Goal: Task Accomplishment & Management: Complete application form

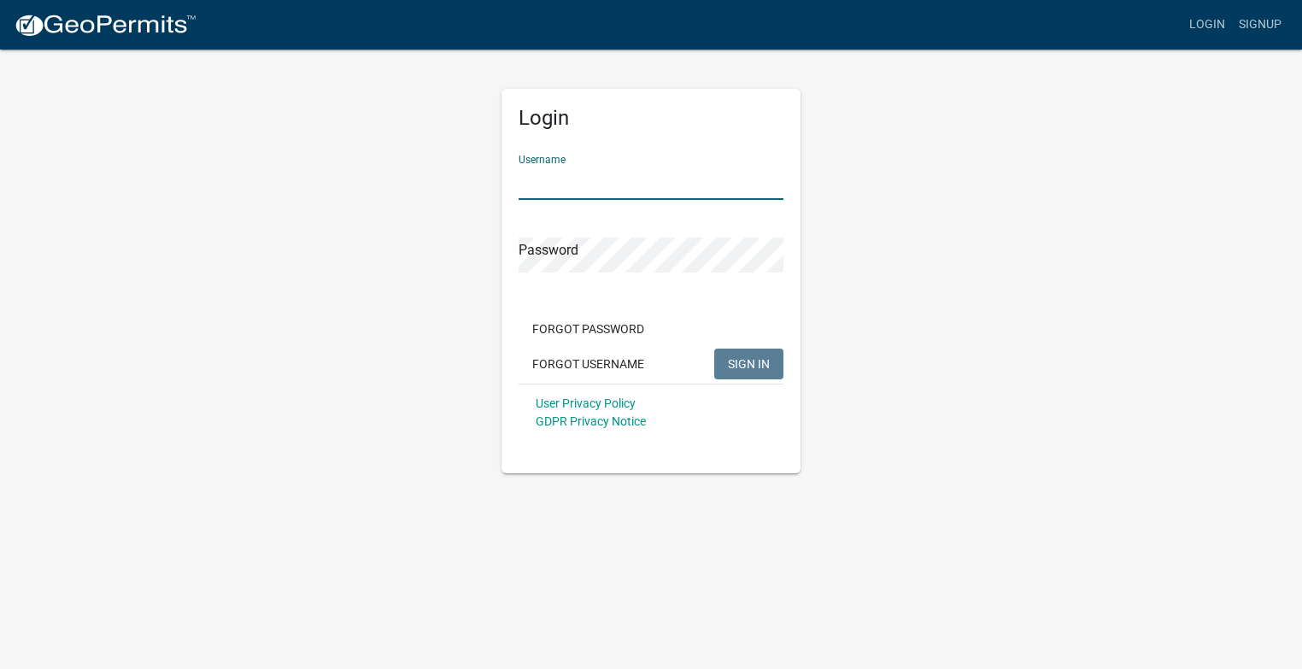
click at [519, 178] on input "Username" at bounding box center [650, 182] width 265 height 35
type input "[EMAIL_ADDRESS][DOMAIN_NAME]"
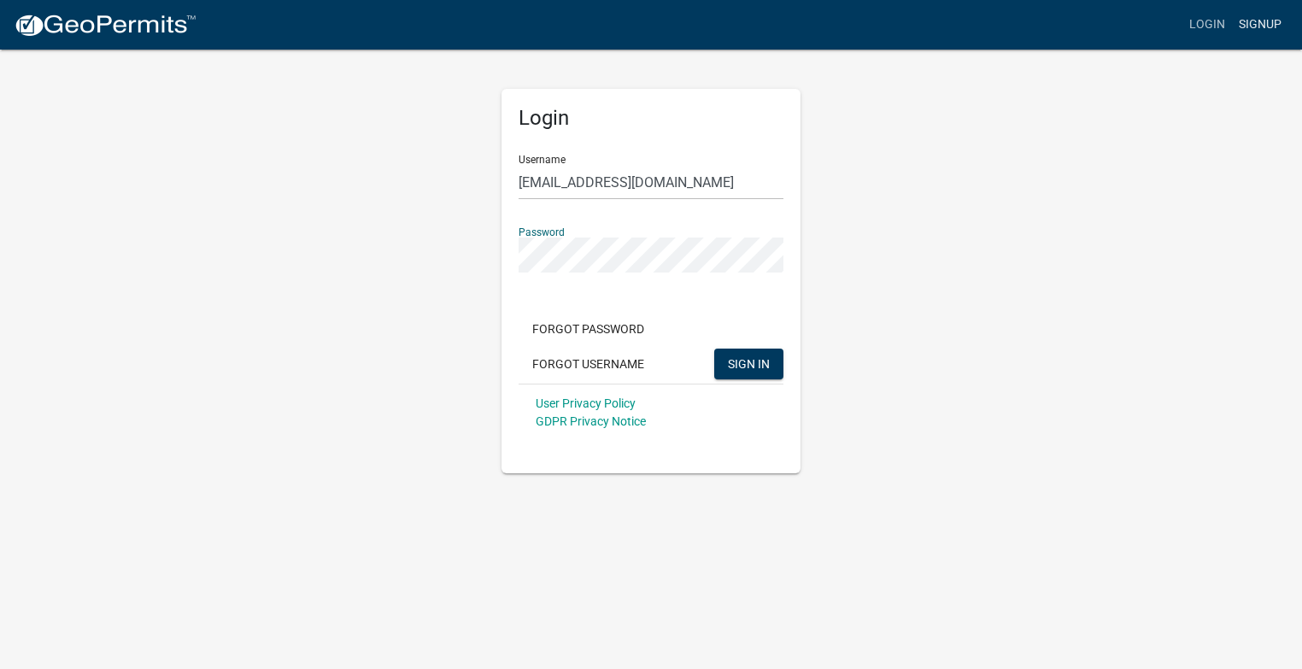
click at [1262, 28] on link "Signup" at bounding box center [1260, 25] width 56 height 32
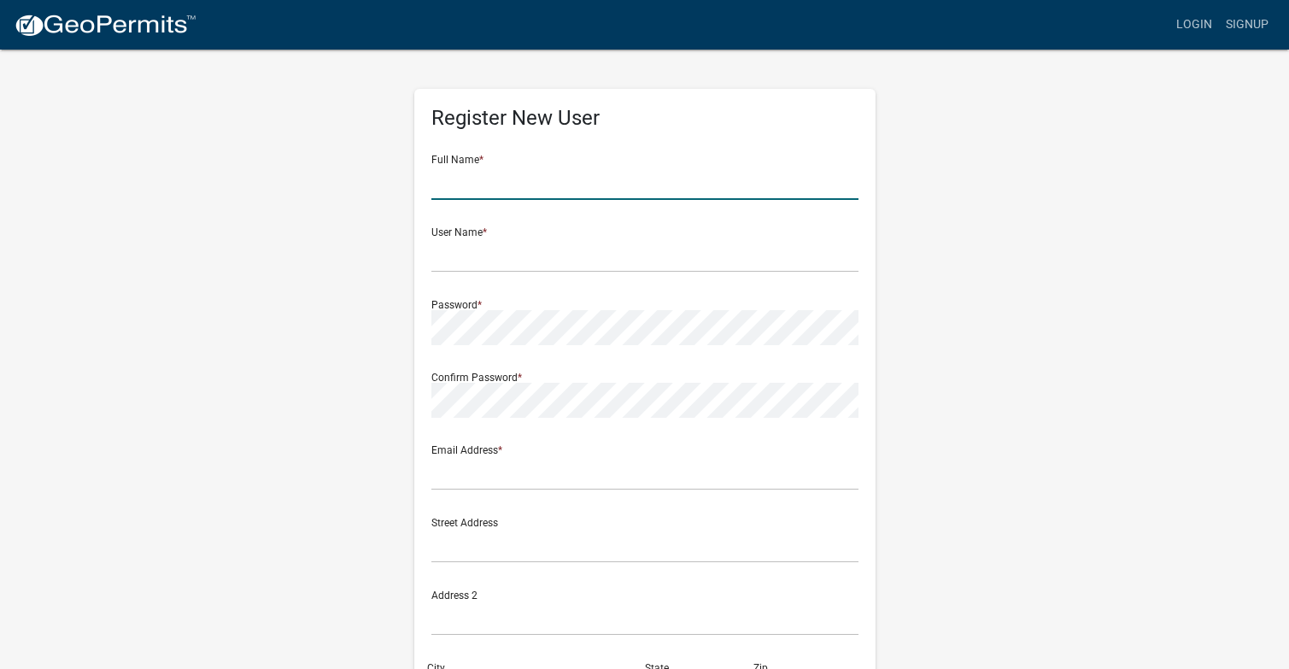
click at [468, 189] on input "text" at bounding box center [644, 182] width 427 height 35
type input "[PERSON_NAME]"
type input "[EMAIL_ADDRESS][DOMAIN_NAME]"
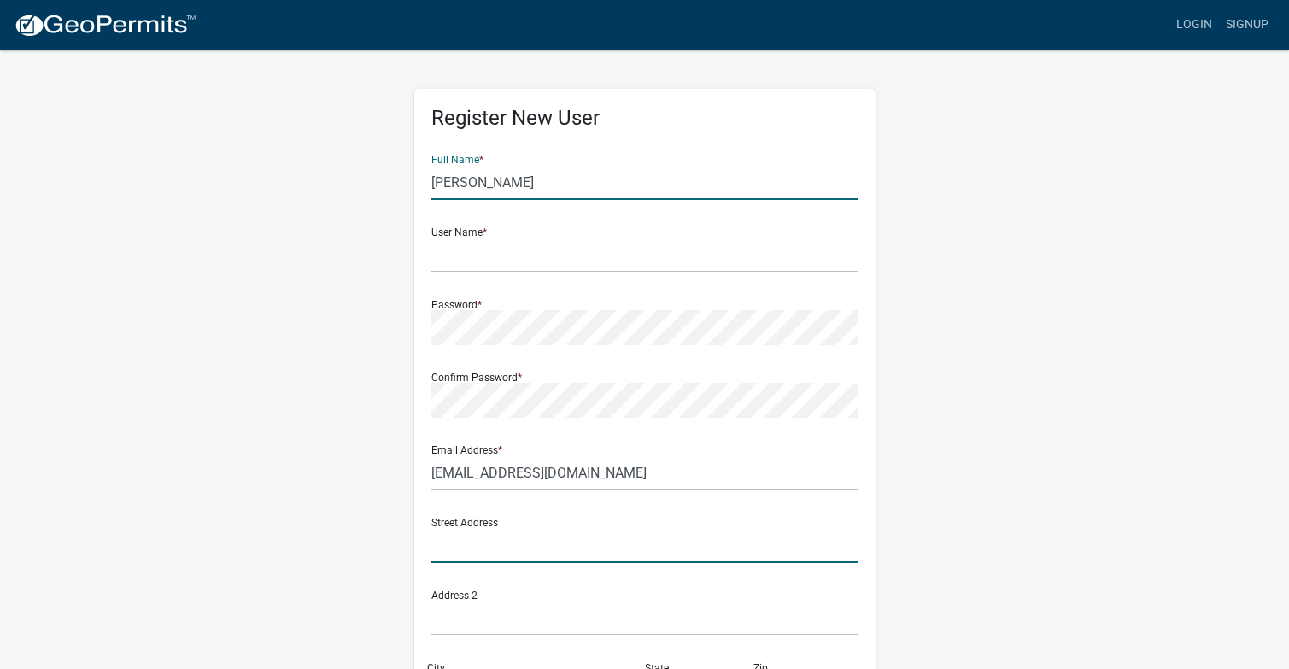
type input "3625 E 1200 S"
type input "Amboy"
type input "[US_STATE]"
type input "46911"
type input "7658601737"
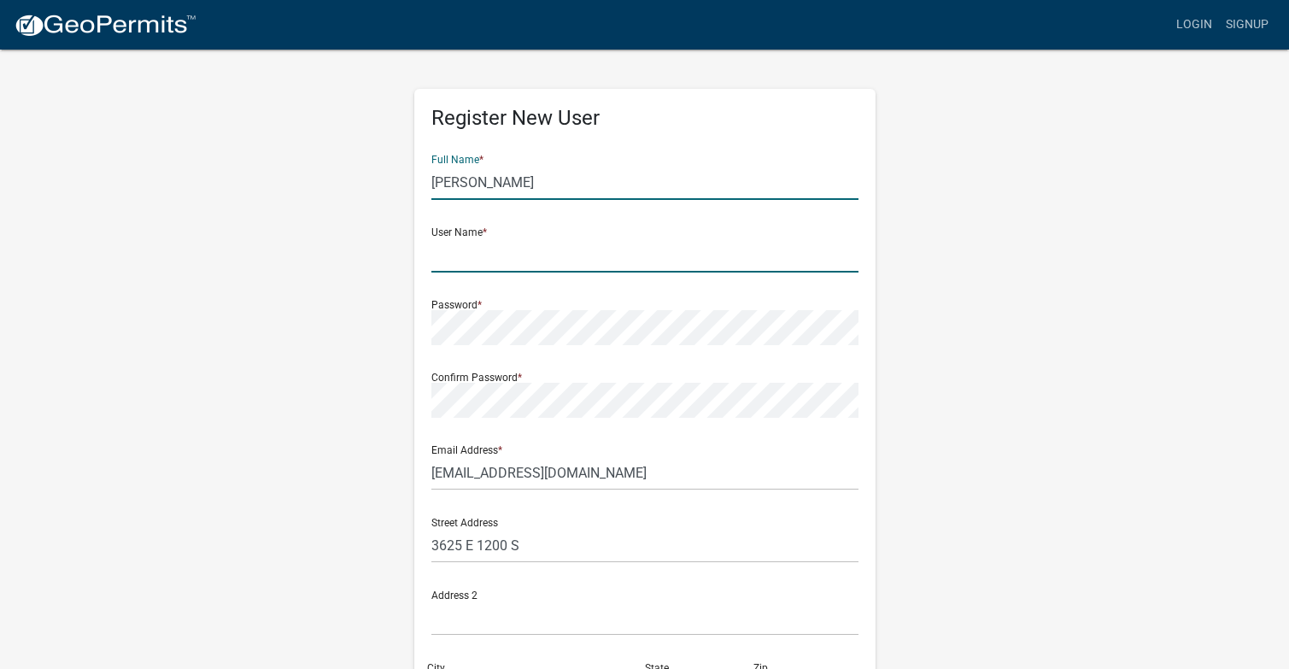
click at [491, 269] on input "text" at bounding box center [644, 254] width 427 height 35
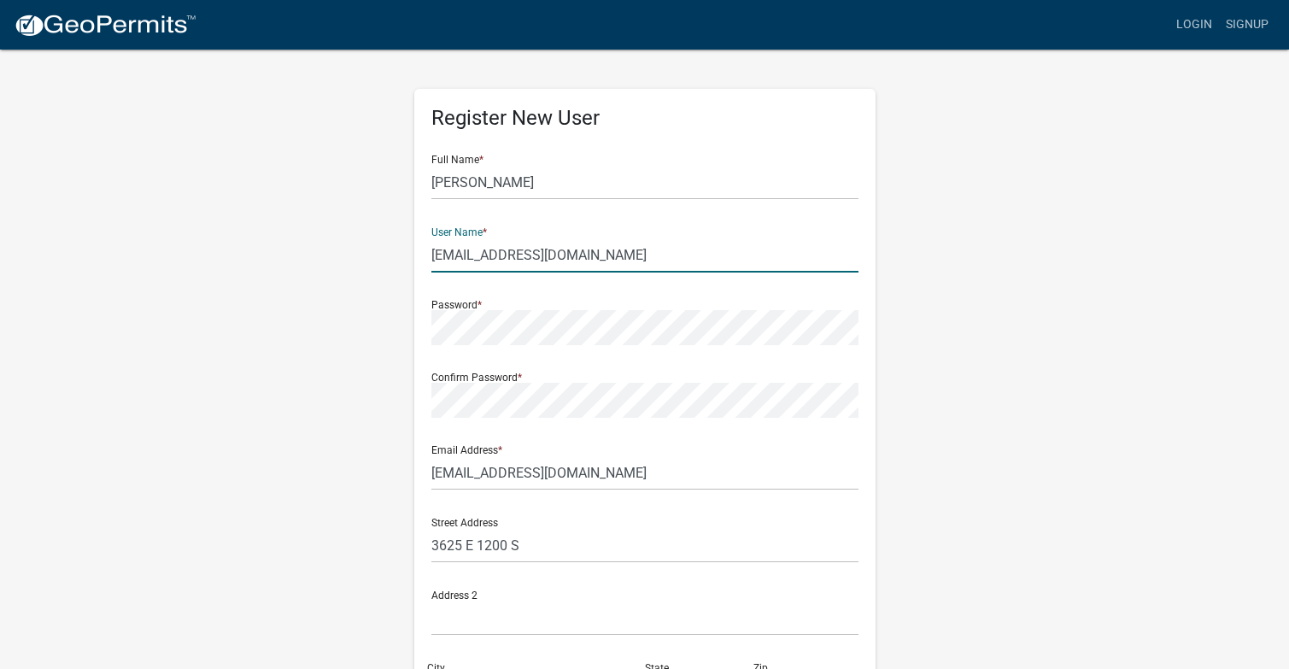
type input "[EMAIL_ADDRESS][DOMAIN_NAME]"
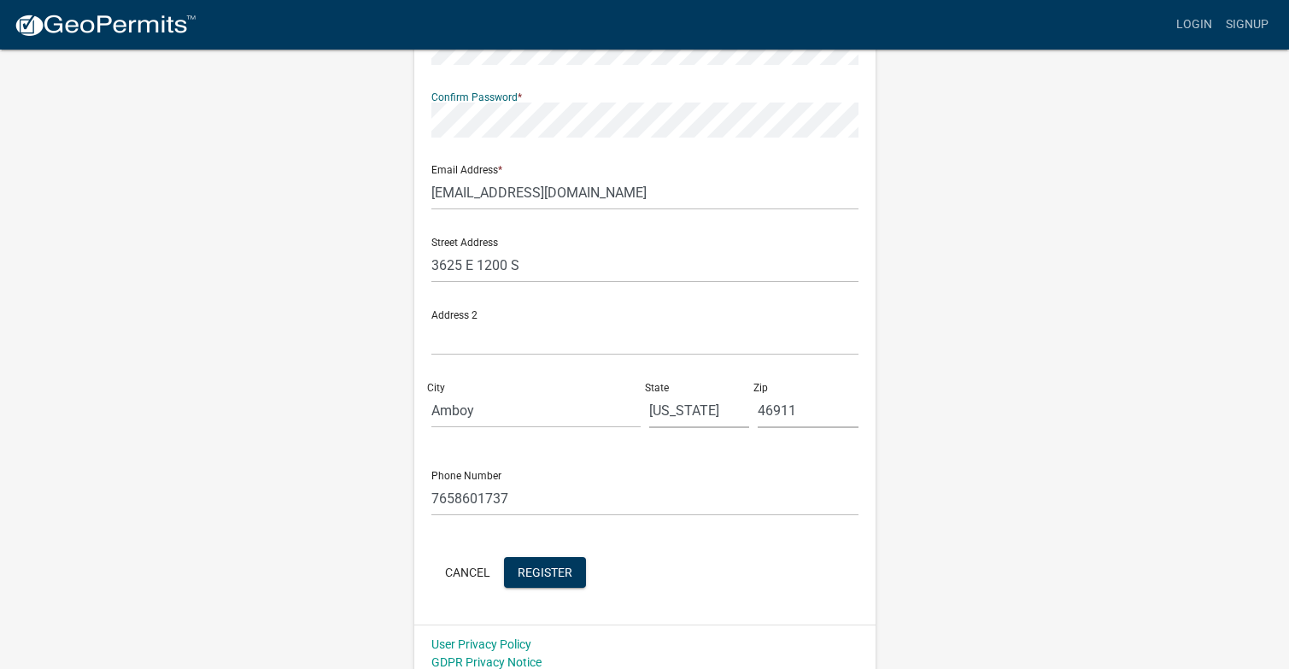
scroll to position [293, 0]
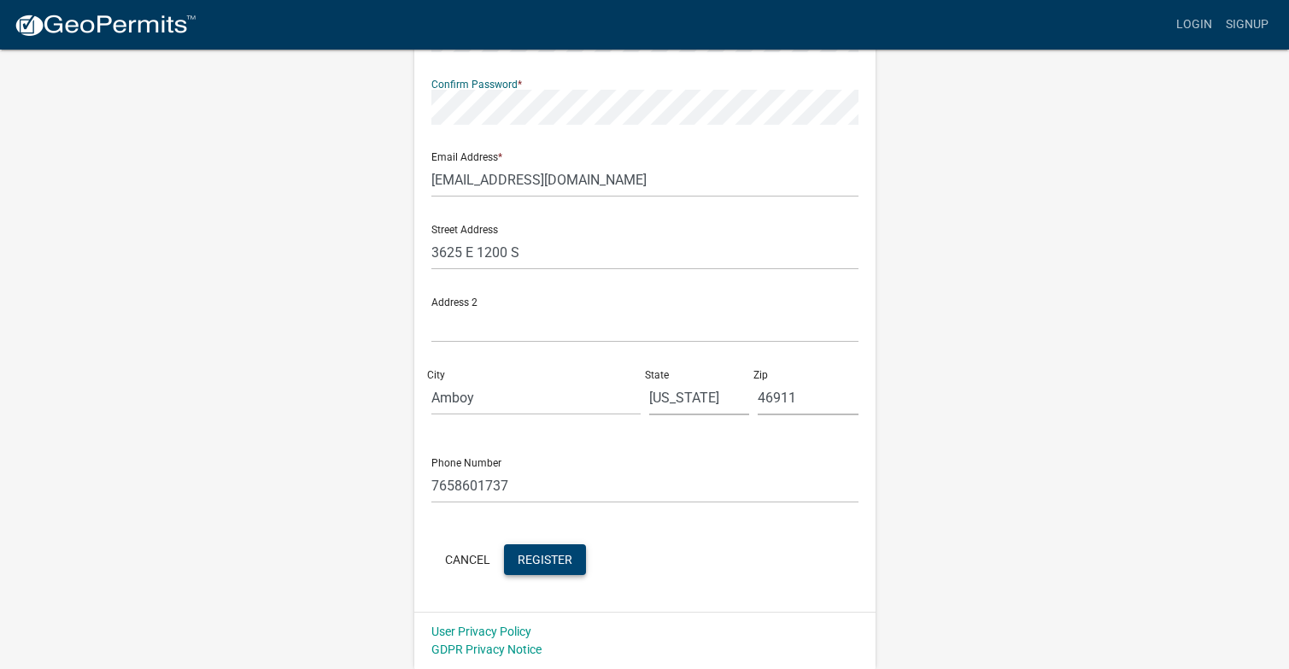
click at [543, 555] on span "Register" at bounding box center [545, 559] width 55 height 14
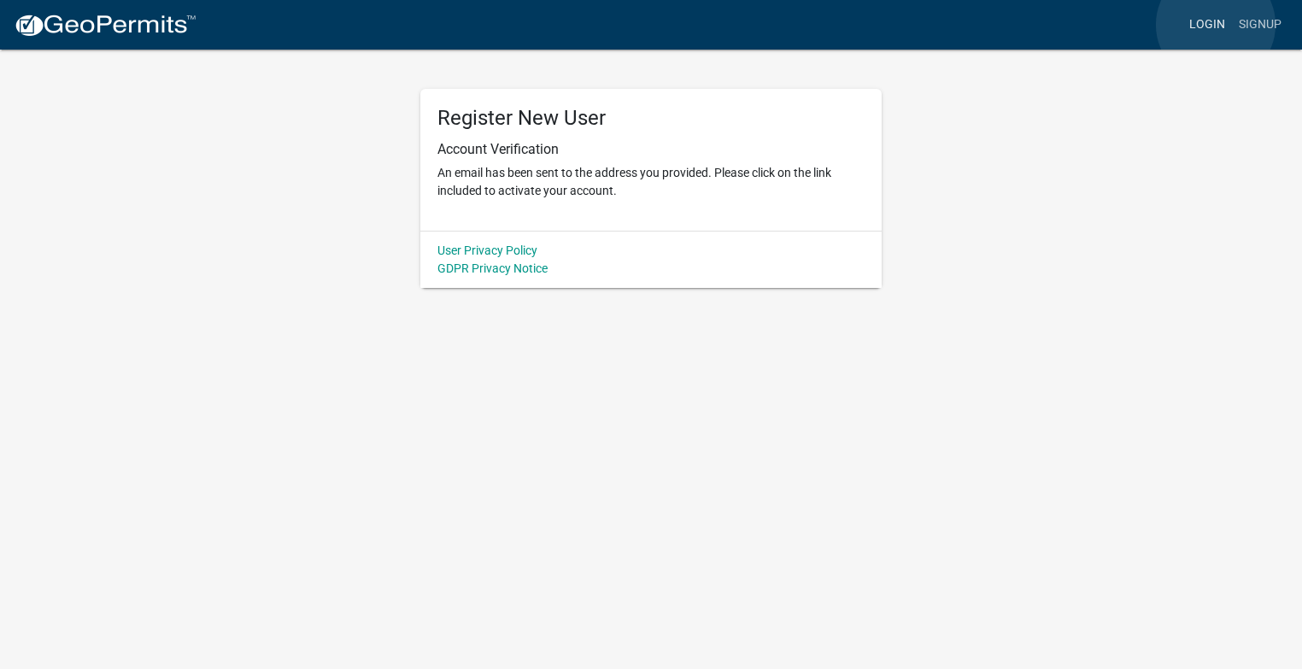
click at [1215, 25] on link "Login" at bounding box center [1207, 25] width 50 height 32
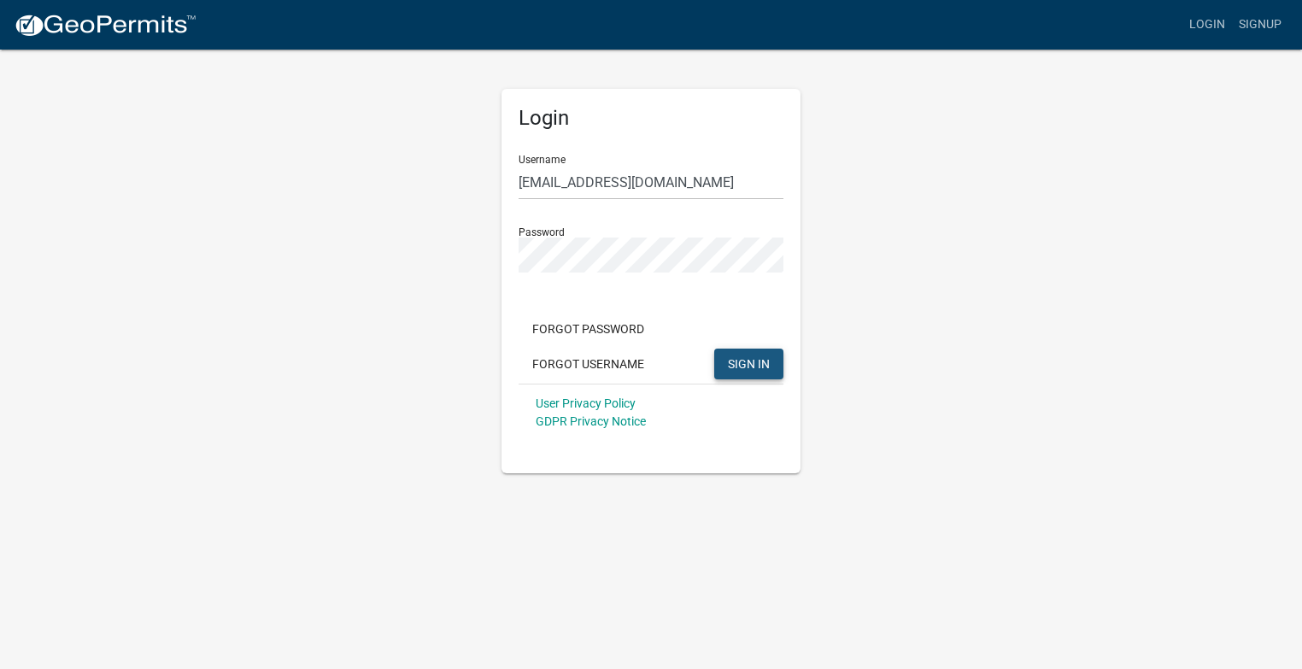
click at [750, 366] on span "SIGN IN" at bounding box center [749, 363] width 42 height 14
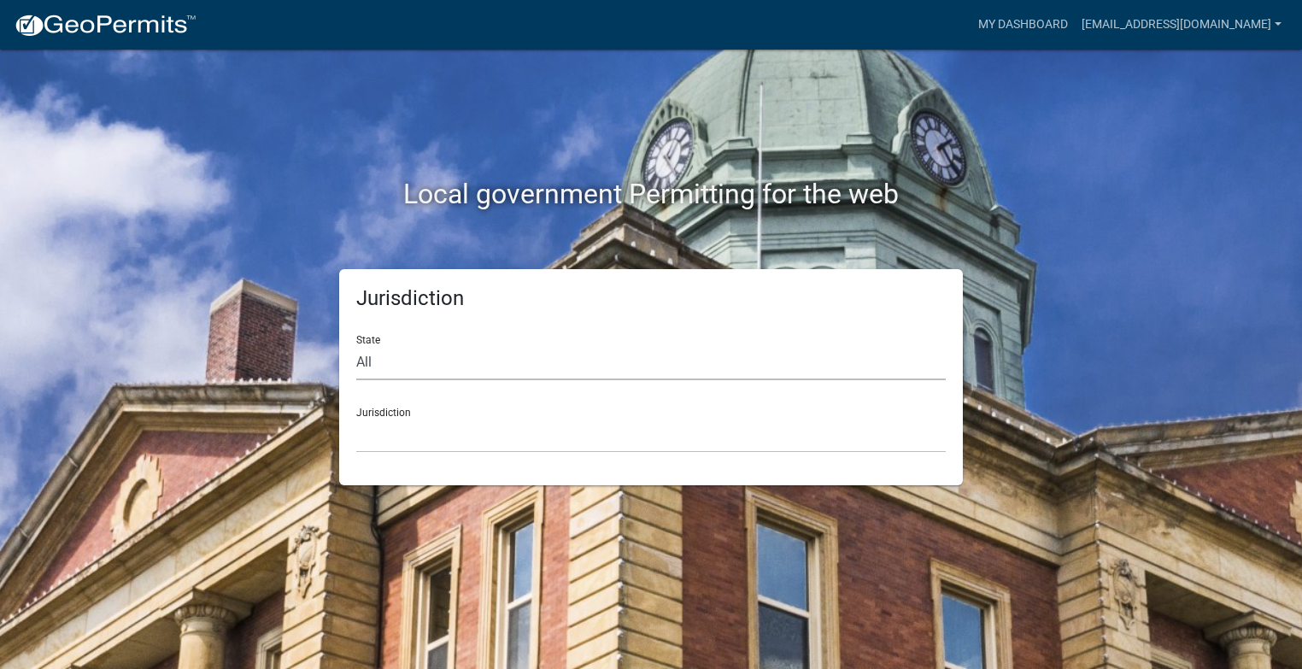
click at [367, 364] on select "All Colorado Georgia Indiana Iowa Kansas Minnesota Ohio South Carolina Wisconsin" at bounding box center [650, 362] width 589 height 35
select select "[US_STATE]"
click at [356, 345] on select "All Colorado Georgia Indiana Iowa Kansas Minnesota Ohio South Carolina Wisconsin" at bounding box center [650, 362] width 589 height 35
click at [395, 416] on div "Jurisdiction City of Charlestown, Indiana City of Jeffersonville, Indiana City …" at bounding box center [650, 423] width 589 height 59
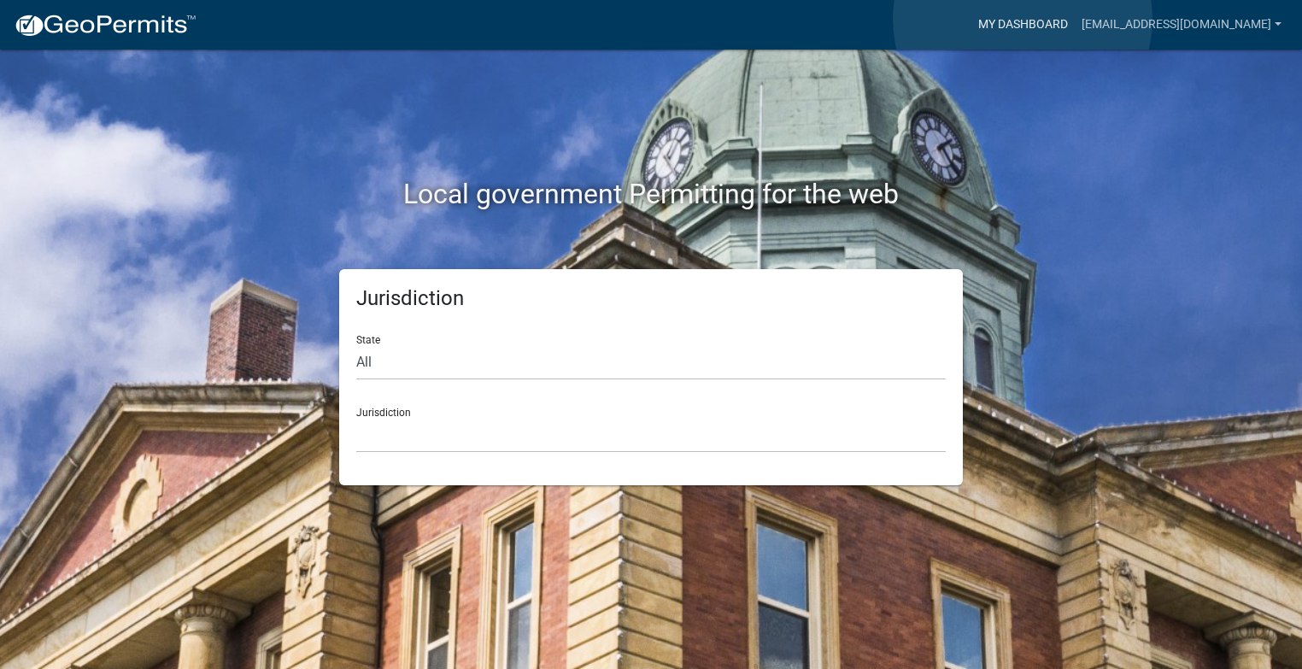
click at [1022, 19] on link "My Dashboard" at bounding box center [1022, 25] width 103 height 32
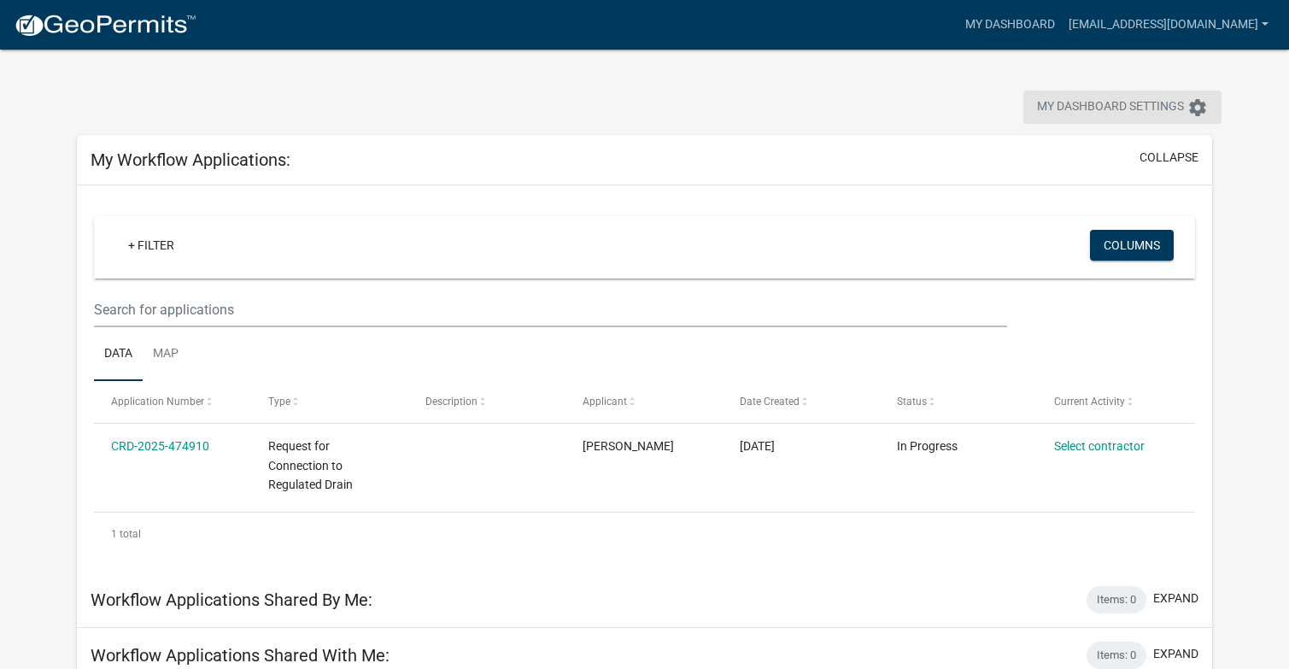
click at [1199, 112] on icon "settings" at bounding box center [1197, 107] width 20 height 20
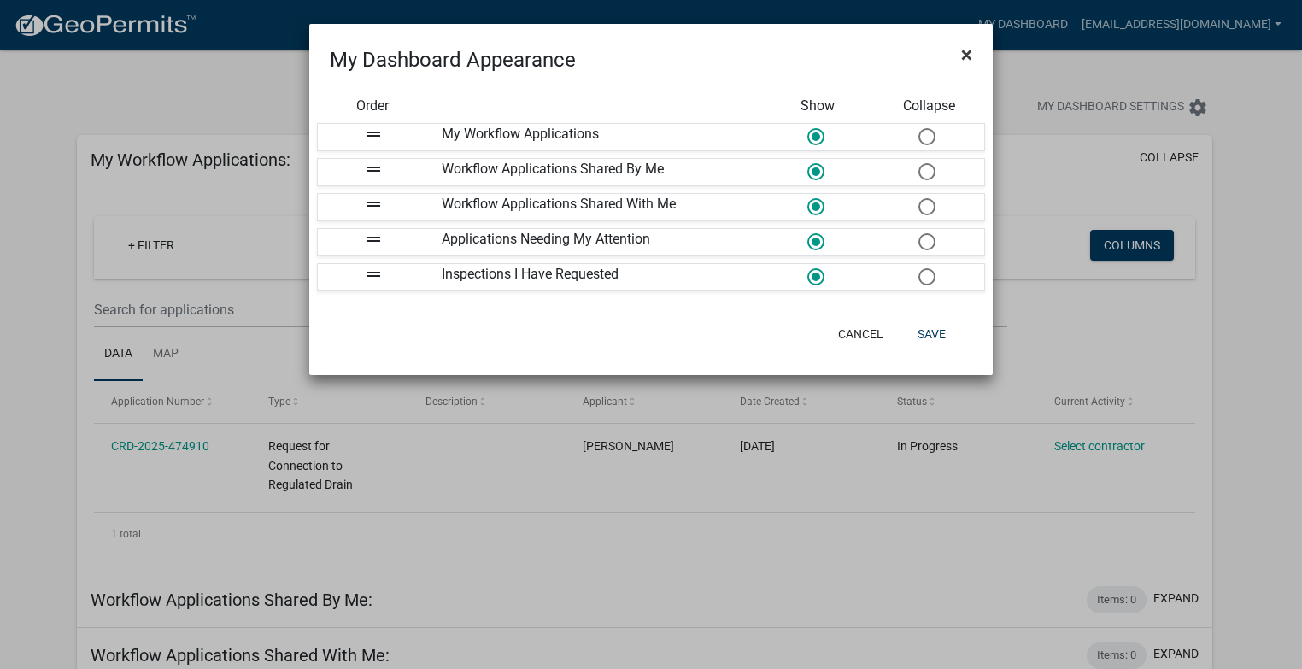
click at [968, 57] on span "×" at bounding box center [966, 55] width 11 height 24
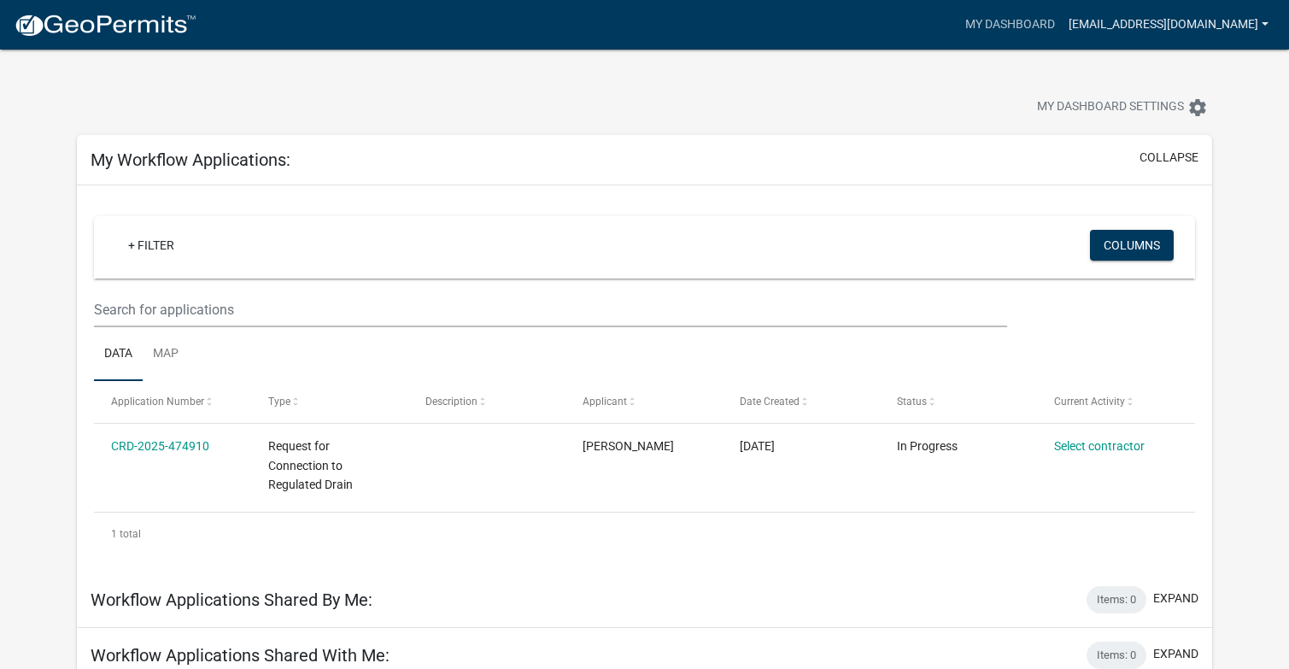
click at [1104, 21] on link "[EMAIL_ADDRESS][DOMAIN_NAME]" at bounding box center [1169, 25] width 214 height 32
click at [1193, 74] on link "Account" at bounding box center [1206, 70] width 137 height 41
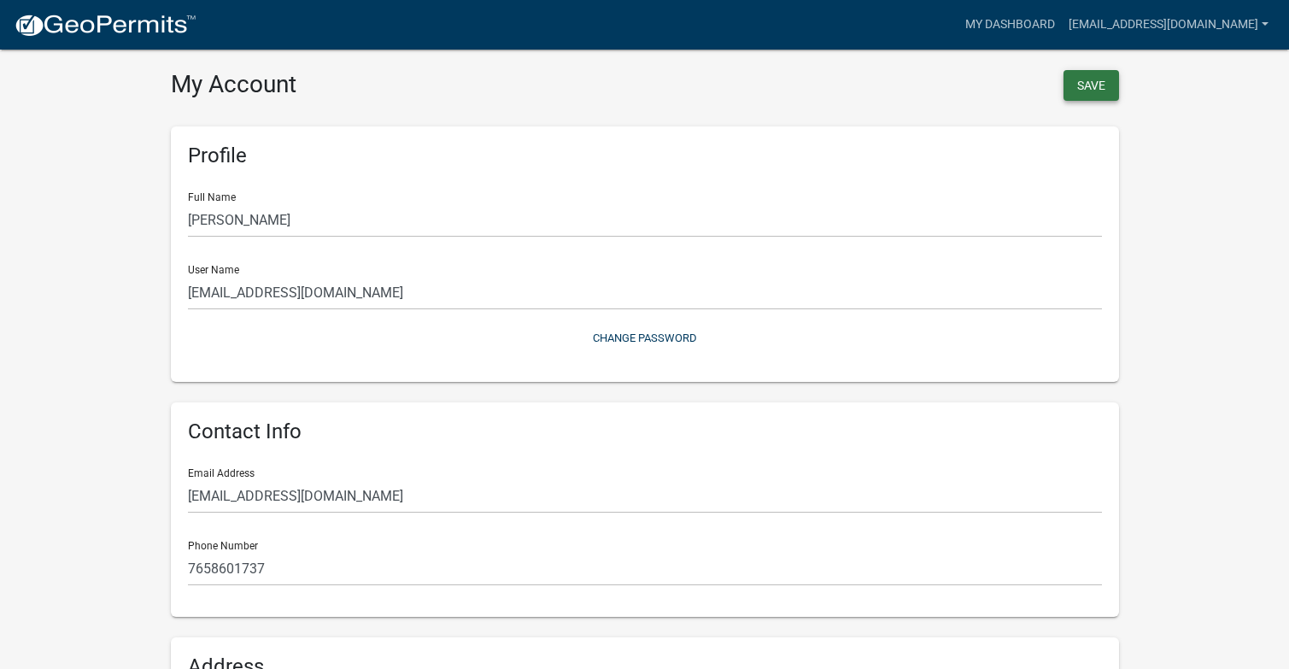
click at [1084, 91] on button "Save" at bounding box center [1091, 85] width 56 height 31
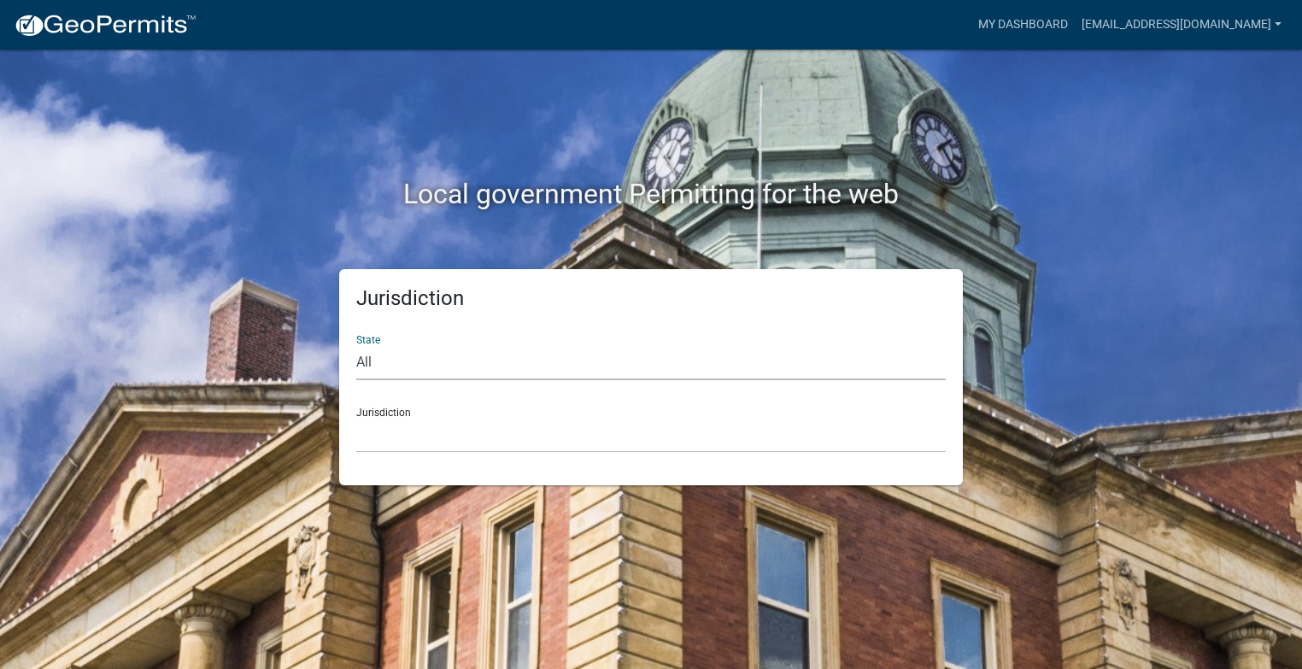
click at [362, 362] on select "All Colorado Georgia Indiana Iowa Kansas Minnesota Ohio South Carolina Wisconsin" at bounding box center [650, 362] width 589 height 35
select select "[US_STATE]"
click at [356, 345] on select "All Colorado Georgia Indiana Iowa Kansas Minnesota Ohio South Carolina Wisconsin" at bounding box center [650, 362] width 589 height 35
click at [401, 413] on div "Jurisdiction City of Charlestown, Indiana City of Jeffersonville, Indiana City …" at bounding box center [650, 423] width 589 height 59
click at [497, 373] on select "All Colorado Georgia Indiana Iowa Kansas Minnesota Ohio South Carolina Wisconsin" at bounding box center [650, 362] width 589 height 35
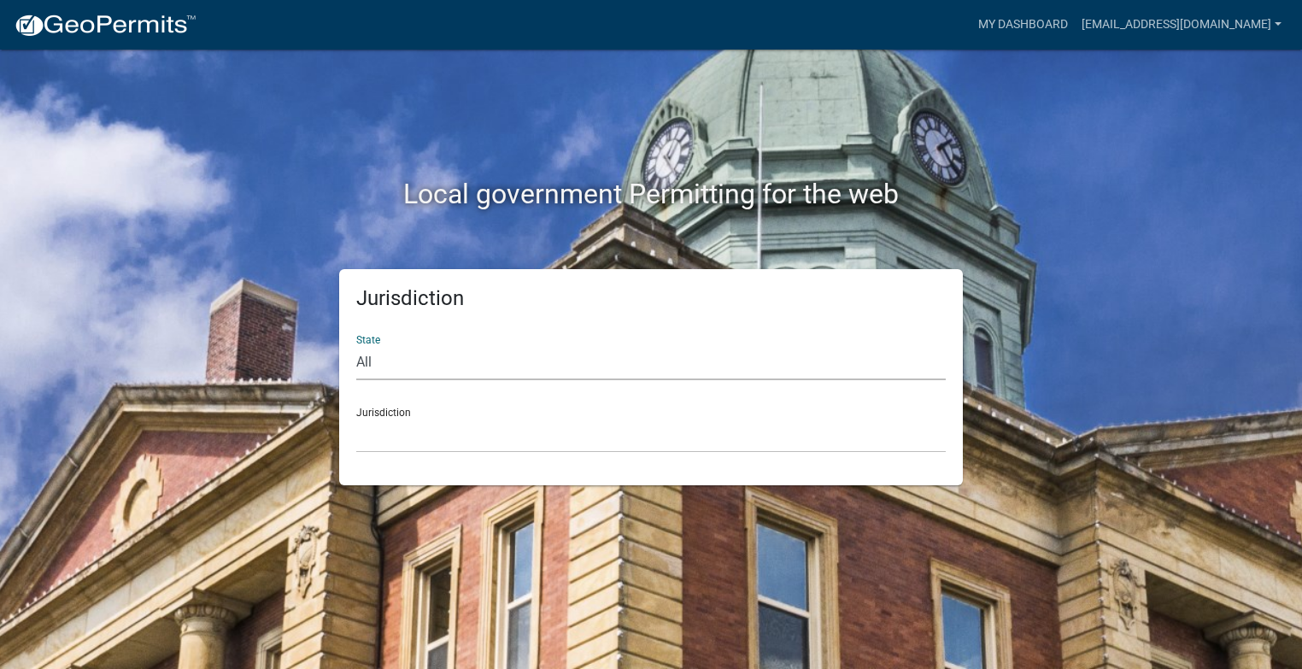
click at [497, 373] on select "All Colorado Georgia Indiana Iowa Kansas Minnesota Ohio South Carolina Wisconsin" at bounding box center [650, 362] width 589 height 35
select select
click at [356, 345] on select "All Colorado Georgia Indiana Iowa Kansas Minnesota Ohio South Carolina Wisconsin" at bounding box center [650, 362] width 589 height 35
click at [401, 413] on div "Jurisdiction Custer County, Colorado Carroll County, Georgia Cook County, Georg…" at bounding box center [650, 423] width 589 height 59
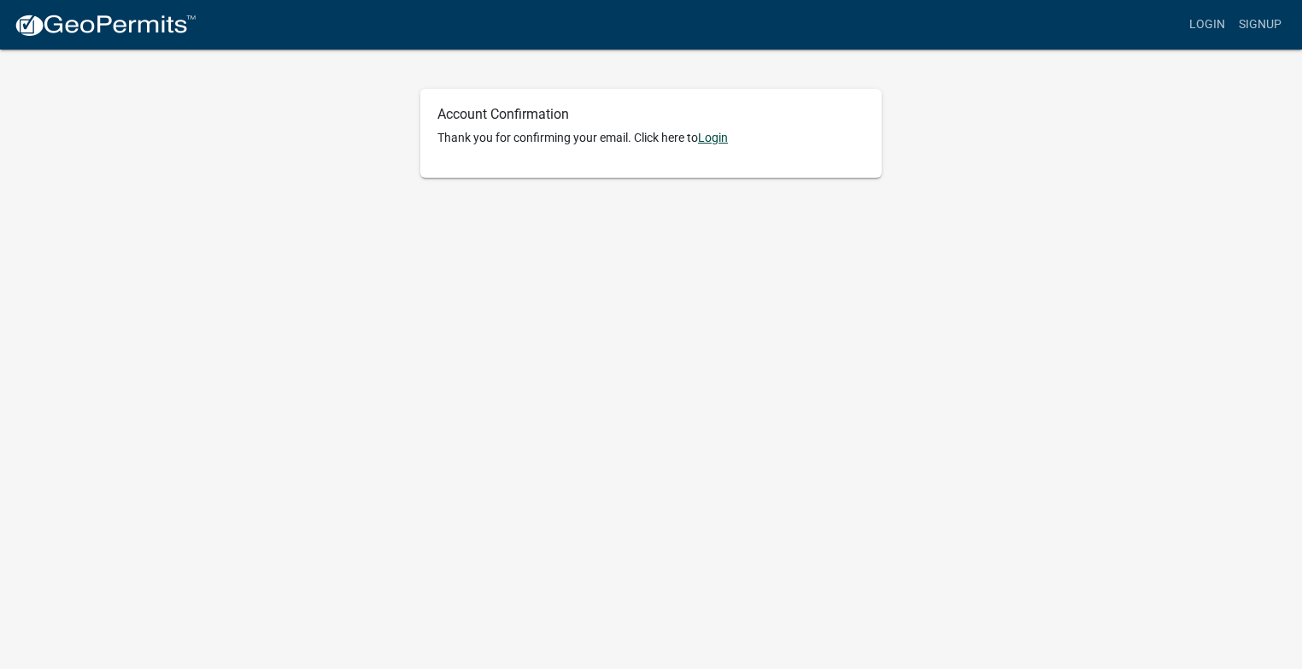
click at [717, 136] on link "Login" at bounding box center [713, 138] width 30 height 14
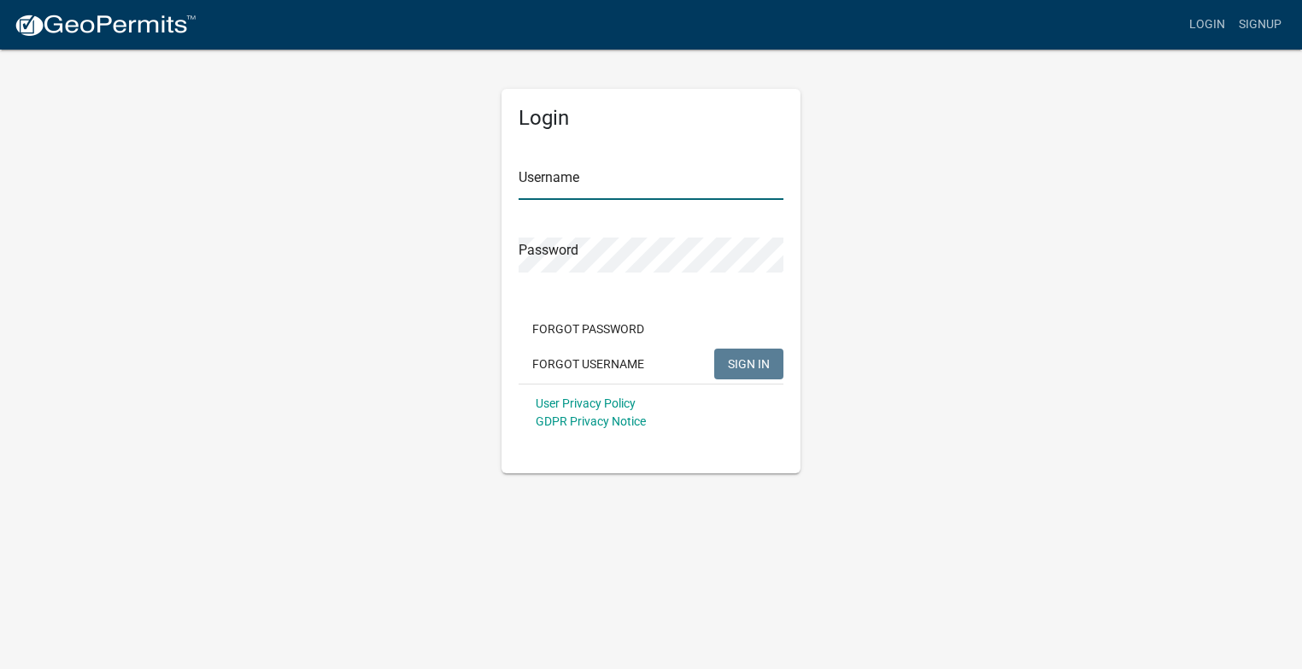
type input "[EMAIL_ADDRESS][DOMAIN_NAME]"
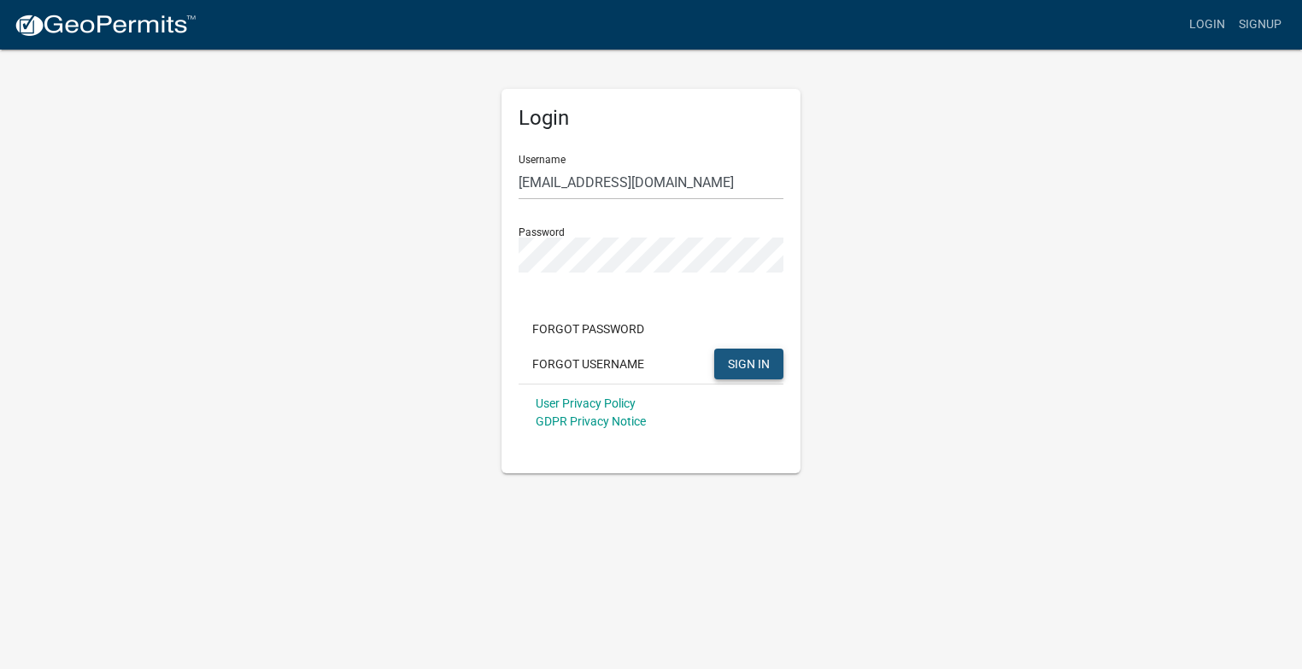
click at [736, 365] on span "SIGN IN" at bounding box center [749, 363] width 42 height 14
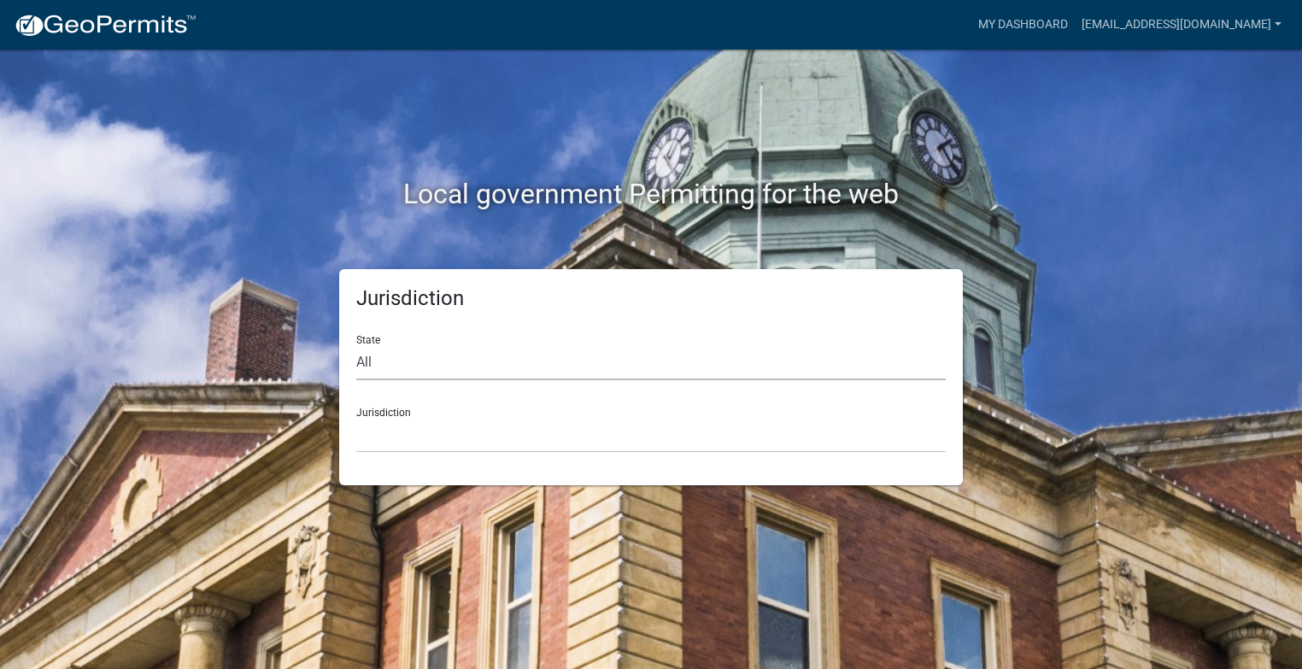
click at [370, 364] on select "All [US_STATE] [US_STATE] [US_STATE] [US_STATE] [US_STATE] [US_STATE] [US_STATE…" at bounding box center [650, 362] width 589 height 35
select select "[US_STATE]"
click at [356, 345] on select "All Colorado Georgia Indiana Iowa Kansas Minnesota Ohio South Carolina Wisconsin" at bounding box center [650, 362] width 589 height 35
click at [398, 416] on div "Jurisdiction City of Charlestown, Indiana City of Jeffersonville, Indiana City …" at bounding box center [650, 423] width 589 height 59
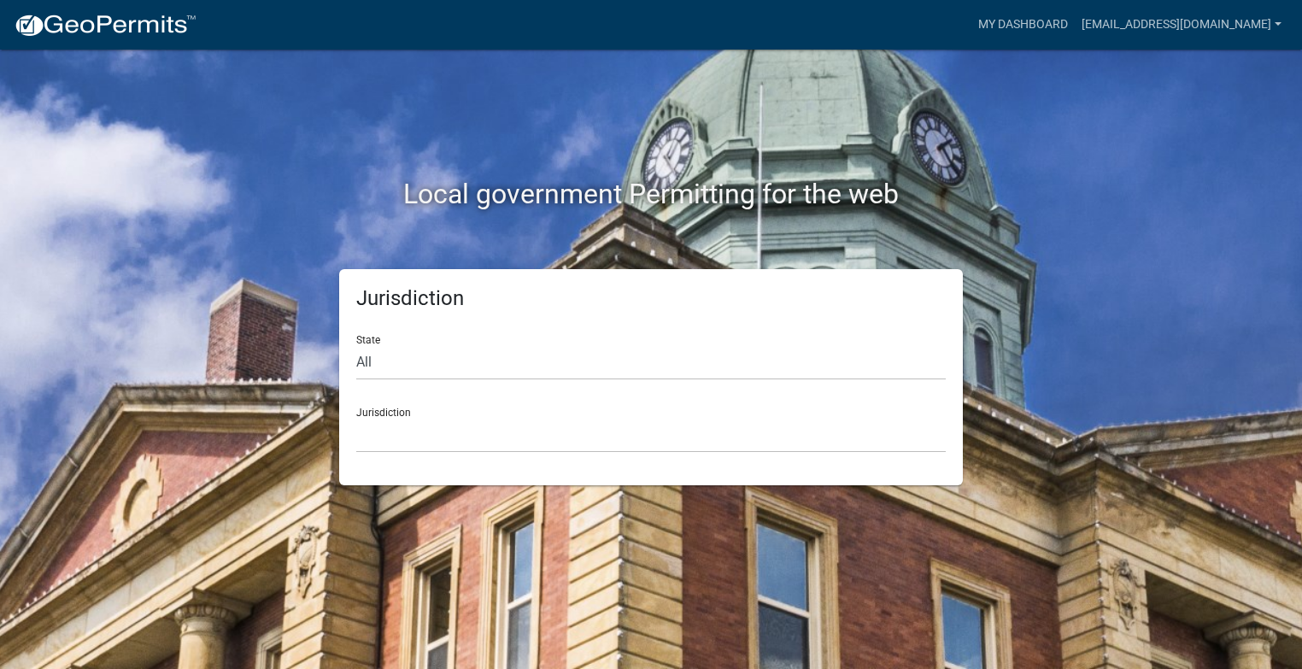
click at [873, 196] on h2 "Local government Permitting for the web" at bounding box center [651, 194] width 948 height 32
click at [395, 360] on select "All Colorado Georgia Indiana Iowa Kansas Minnesota Ohio South Carolina Wisconsin" at bounding box center [650, 362] width 589 height 35
select select
click at [356, 345] on select "All Colorado Georgia Indiana Iowa Kansas Minnesota Ohio South Carolina Wisconsin" at bounding box center [650, 362] width 589 height 35
click at [393, 416] on div "Jurisdiction Custer County, Colorado Carroll County, Georgia Cook County, Georg…" at bounding box center [650, 423] width 589 height 59
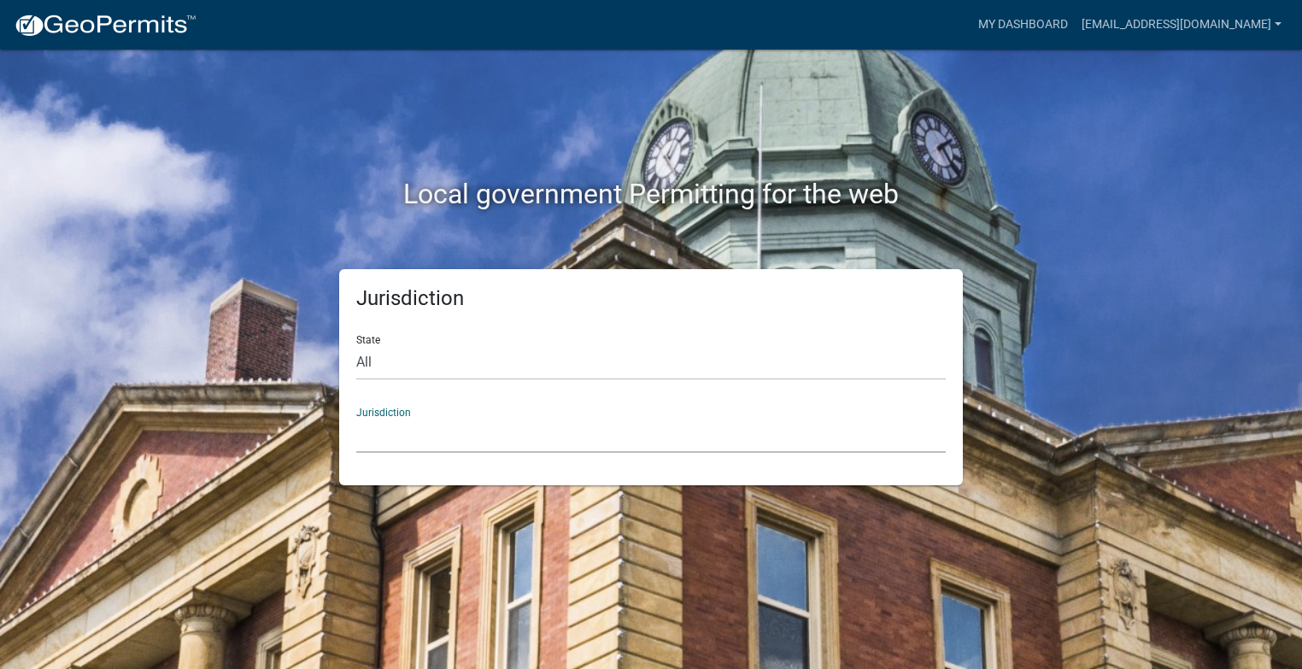
drag, startPoint x: 364, startPoint y: 418, endPoint x: 420, endPoint y: 413, distance: 56.5
click at [420, 413] on div "Jurisdiction Custer County, Colorado Carroll County, Georgia Cook County, Georg…" at bounding box center [650, 423] width 589 height 59
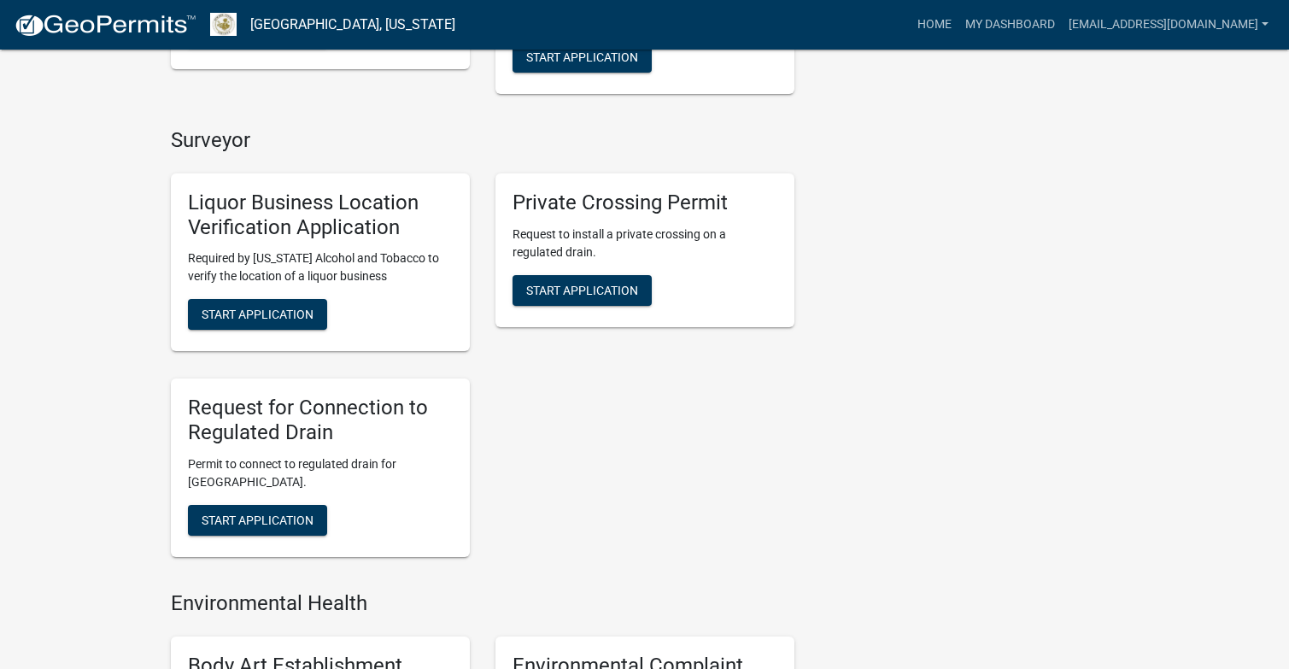
scroll to position [683, 0]
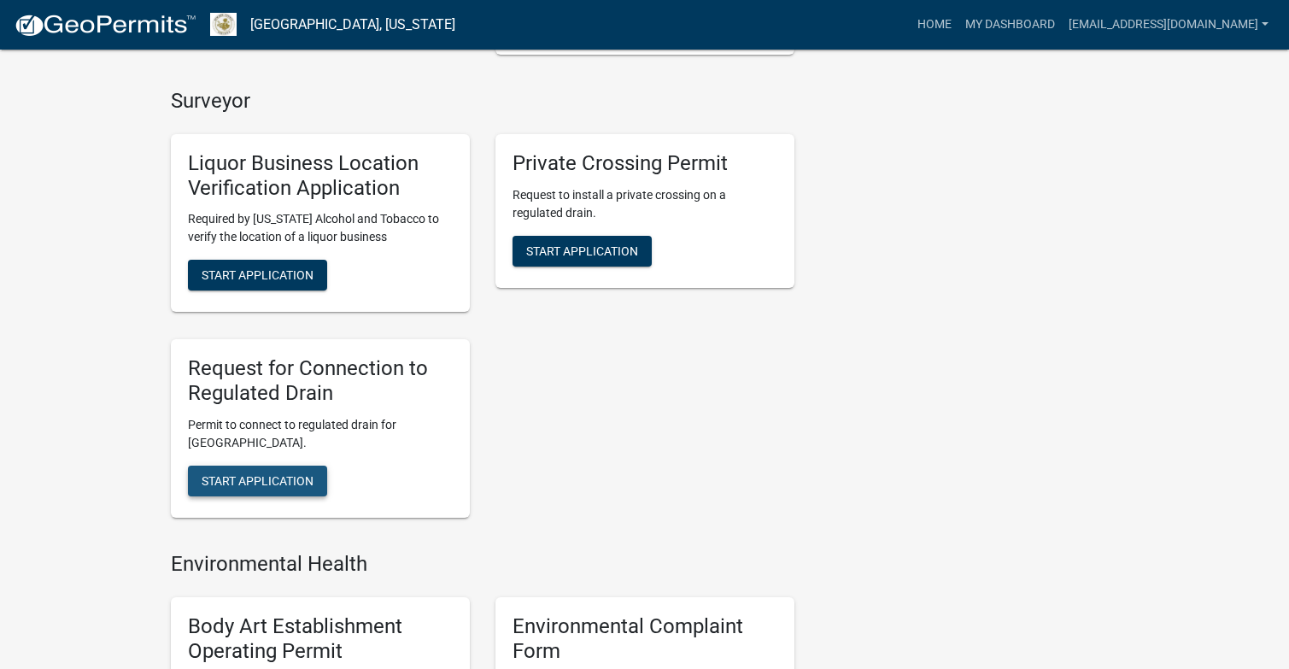
click at [279, 483] on span "Start Application" at bounding box center [258, 481] width 112 height 14
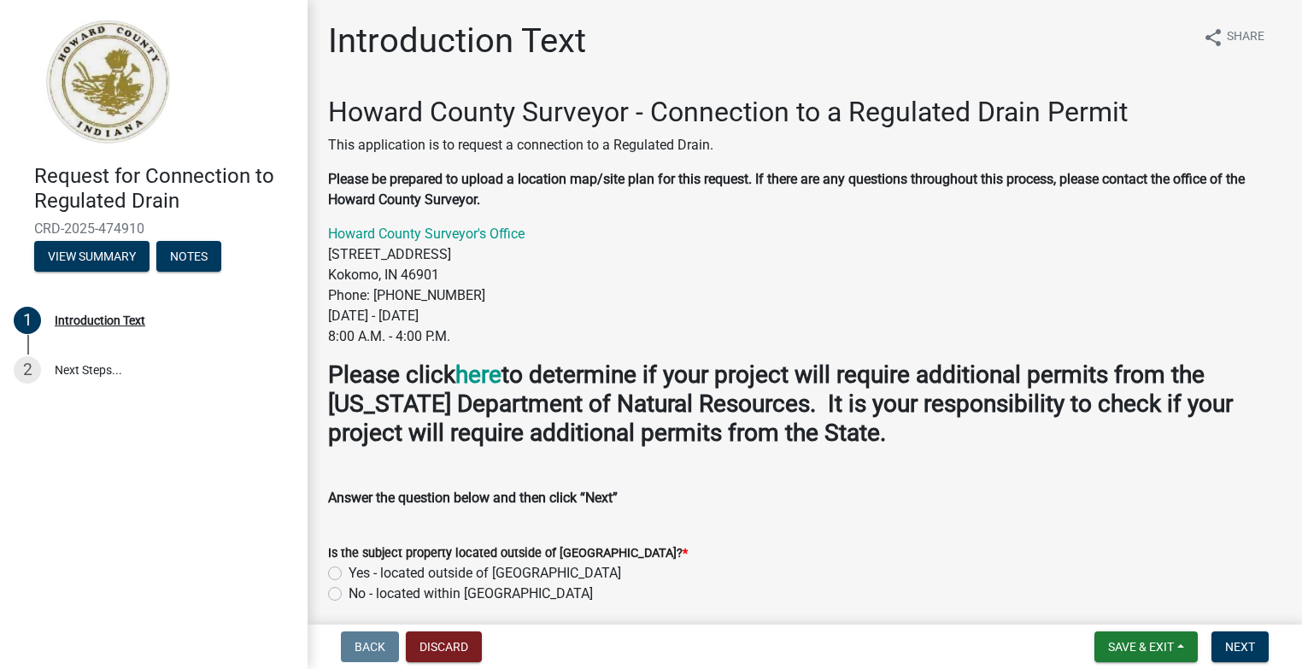
scroll to position [68, 0]
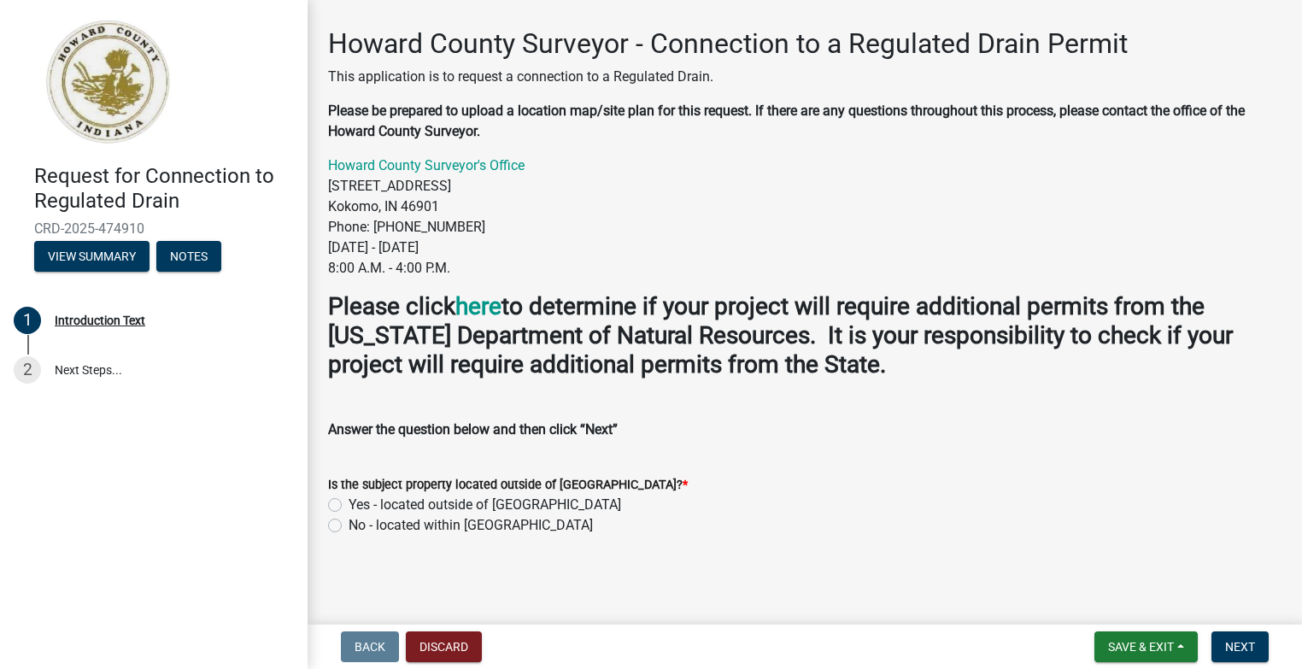
click at [348, 527] on label "No - located within [GEOGRAPHIC_DATA]" at bounding box center [470, 525] width 244 height 20
click at [348, 526] on input "No - located within [GEOGRAPHIC_DATA]" at bounding box center [353, 520] width 11 height 11
radio input "true"
click at [1250, 652] on span "Next" at bounding box center [1240, 647] width 30 height 14
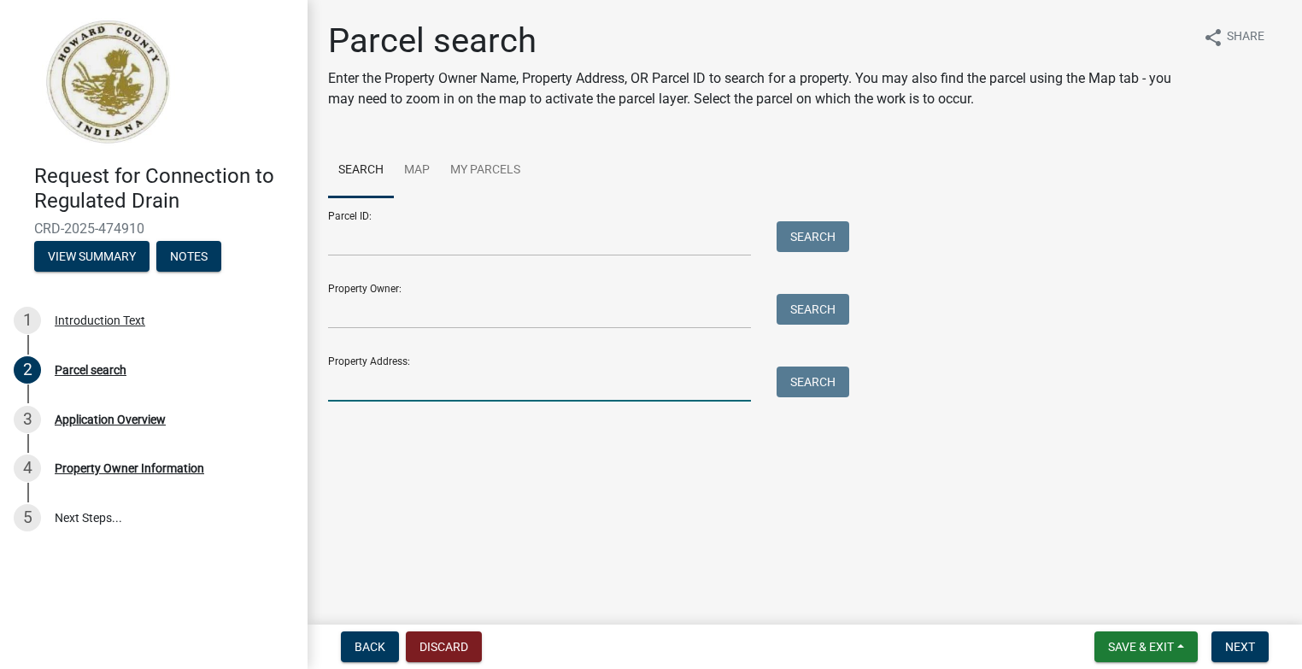
click at [355, 393] on input "Property Address:" at bounding box center [539, 383] width 423 height 35
type input "335 Hickory Lane"
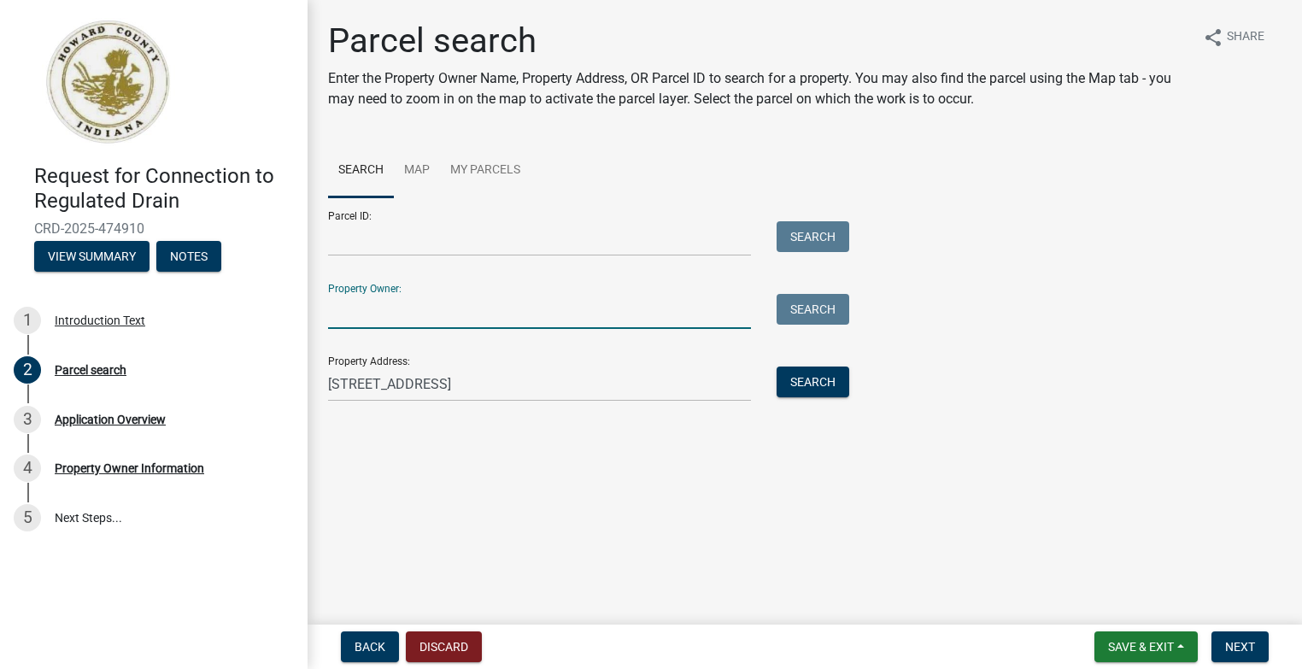
click at [344, 319] on input "Property Owner:" at bounding box center [539, 311] width 423 height 35
click at [415, 170] on link "Map" at bounding box center [417, 170] width 46 height 55
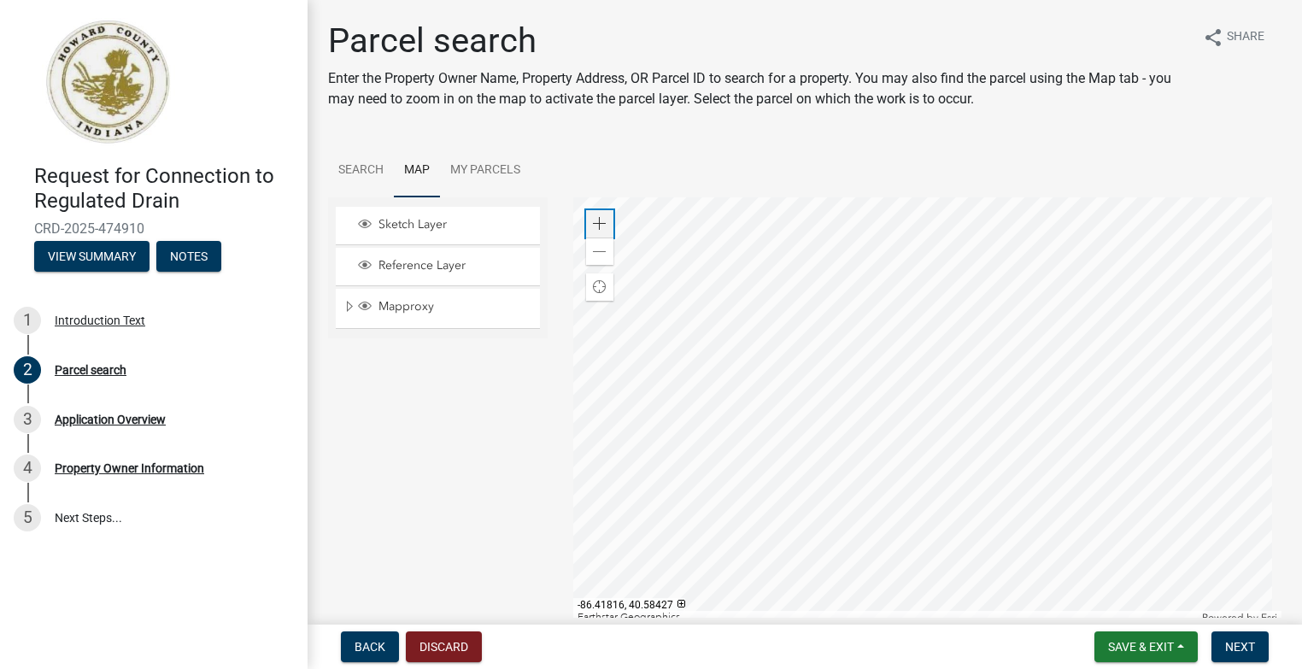
click at [600, 225] on span at bounding box center [600, 224] width 14 height 14
click at [823, 395] on div at bounding box center [927, 410] width 709 height 427
click at [594, 226] on span at bounding box center [600, 224] width 14 height 14
click at [596, 226] on span at bounding box center [600, 224] width 14 height 14
click at [898, 588] on div at bounding box center [927, 410] width 709 height 427
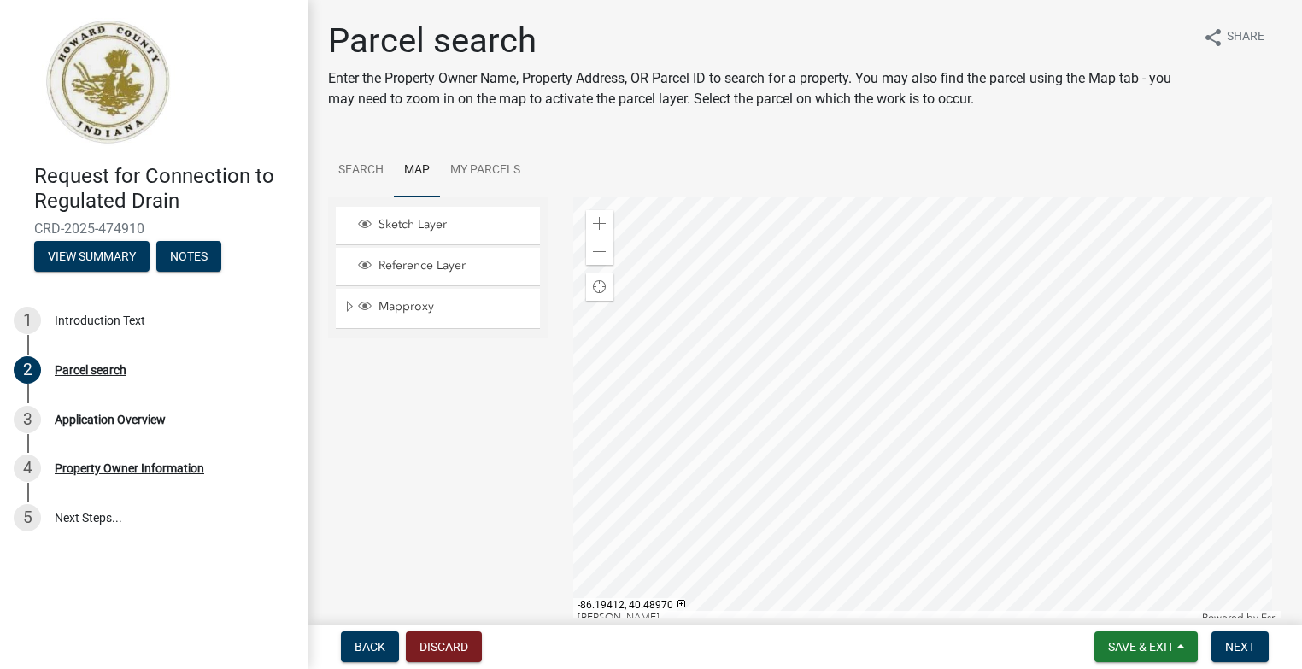
click at [793, 295] on div at bounding box center [927, 410] width 709 height 427
click at [793, 297] on div at bounding box center [927, 410] width 709 height 427
click at [807, 290] on div at bounding box center [927, 410] width 709 height 427
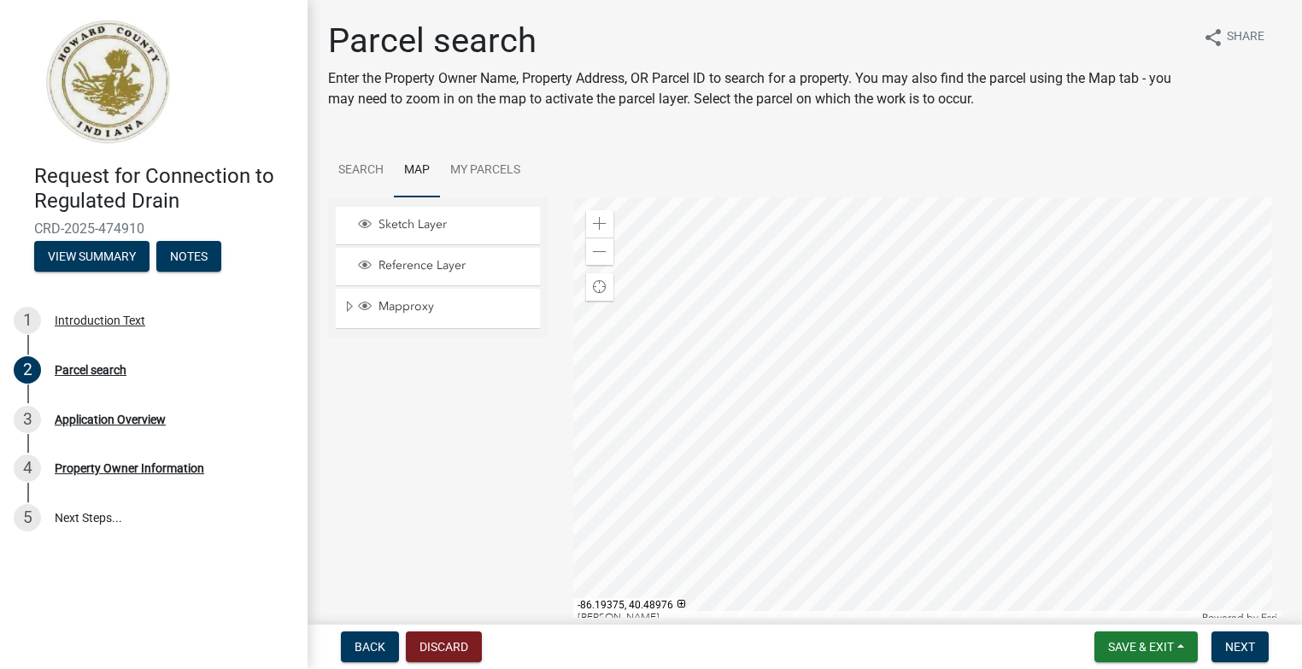
click at [807, 290] on div at bounding box center [927, 410] width 709 height 427
click at [810, 292] on div at bounding box center [927, 410] width 709 height 427
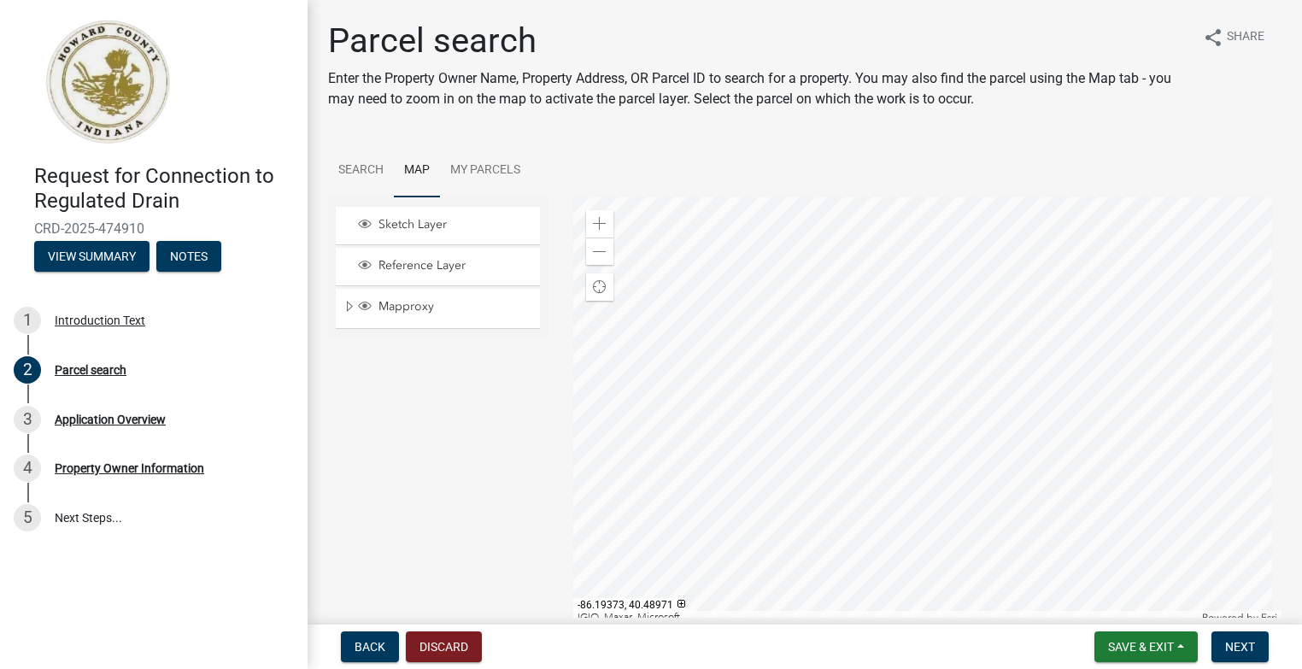
click at [846, 430] on div at bounding box center [927, 410] width 709 height 427
click at [847, 370] on div at bounding box center [927, 410] width 709 height 427
click at [846, 412] on div at bounding box center [927, 410] width 709 height 427
click at [1242, 643] on span "Next" at bounding box center [1240, 647] width 30 height 14
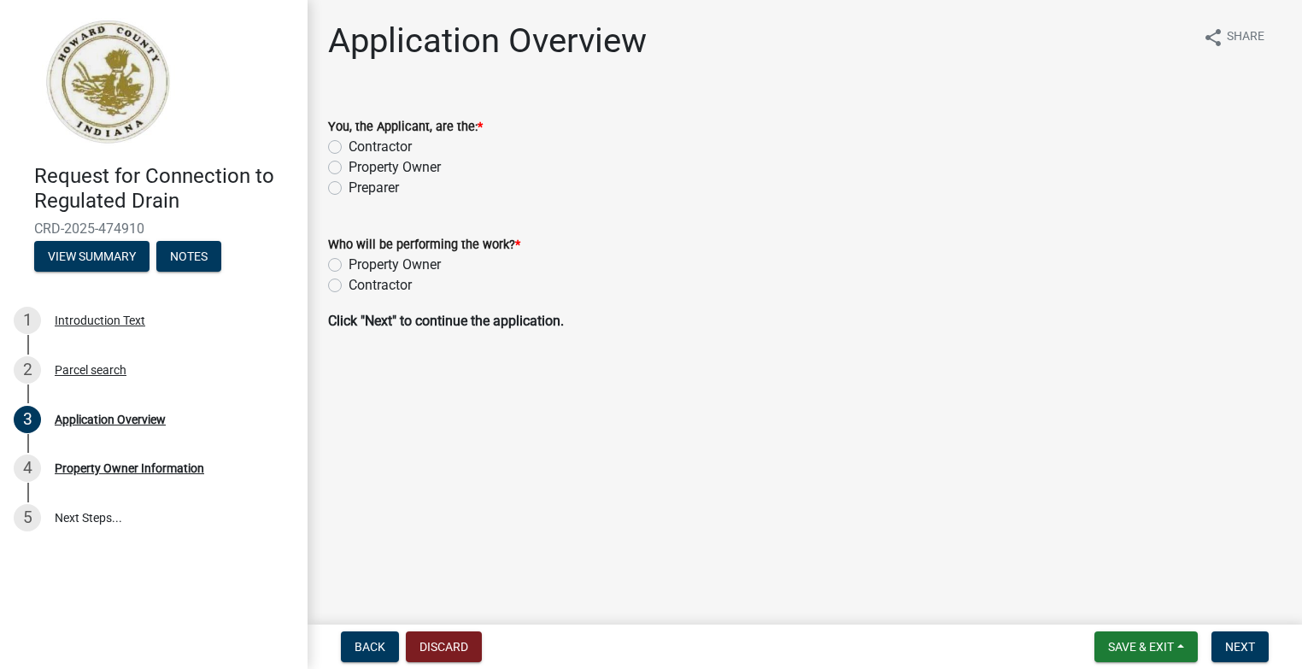
click at [348, 146] on label "Contractor" at bounding box center [379, 147] width 63 height 20
click at [348, 146] on input "Contractor" at bounding box center [353, 142] width 11 height 11
radio input "true"
click at [348, 284] on label "Contractor" at bounding box center [379, 285] width 63 height 20
click at [348, 284] on input "Contractor" at bounding box center [353, 280] width 11 height 11
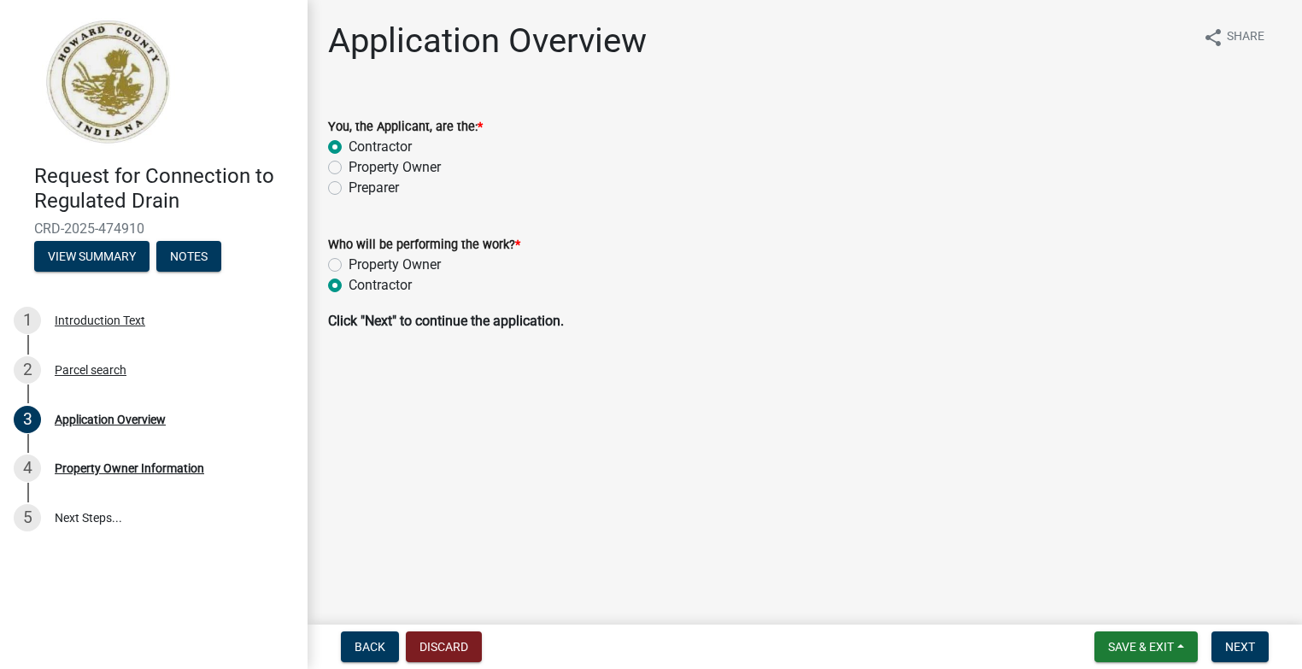
radio input "true"
click at [1242, 647] on span "Next" at bounding box center [1240, 647] width 30 height 14
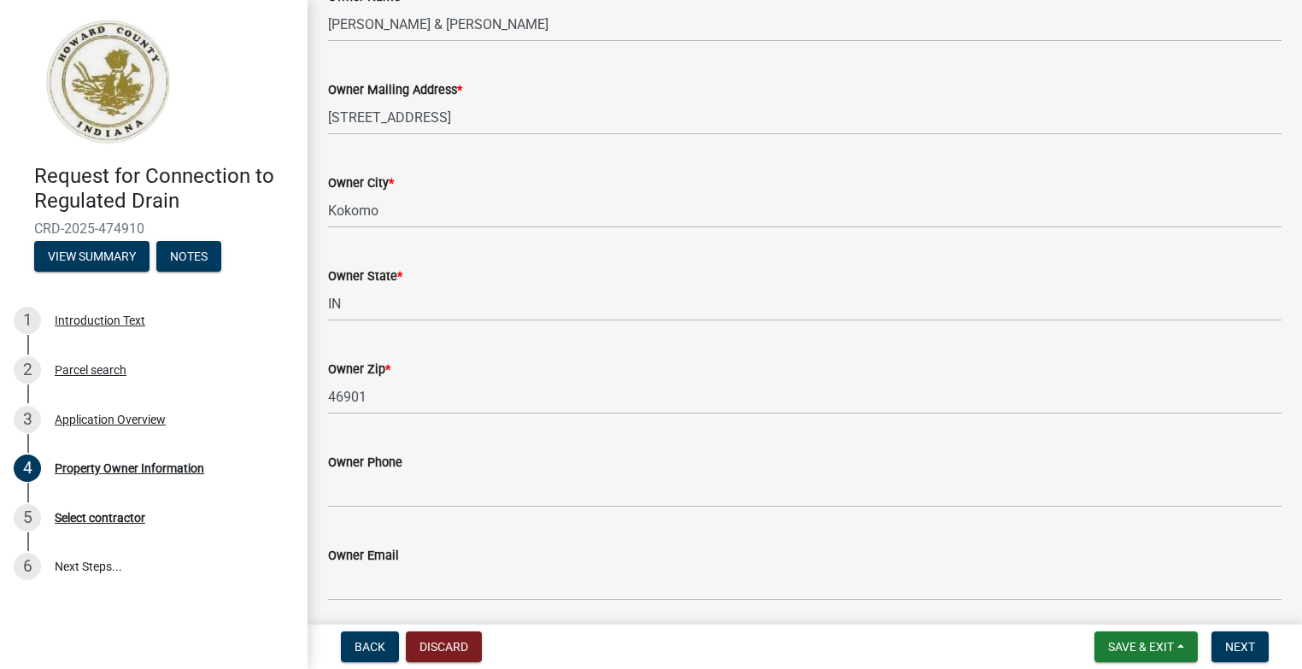
scroll to position [256, 0]
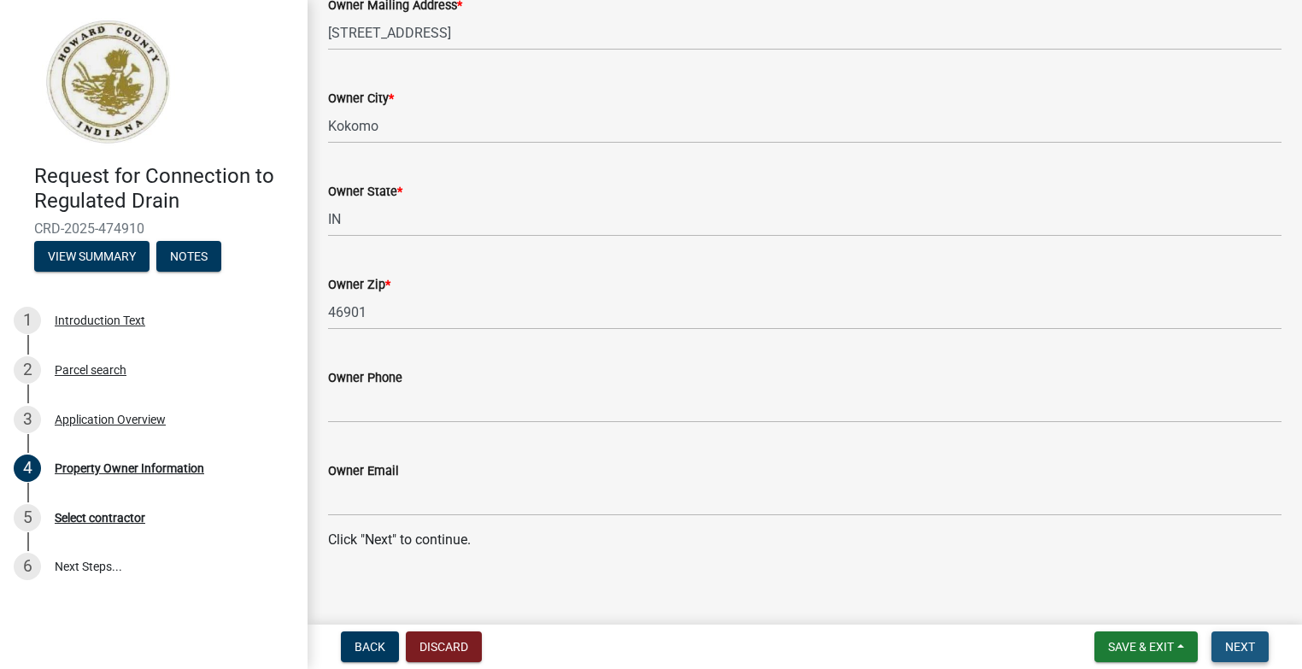
click at [1242, 649] on span "Next" at bounding box center [1240, 647] width 30 height 14
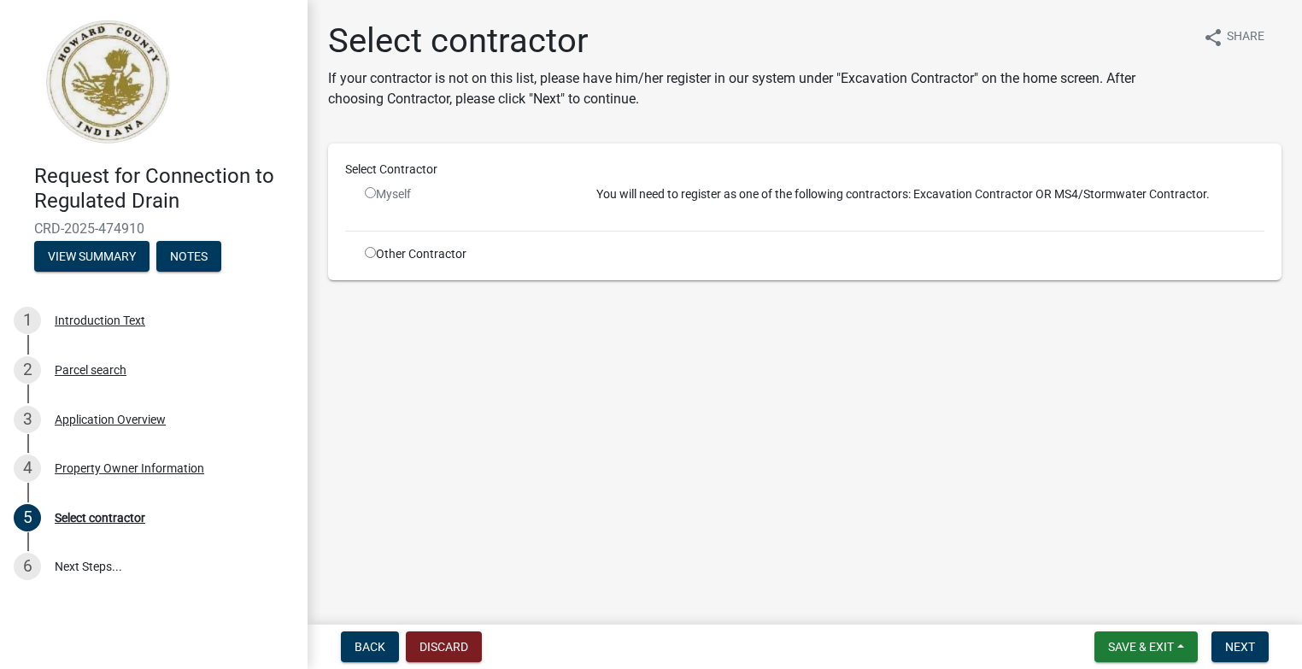
click at [366, 193] on input "radio" at bounding box center [370, 192] width 11 height 11
click at [372, 193] on input "radio" at bounding box center [370, 192] width 11 height 11
radio input "false"
click at [572, 225] on div "Select Contractor Myself You will need to register as one of the following cont…" at bounding box center [804, 212] width 919 height 102
click at [371, 252] on input "radio" at bounding box center [370, 252] width 11 height 11
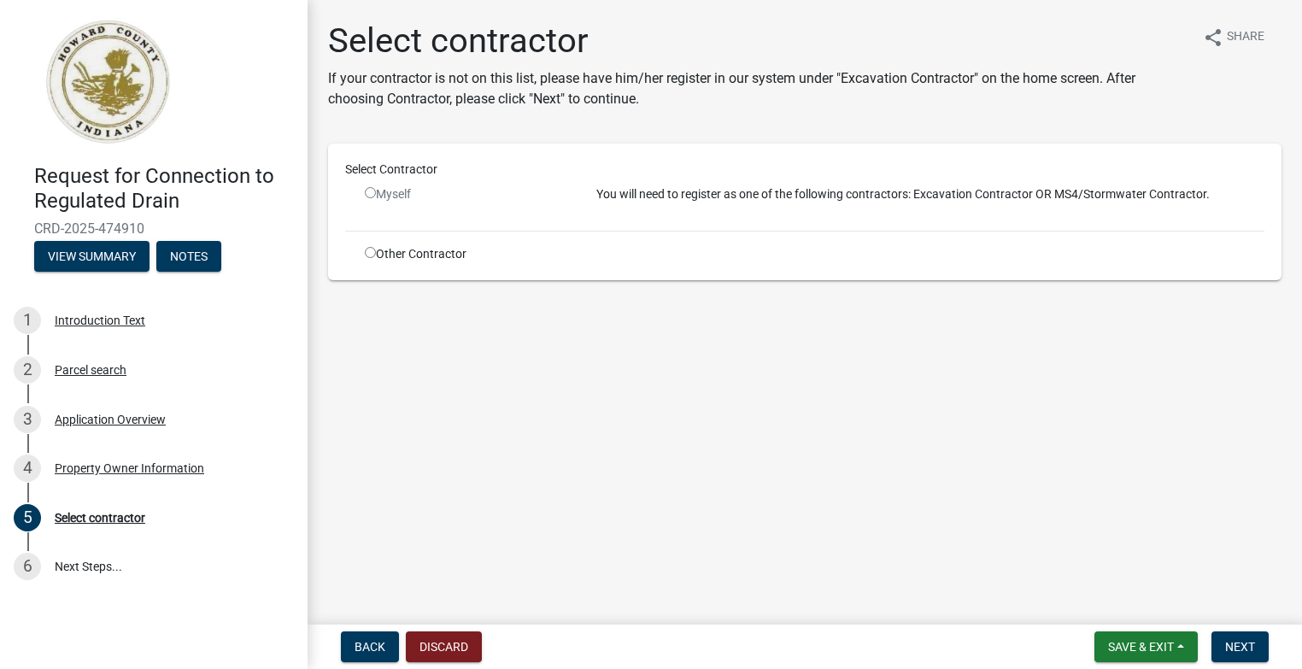
radio input "true"
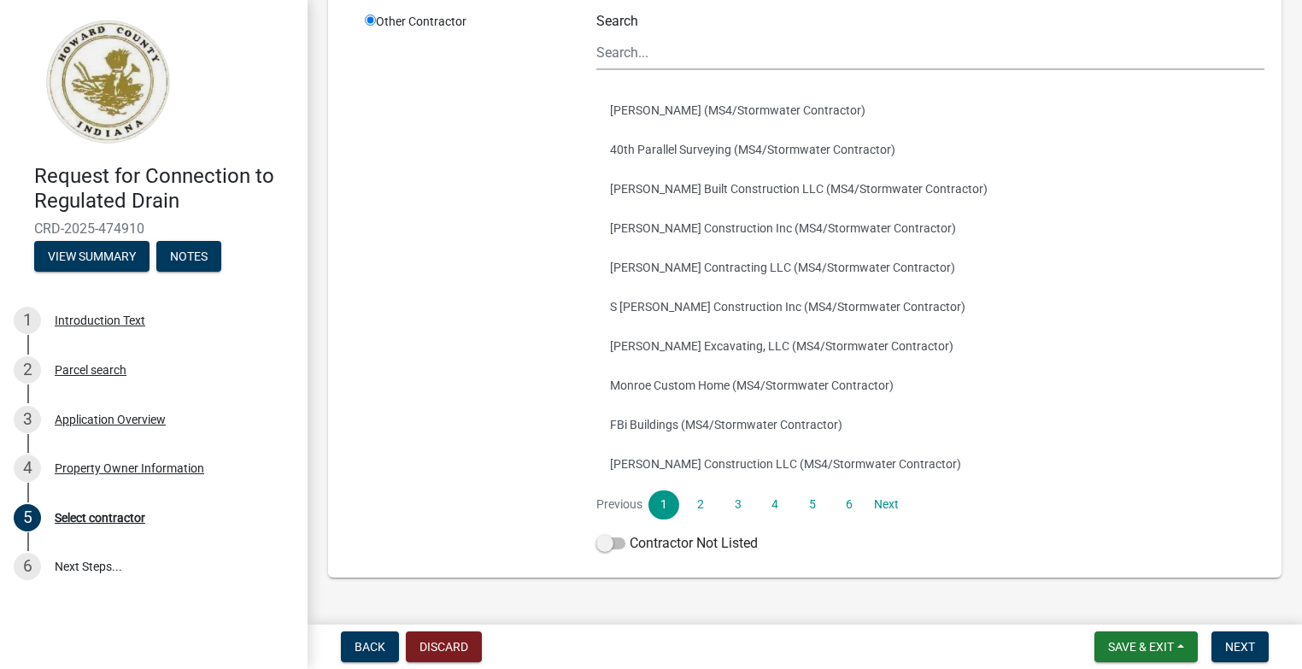
scroll to position [296, 0]
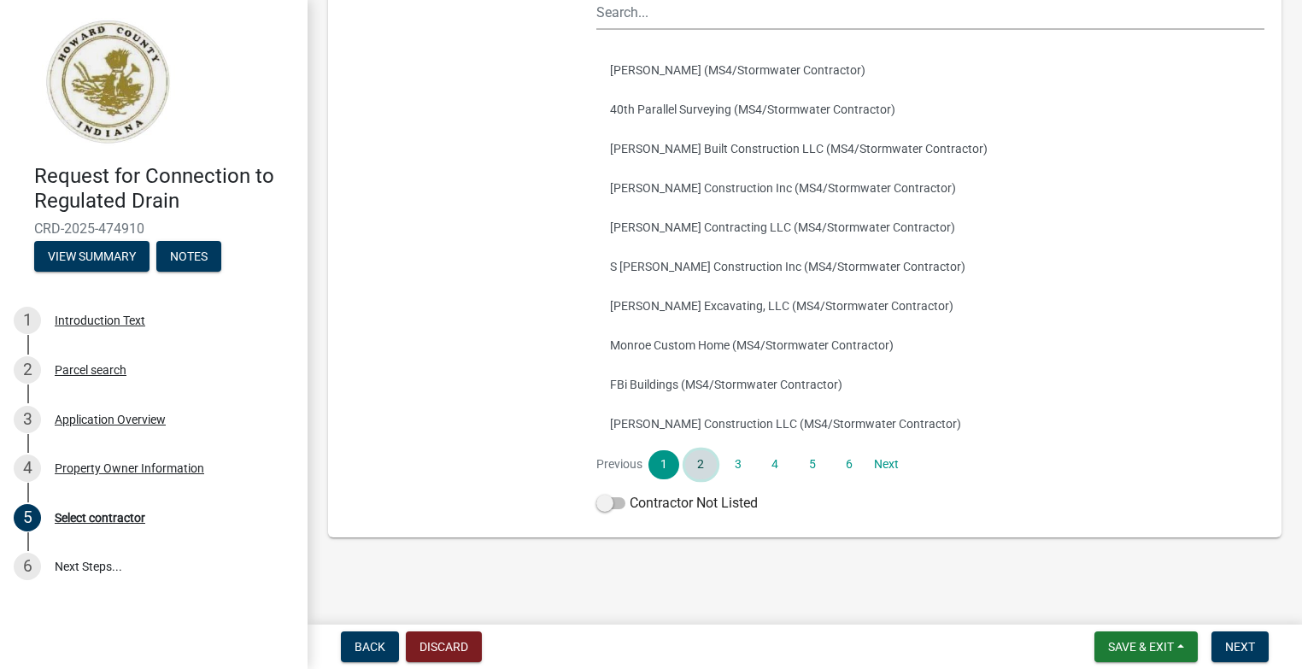
click at [694, 461] on link "2" at bounding box center [700, 464] width 31 height 29
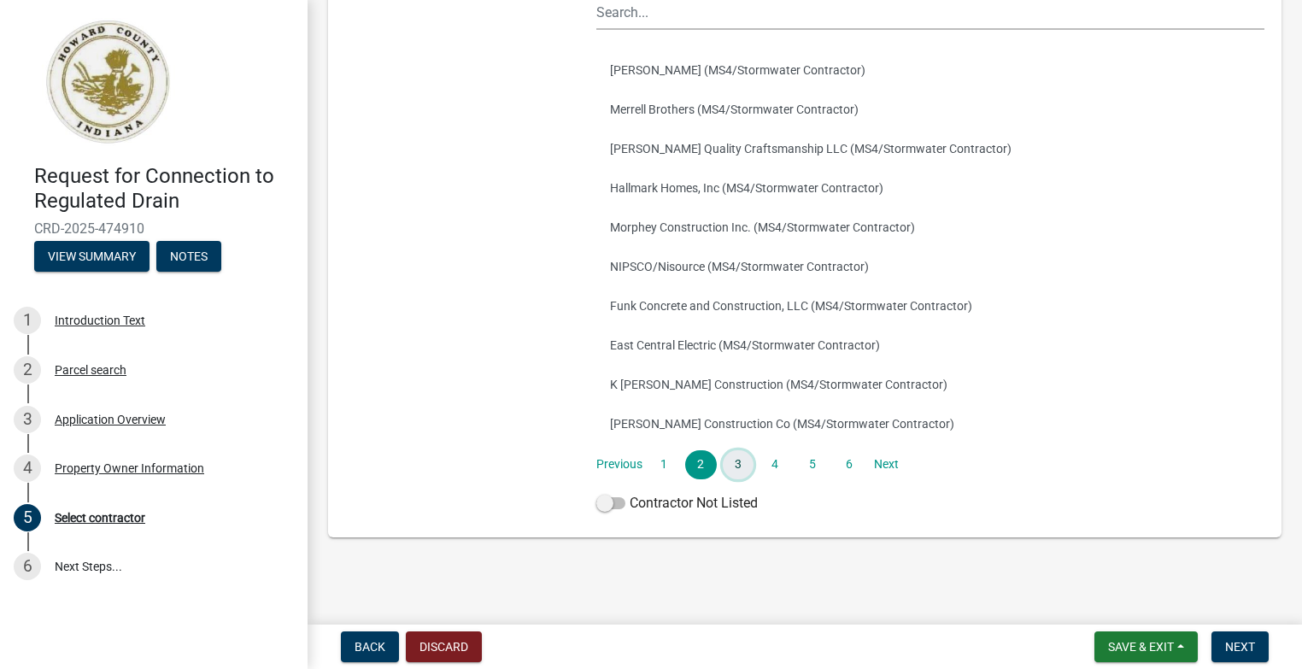
click at [741, 462] on link "3" at bounding box center [738, 464] width 31 height 29
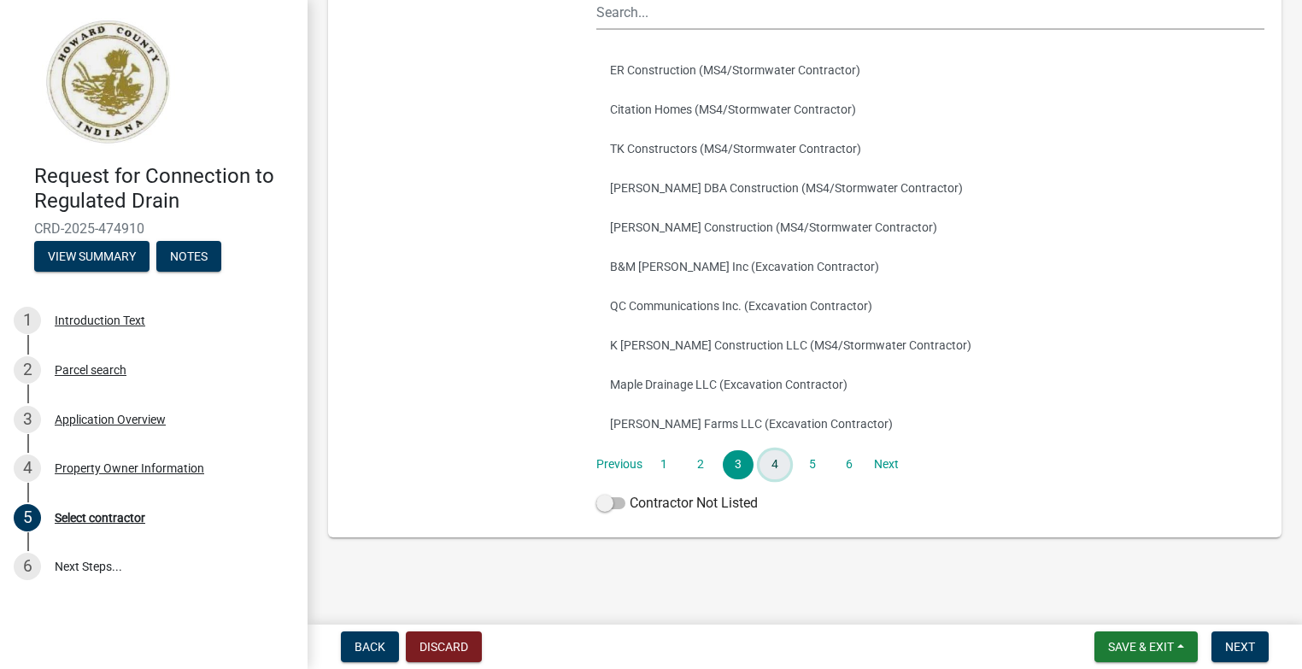
click at [771, 465] on link "4" at bounding box center [774, 464] width 31 height 29
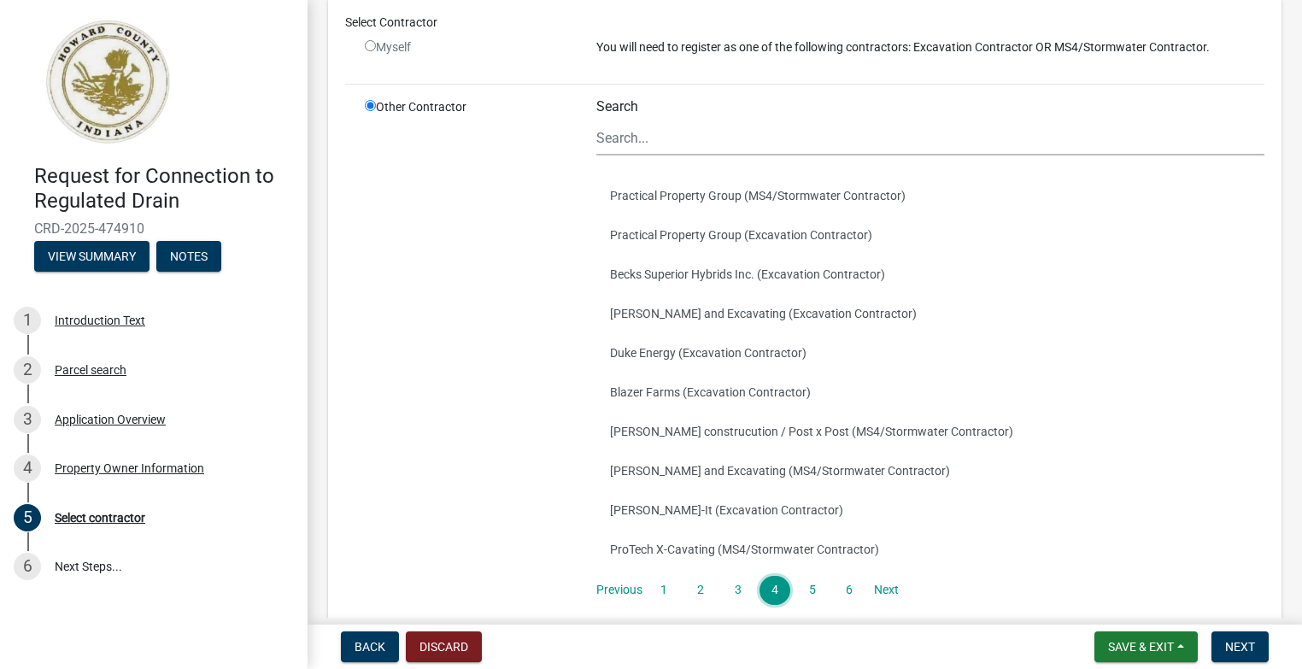
scroll to position [256, 0]
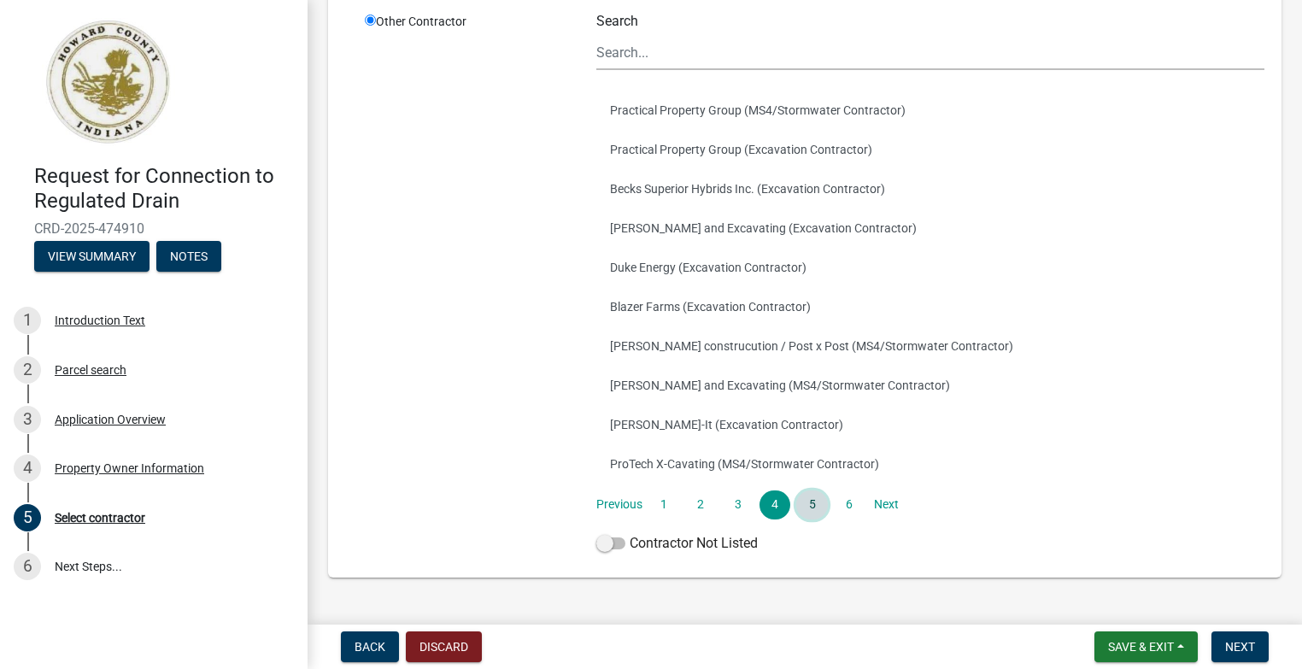
click at [801, 514] on link "5" at bounding box center [811, 504] width 31 height 29
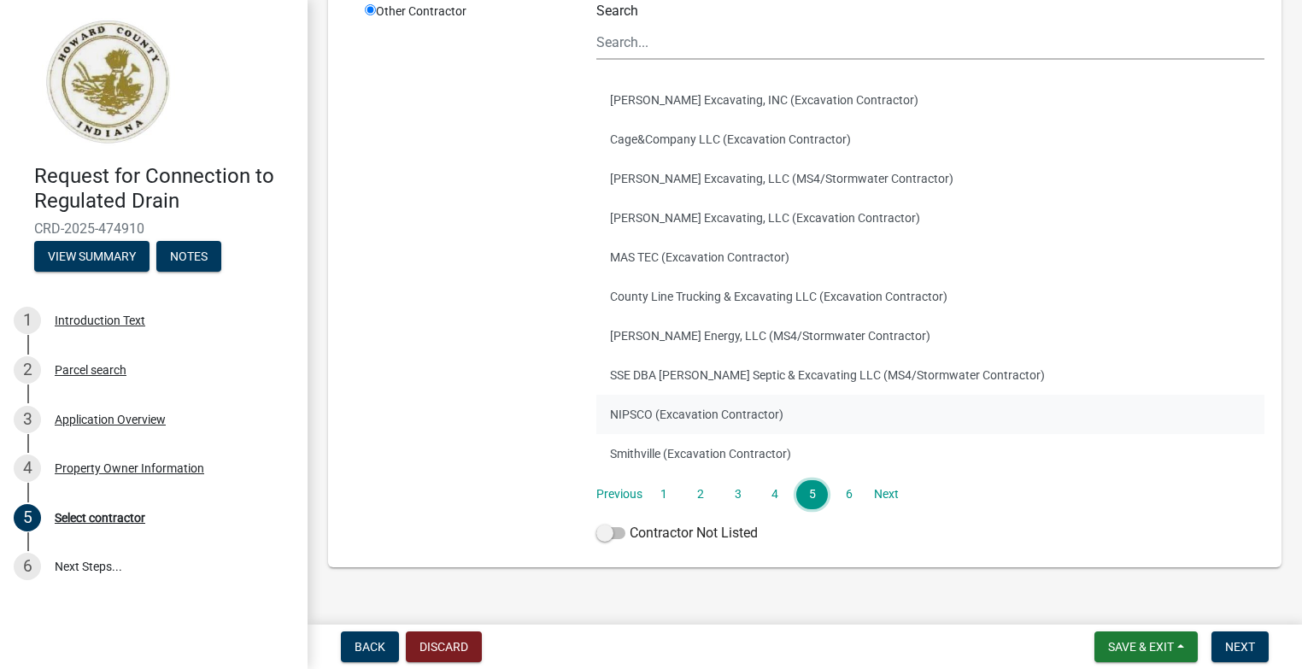
scroll to position [296, 0]
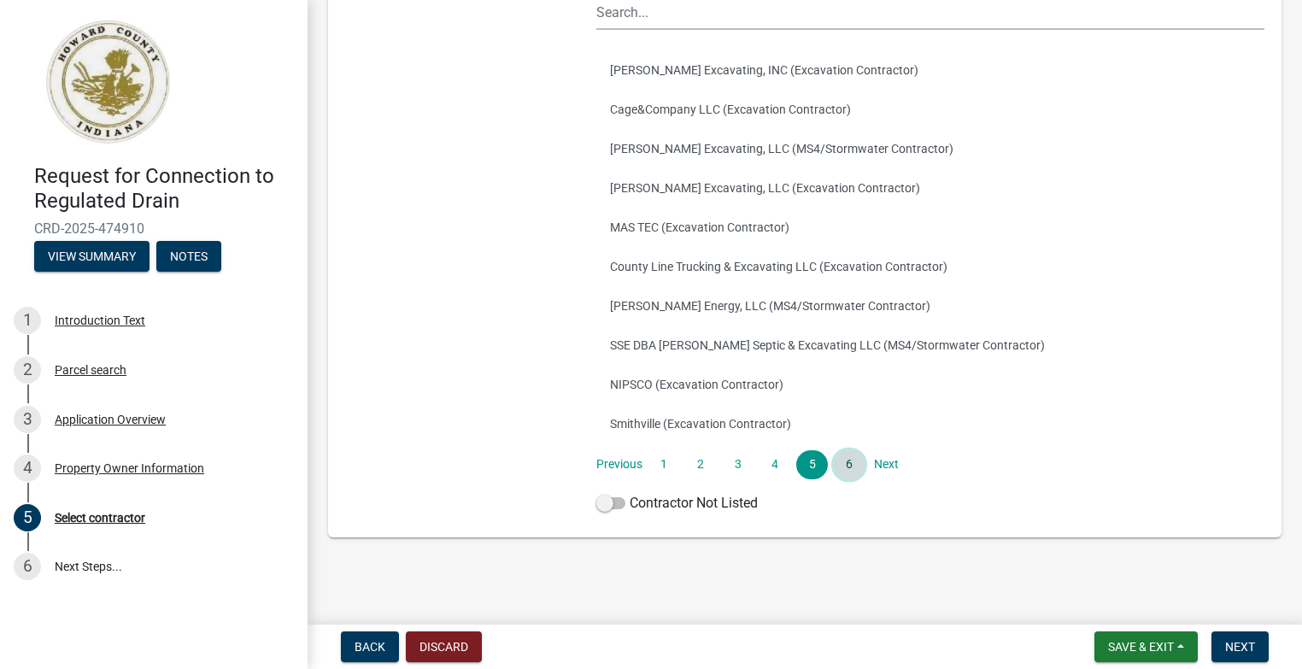
click at [844, 466] on link "6" at bounding box center [849, 464] width 31 height 29
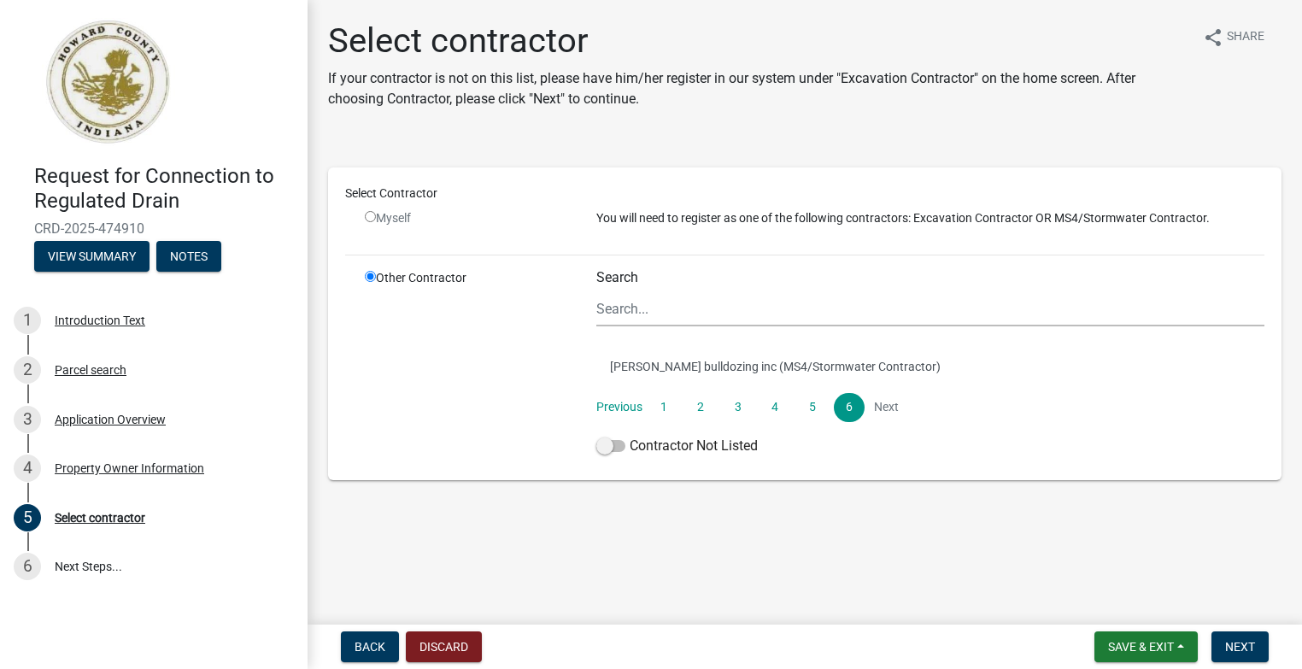
click at [880, 407] on li "Next" at bounding box center [885, 407] width 31 height 29
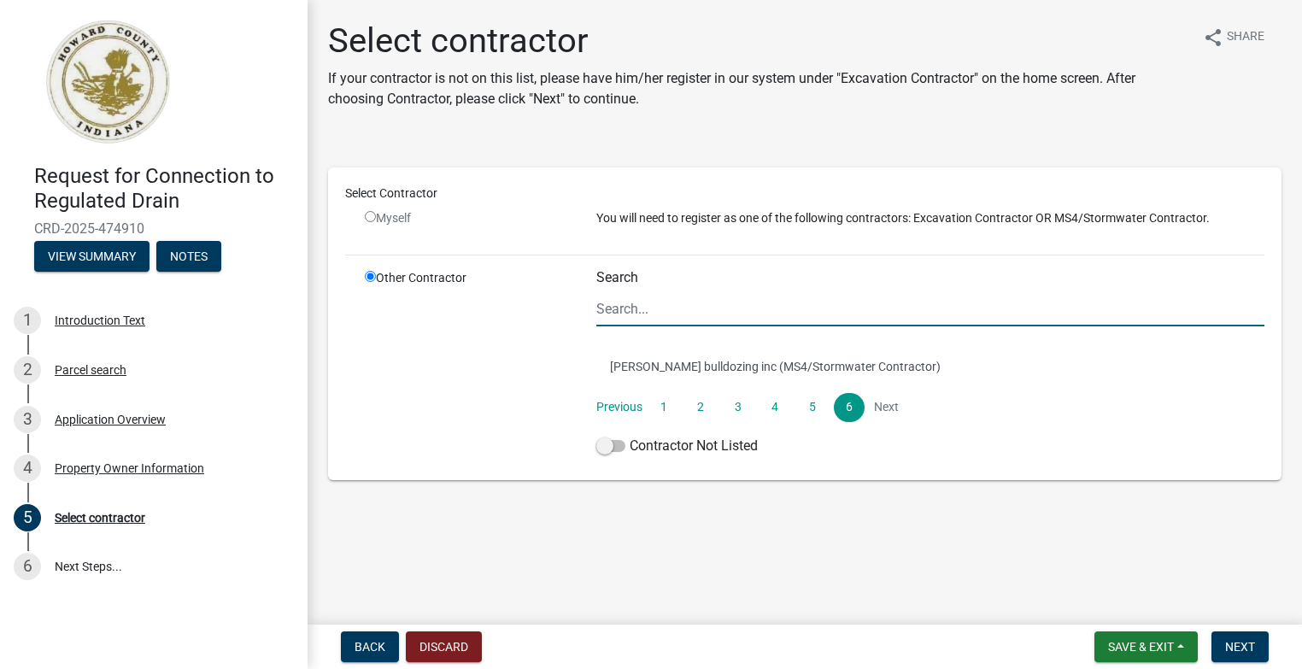
click at [649, 310] on input "Search" at bounding box center [930, 308] width 668 height 35
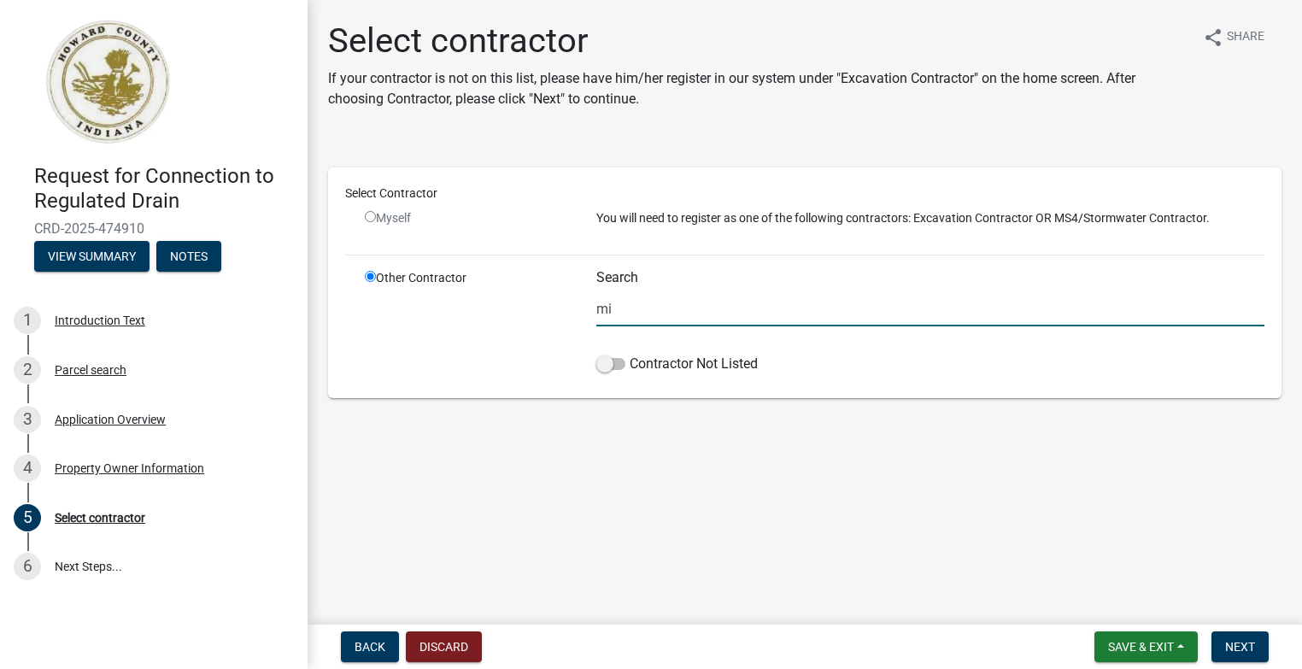
type input "m"
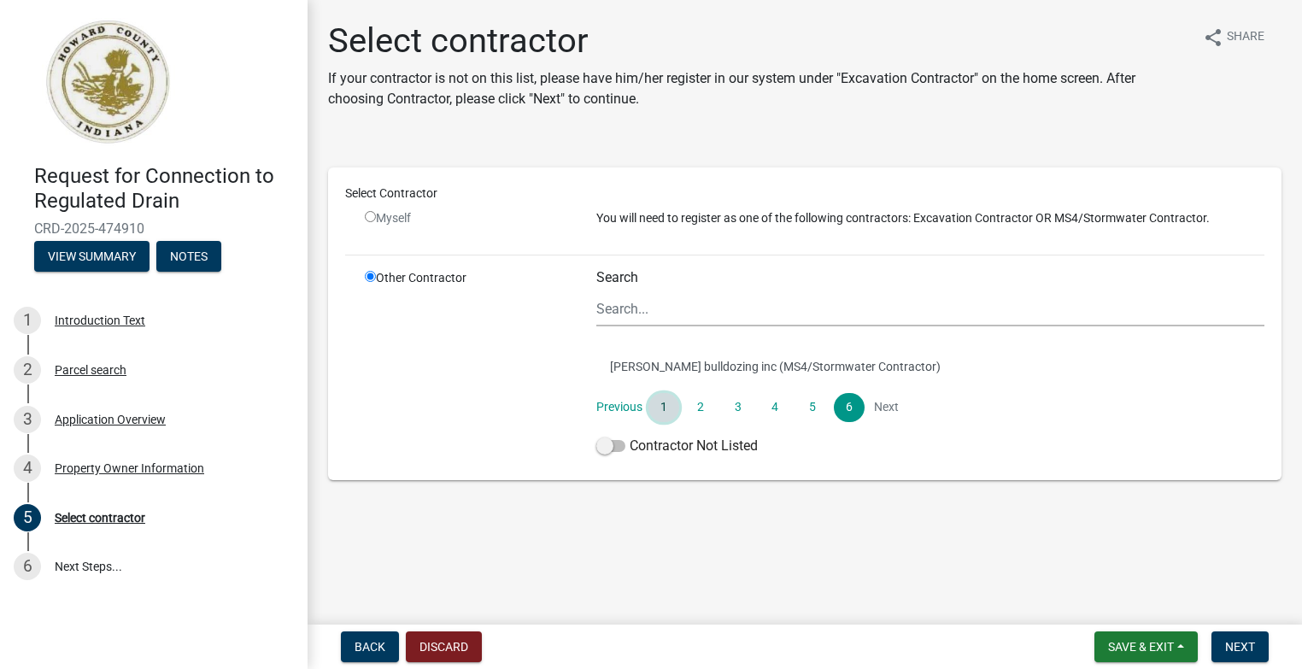
click at [665, 410] on link "1" at bounding box center [663, 407] width 31 height 29
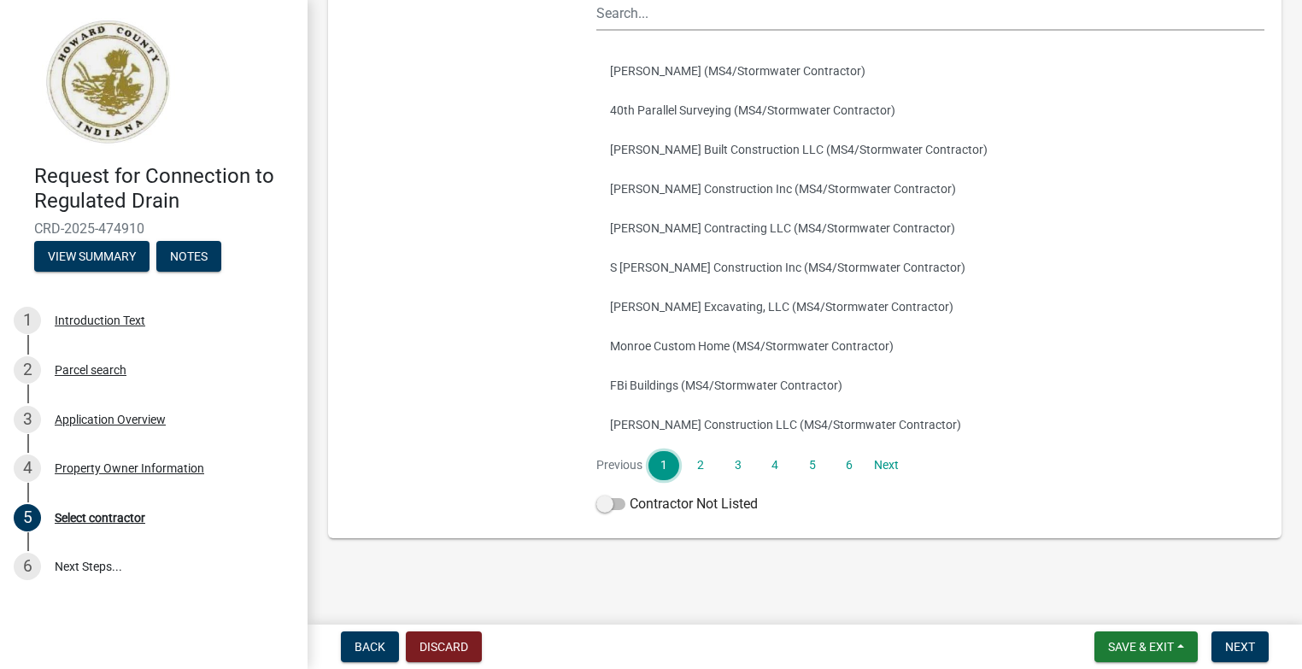
scroll to position [296, 0]
click at [701, 468] on link "2" at bounding box center [700, 464] width 31 height 29
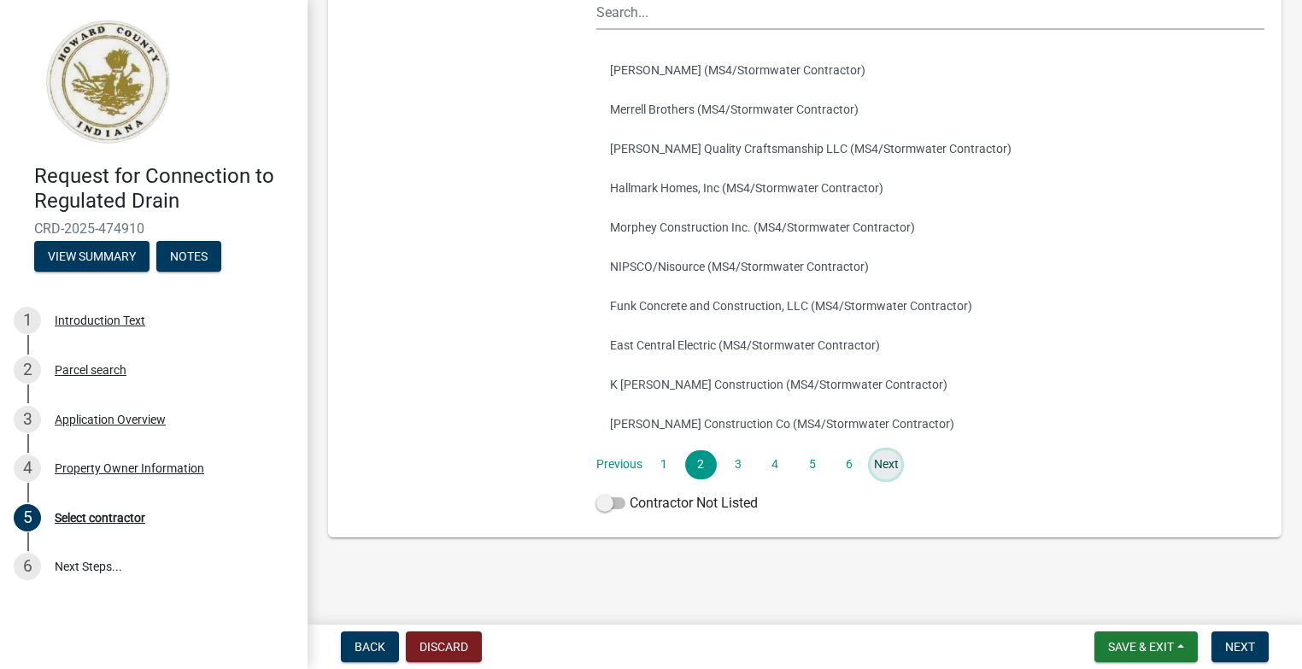
click at [878, 462] on link "Next" at bounding box center [885, 464] width 31 height 29
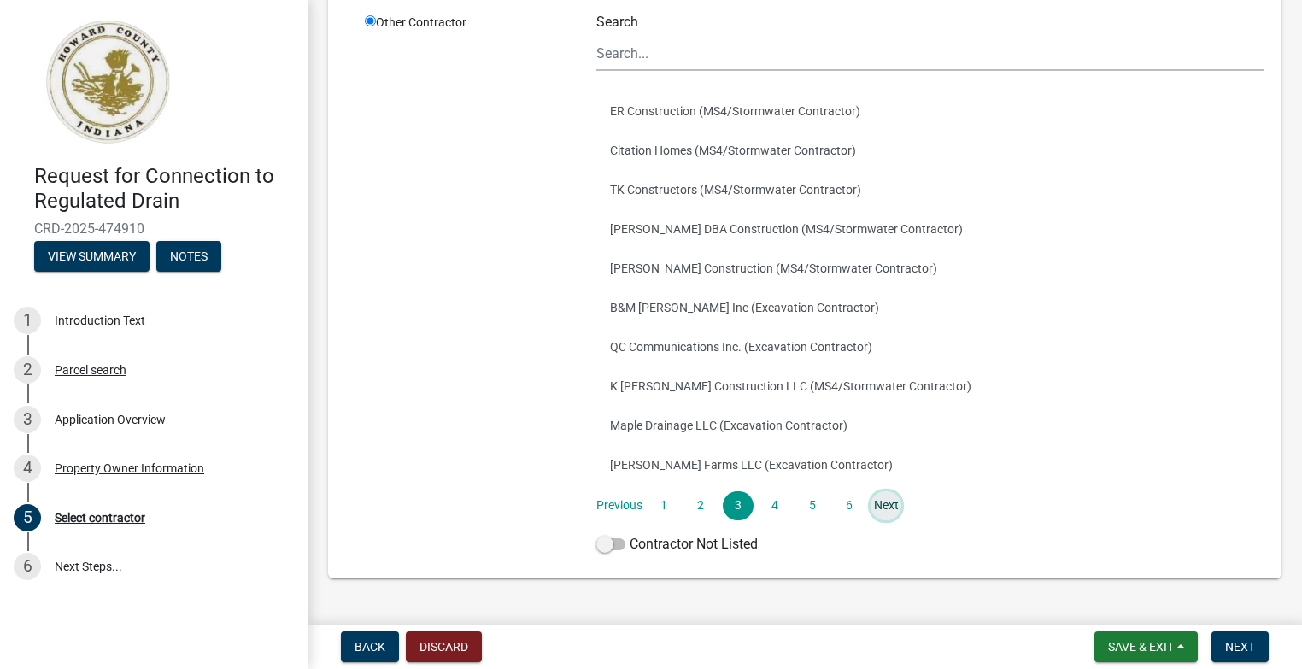
scroll to position [256, 0]
click at [884, 499] on link "Next" at bounding box center [885, 504] width 31 height 29
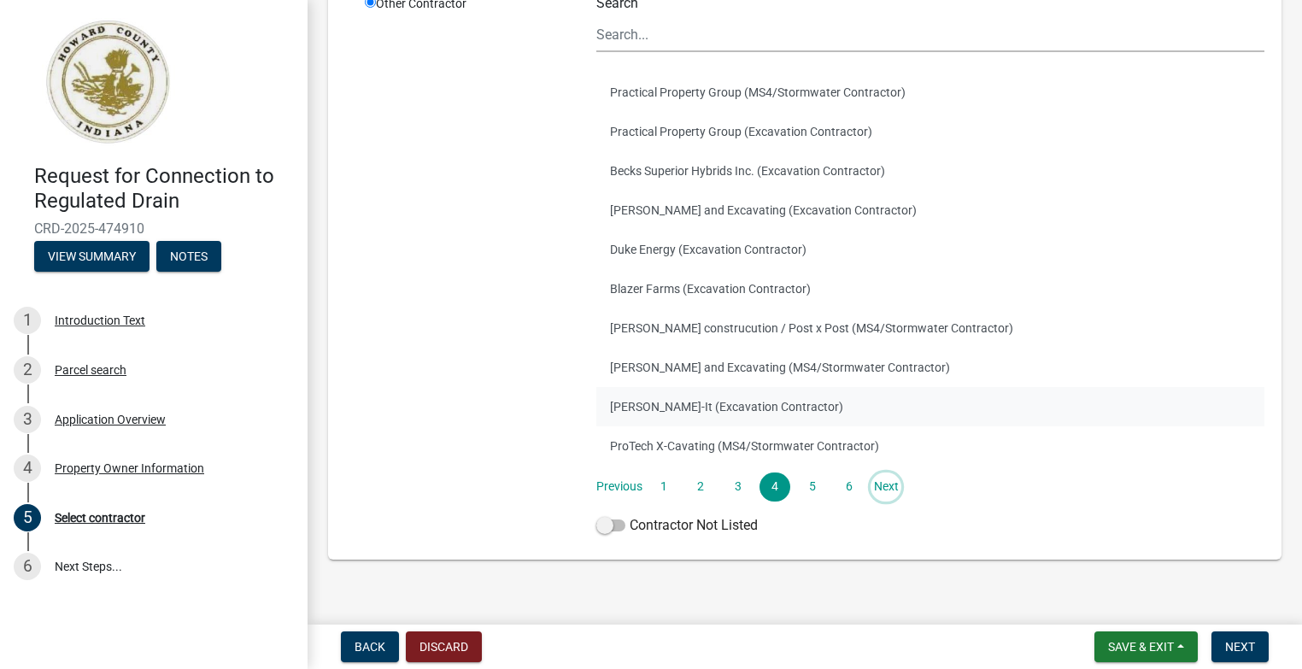
scroll to position [296, 0]
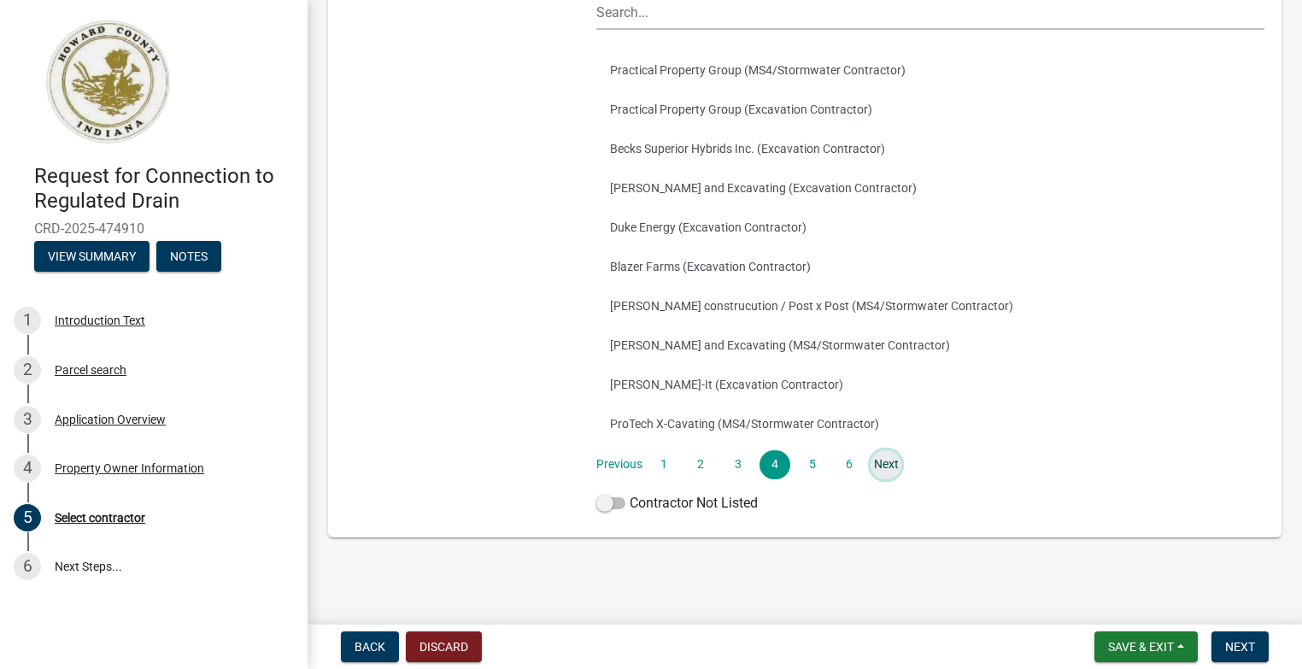
click at [880, 460] on link "Next" at bounding box center [885, 464] width 31 height 29
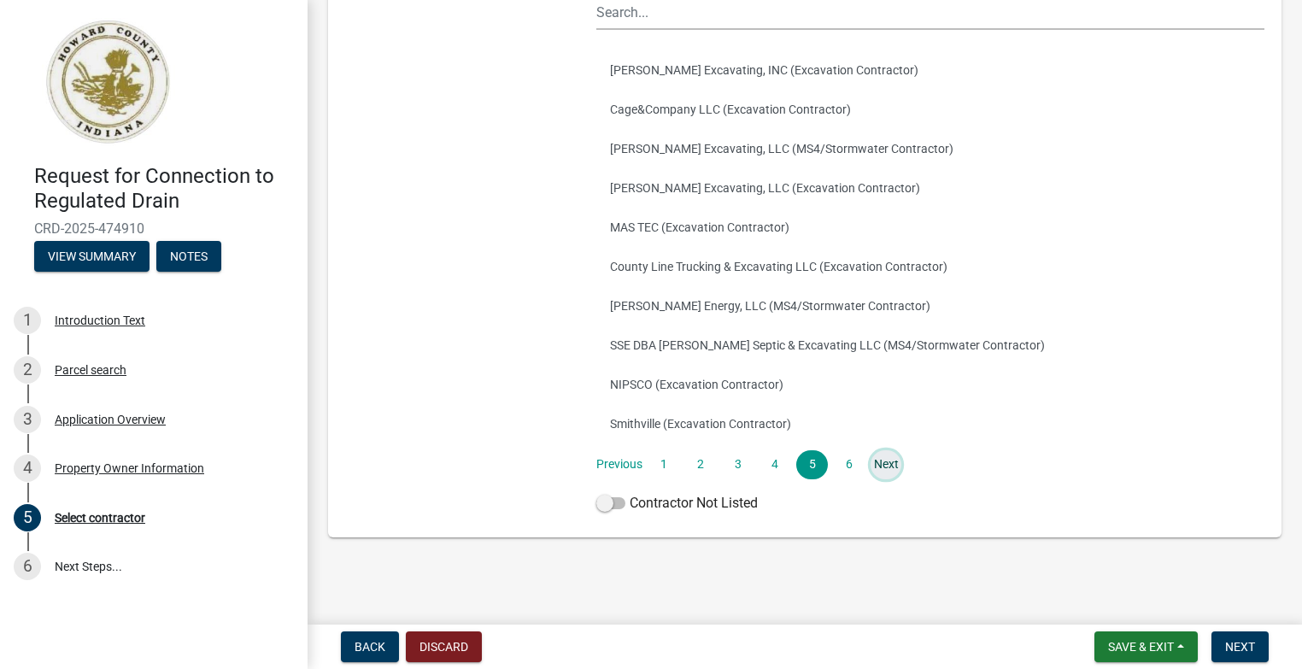
click at [882, 471] on link "Next" at bounding box center [885, 464] width 31 height 29
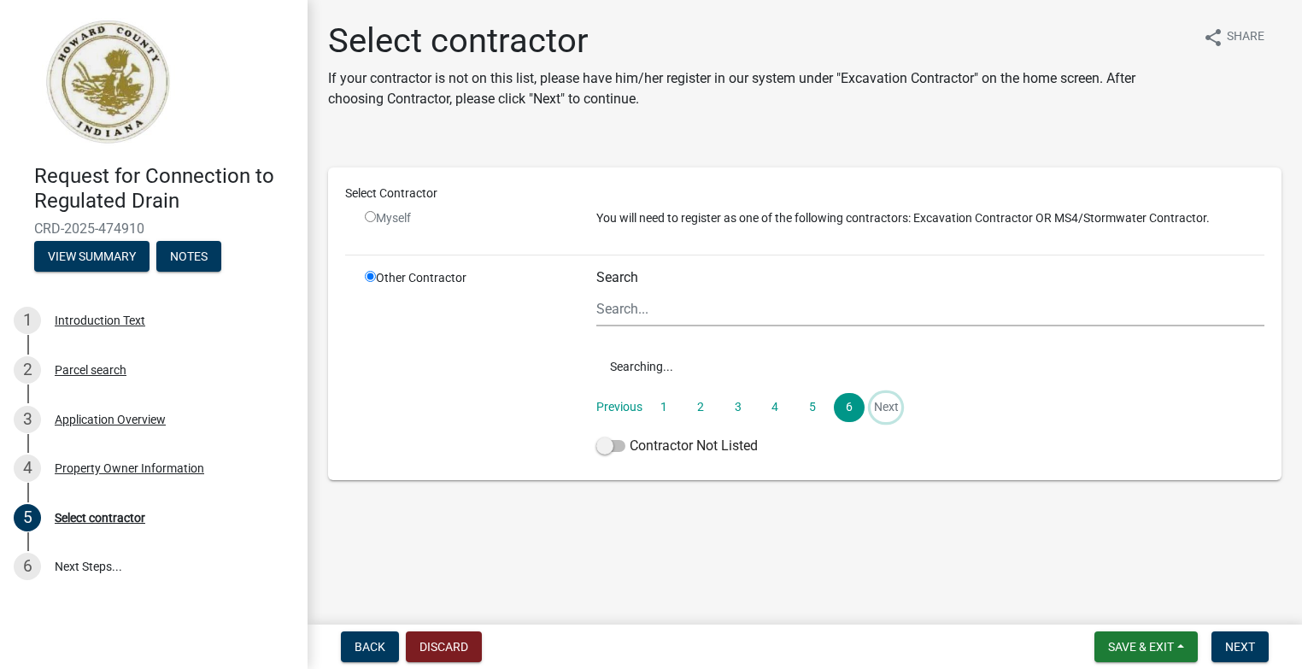
scroll to position [0, 0]
click at [458, 649] on button "Discard" at bounding box center [444, 646] width 76 height 31
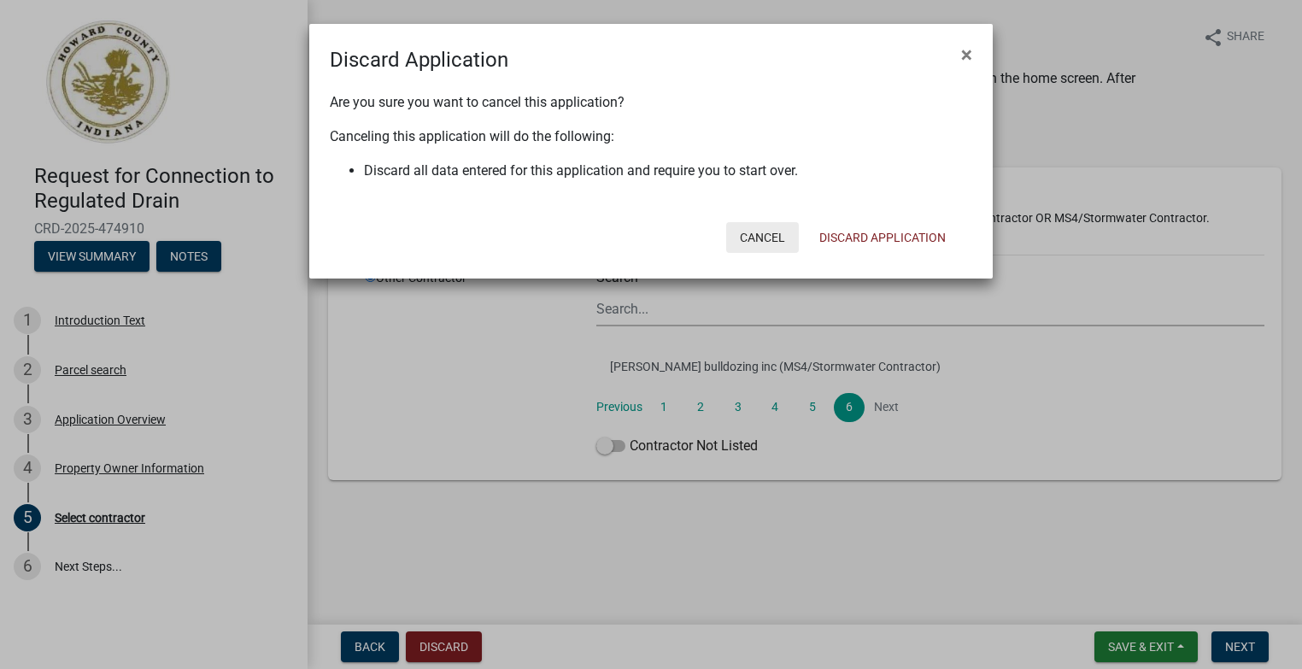
click at [758, 237] on button "Cancel" at bounding box center [762, 237] width 73 height 31
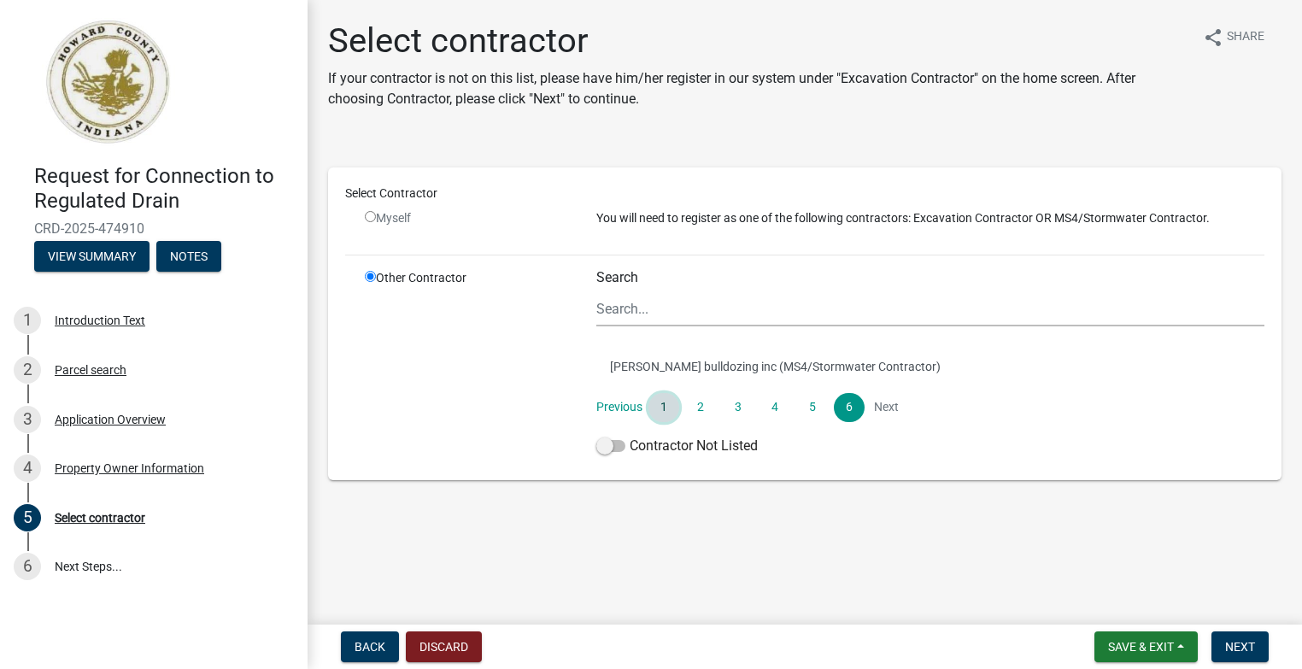
click at [664, 410] on link "1" at bounding box center [663, 407] width 31 height 29
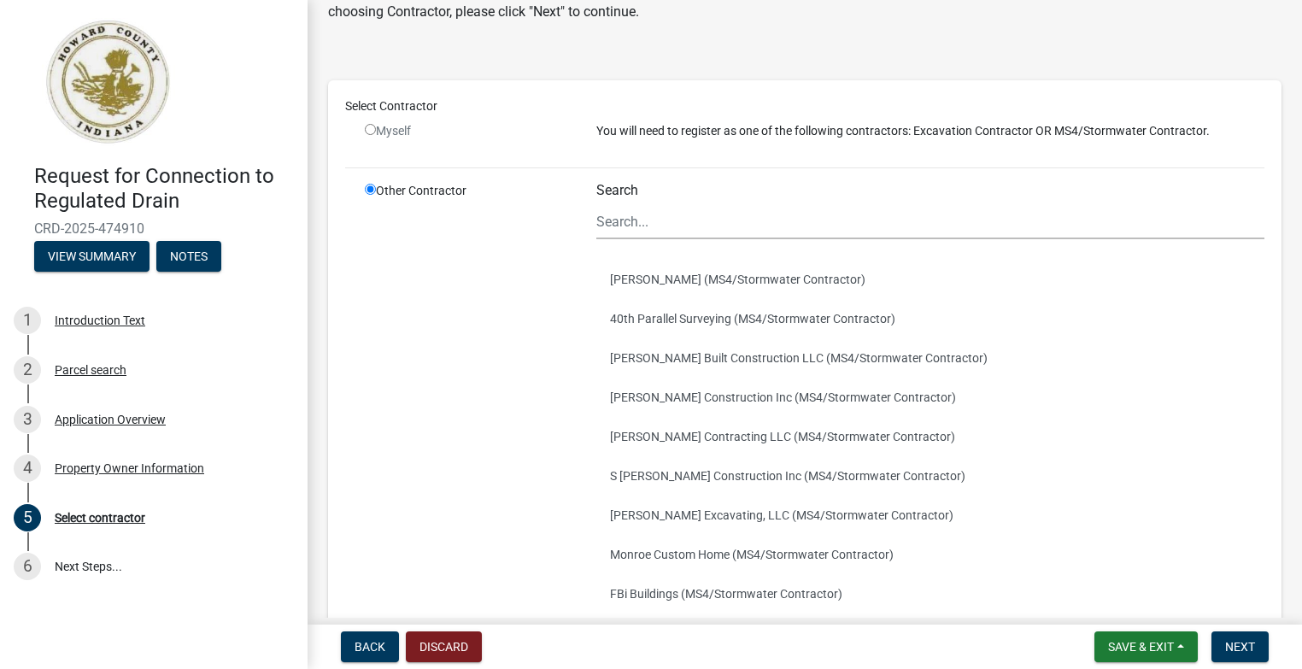
scroll to position [171, 0]
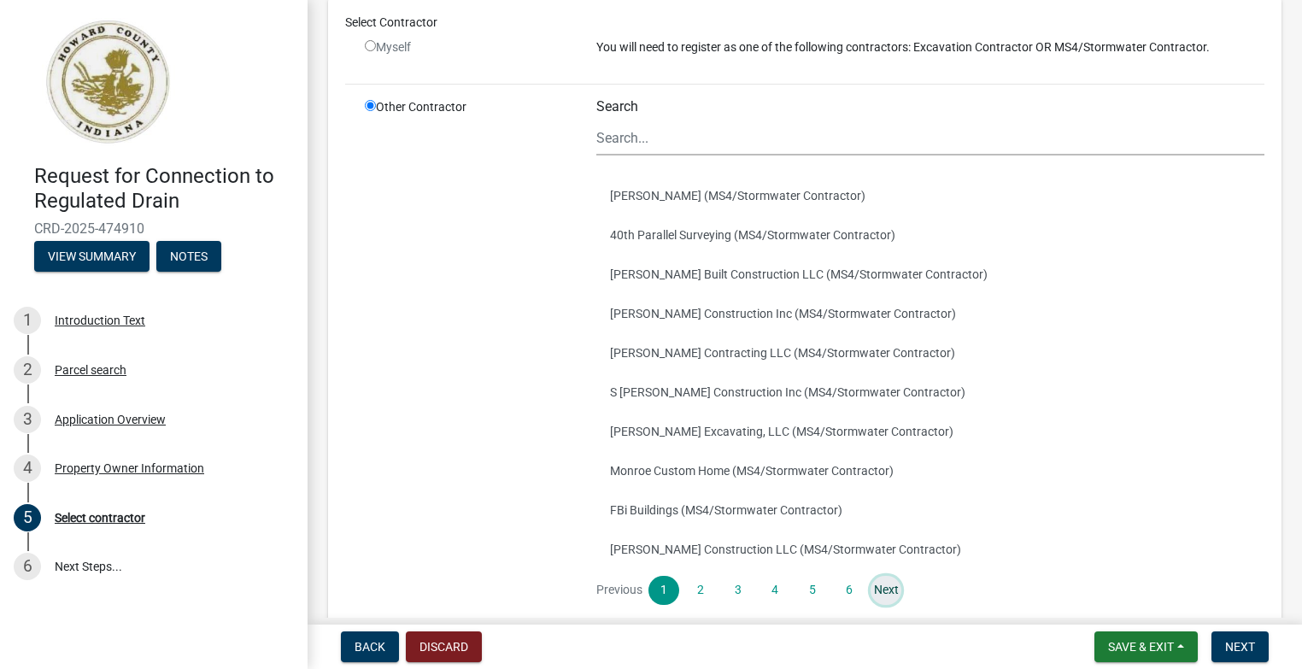
click at [871, 590] on link "Next" at bounding box center [885, 590] width 31 height 29
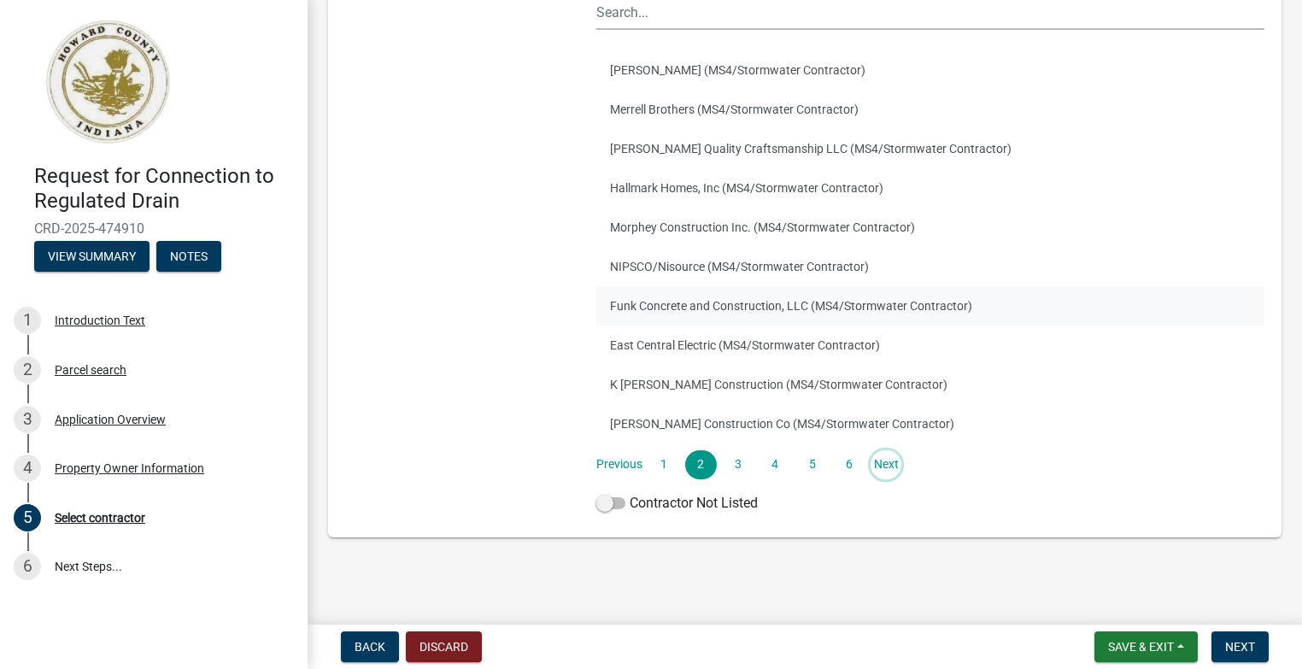
scroll to position [211, 0]
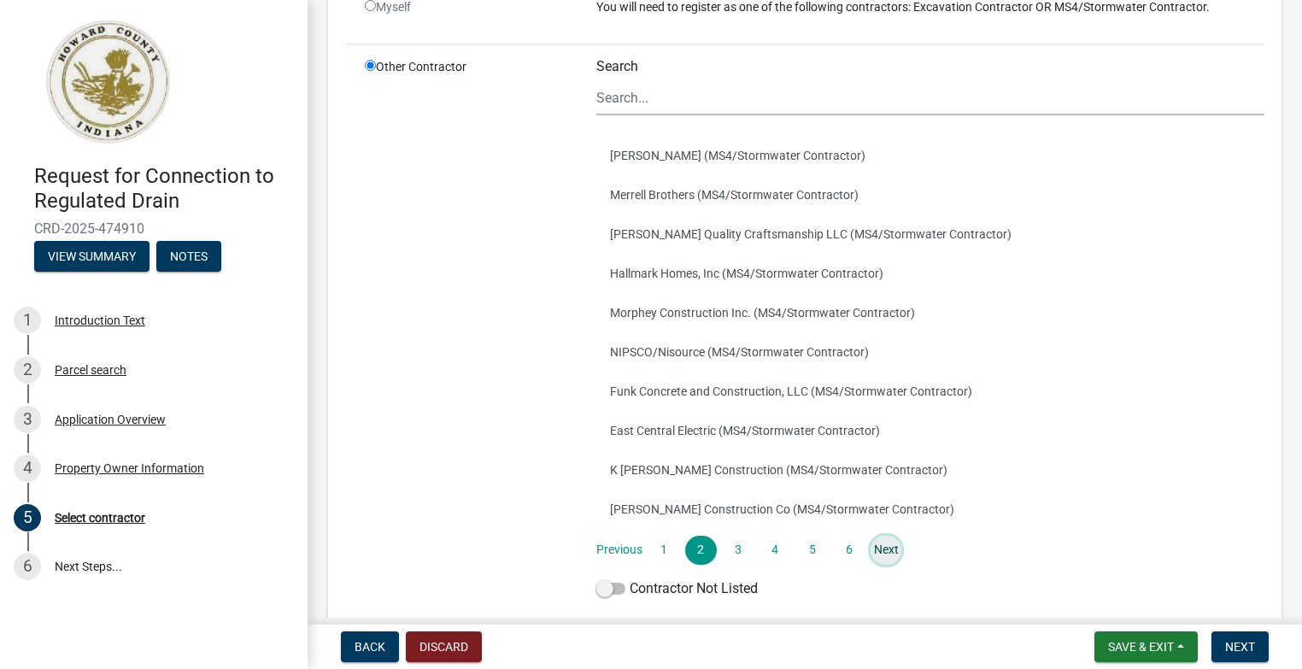
click at [887, 553] on link "Next" at bounding box center [885, 549] width 31 height 29
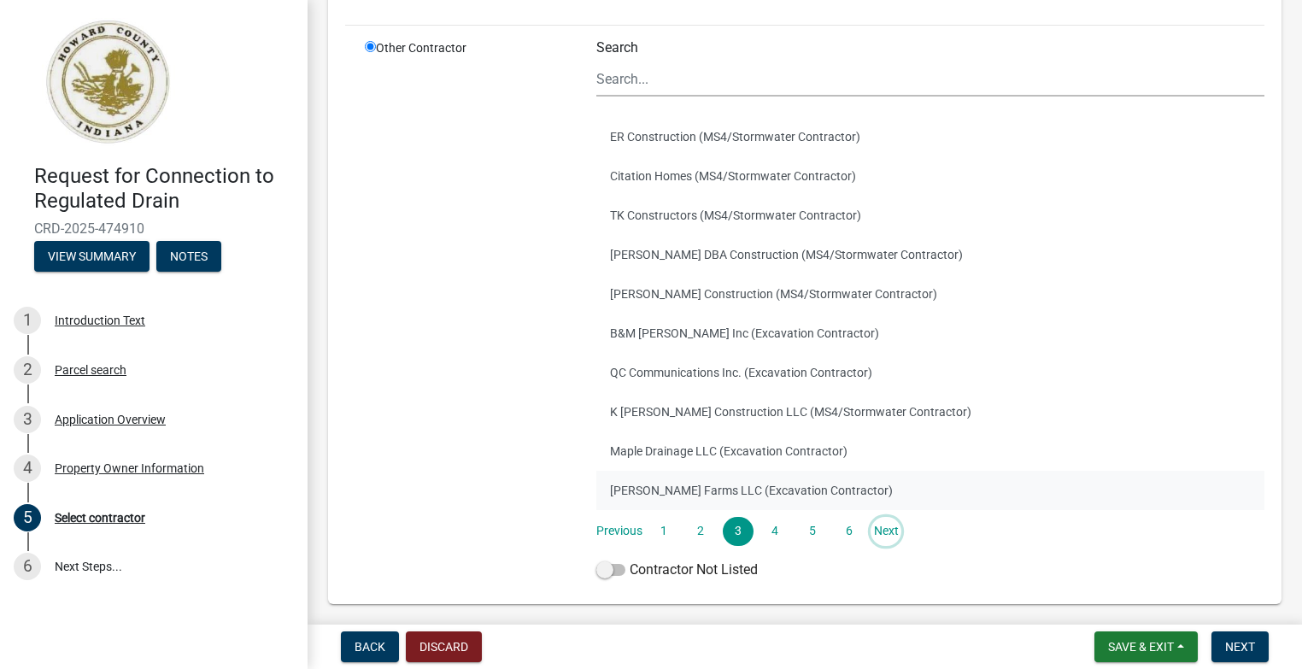
scroll to position [256, 0]
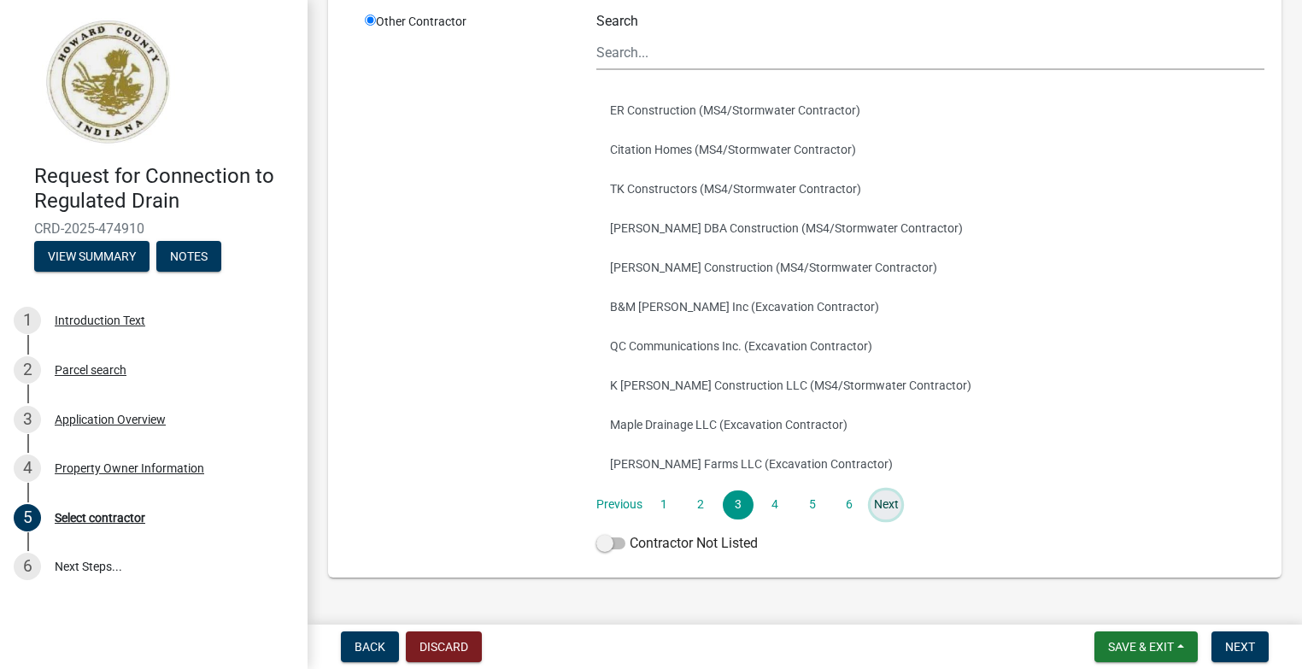
click at [880, 506] on link "Next" at bounding box center [885, 504] width 31 height 29
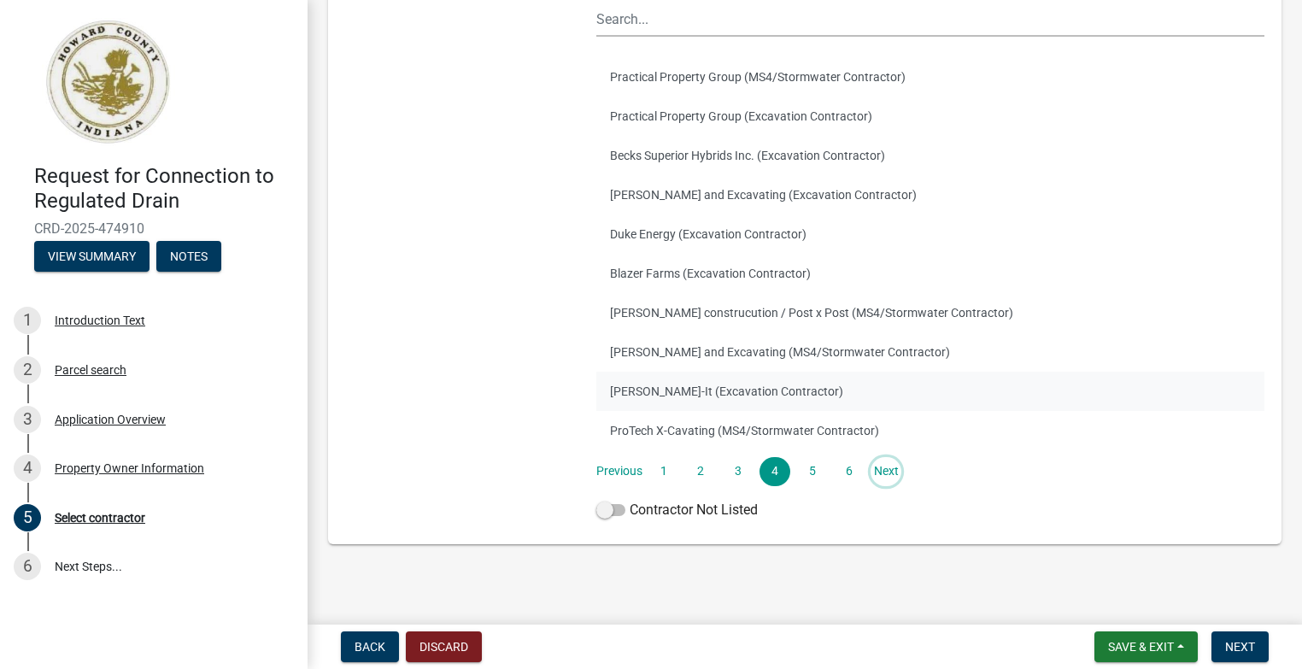
scroll to position [296, 0]
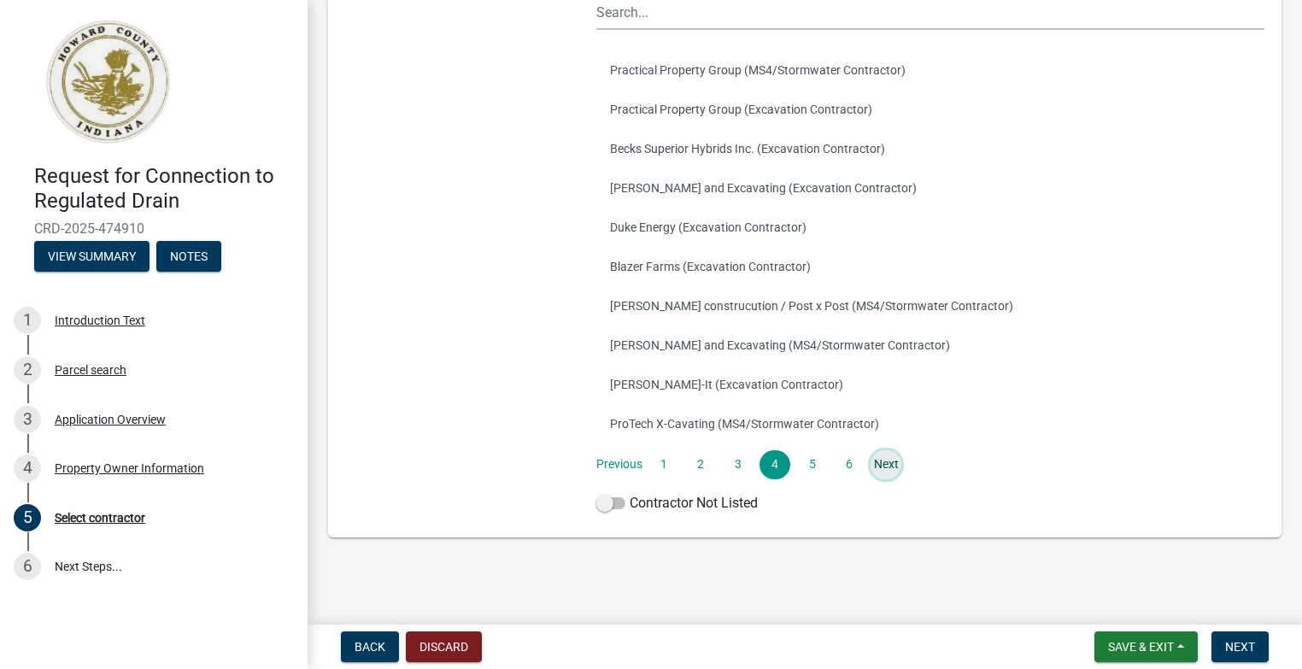
click at [881, 470] on link "Next" at bounding box center [885, 464] width 31 height 29
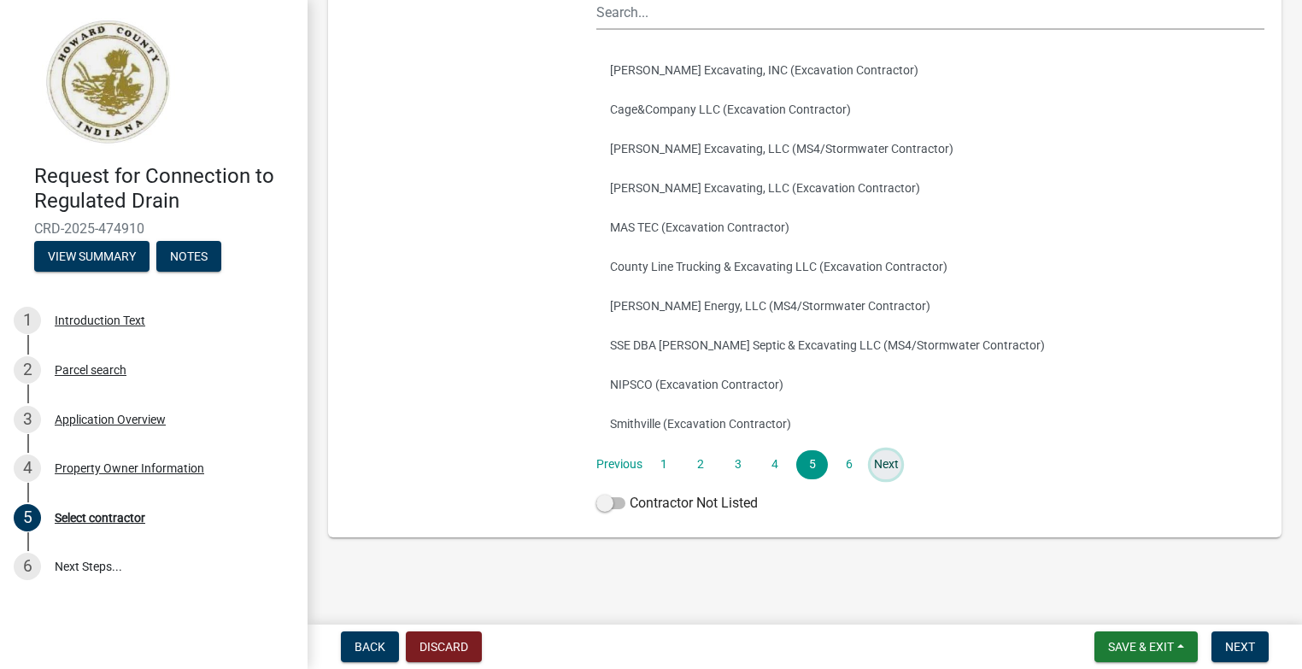
click at [892, 474] on link "Next" at bounding box center [885, 464] width 31 height 29
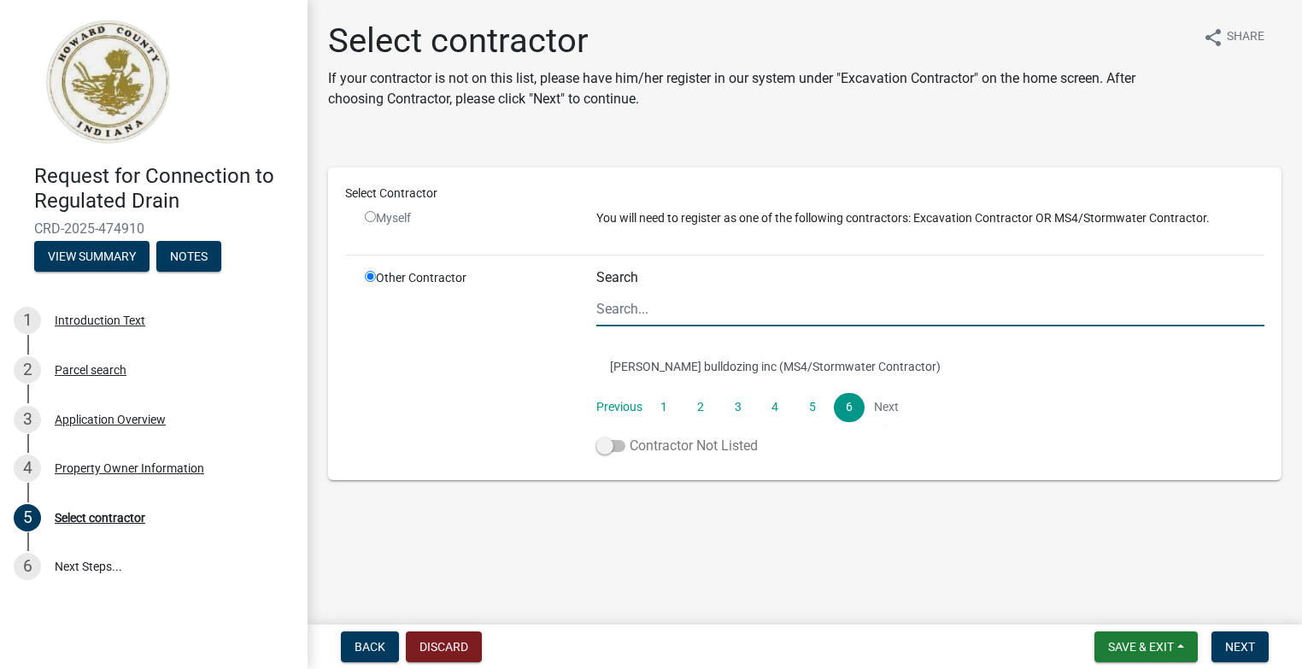
click at [625, 447] on label "Contractor Not Listed" at bounding box center [676, 446] width 161 height 20
click at [629, 436] on input "Contractor Not Listed" at bounding box center [629, 436] width 0 height 0
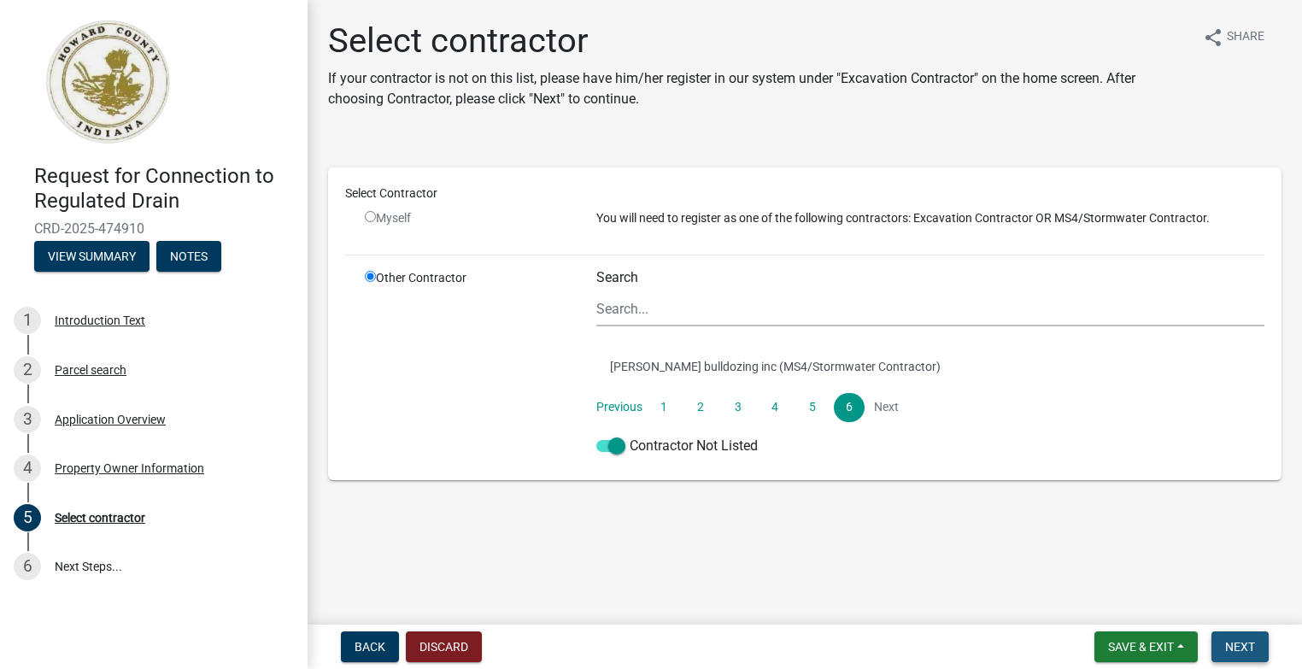
click at [1243, 645] on span "Next" at bounding box center [1240, 647] width 30 height 14
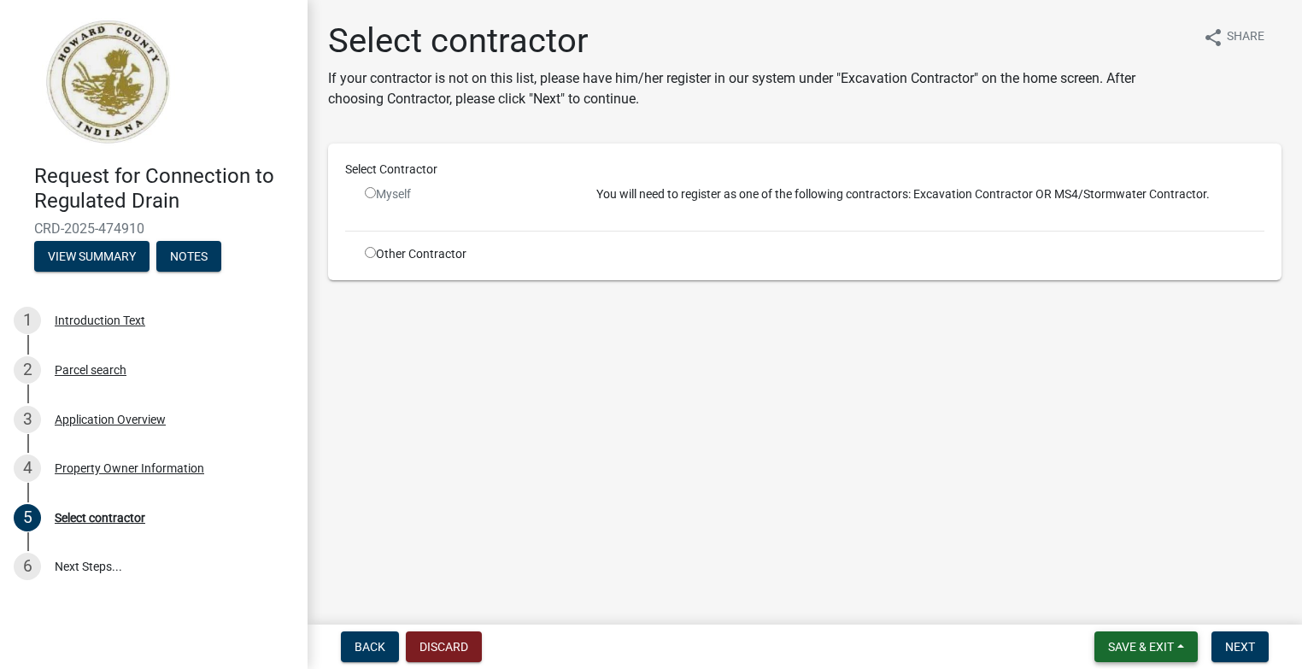
click at [1140, 645] on span "Save & Exit" at bounding box center [1141, 647] width 66 height 14
click at [1133, 606] on button "Save & Exit" at bounding box center [1129, 602] width 137 height 41
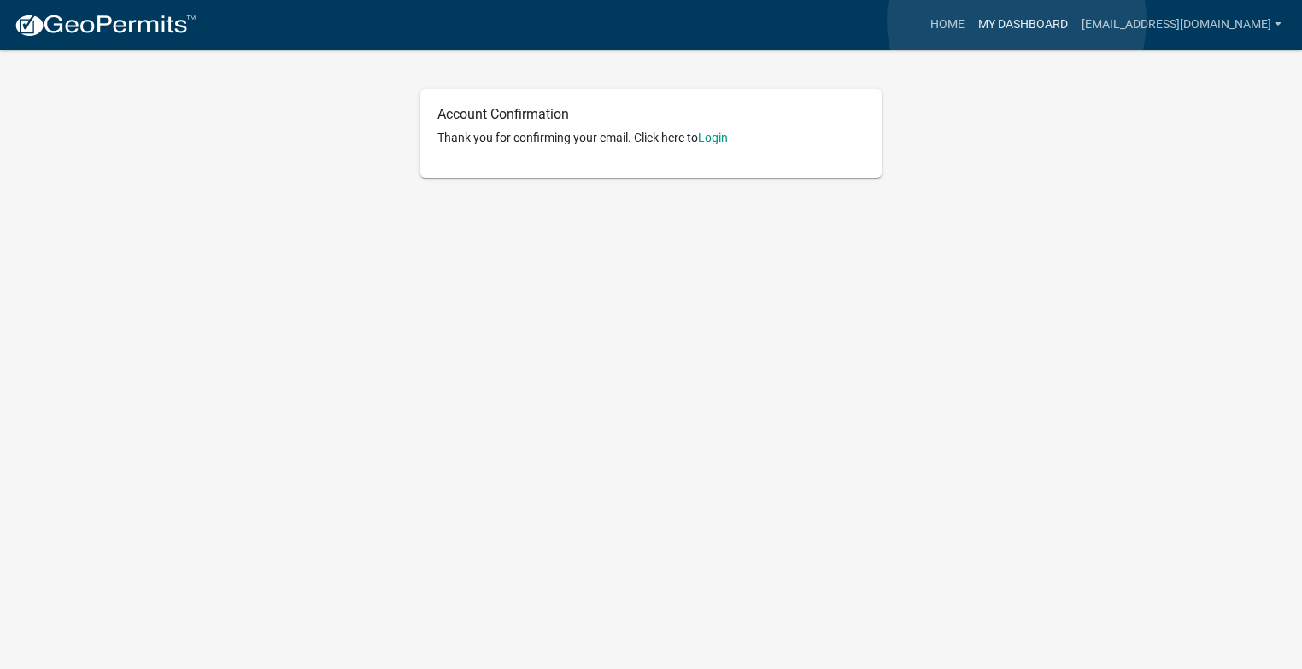
click at [1016, 20] on link "My Dashboard" at bounding box center [1022, 25] width 103 height 32
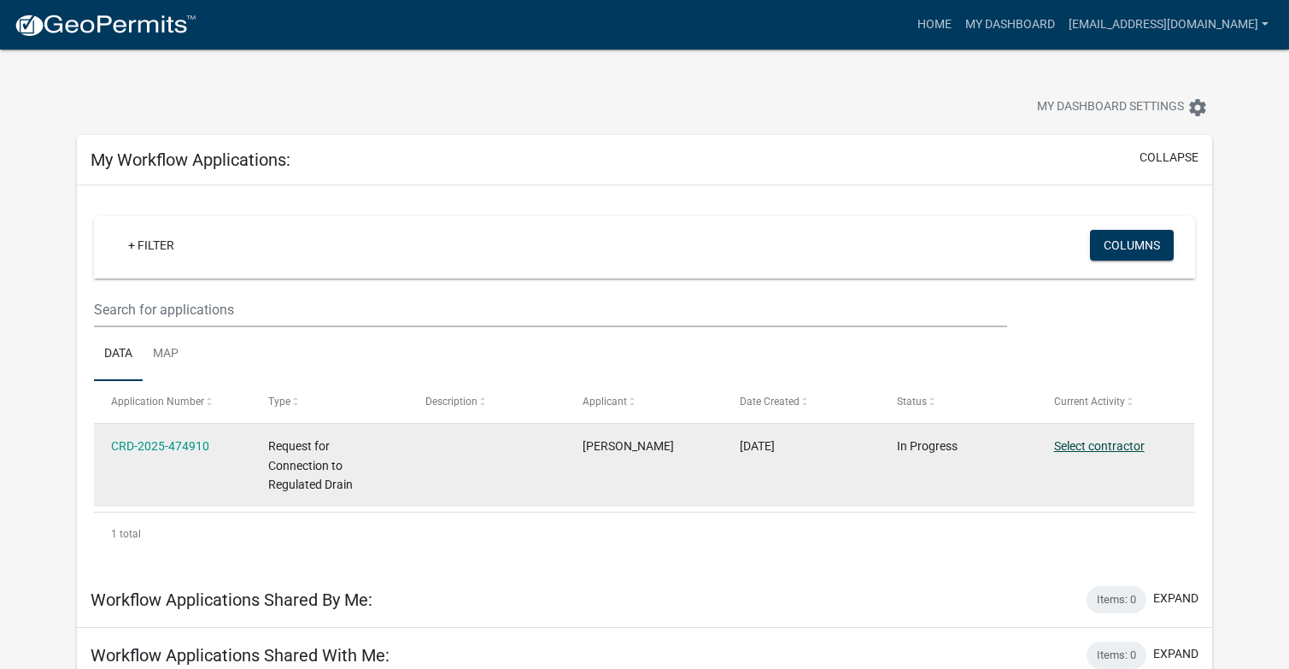
click at [1080, 442] on link "Select contractor" at bounding box center [1099, 446] width 91 height 14
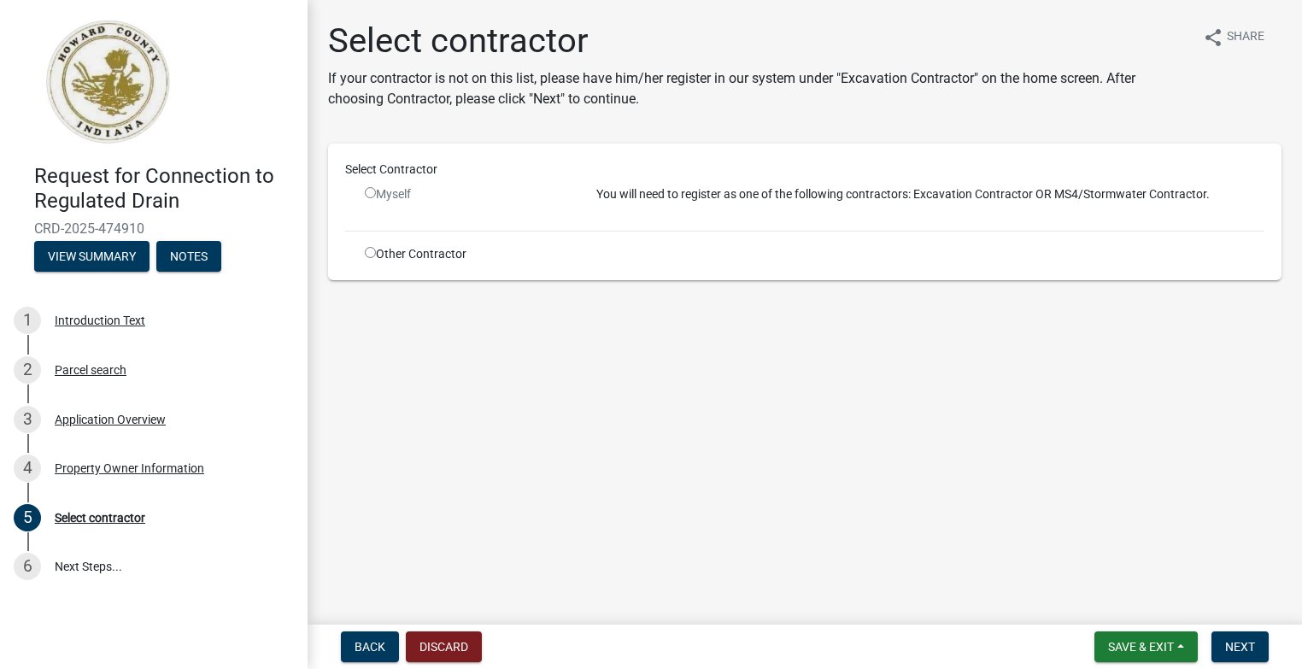
click at [369, 193] on input "radio" at bounding box center [370, 192] width 11 height 11
click at [390, 195] on div "Myself" at bounding box center [468, 194] width 206 height 18
click at [372, 195] on input "radio" at bounding box center [370, 192] width 11 height 11
radio input "false"
click at [367, 642] on span "Back" at bounding box center [369, 647] width 31 height 14
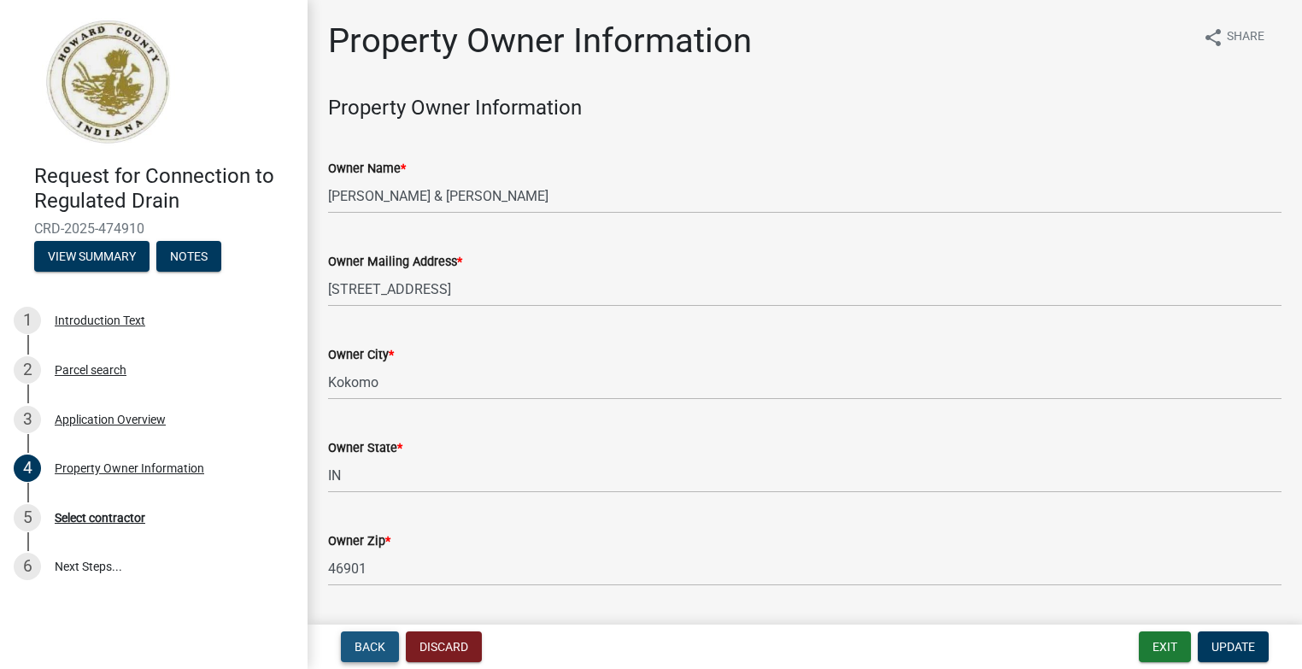
click at [367, 642] on span "Back" at bounding box center [369, 647] width 31 height 14
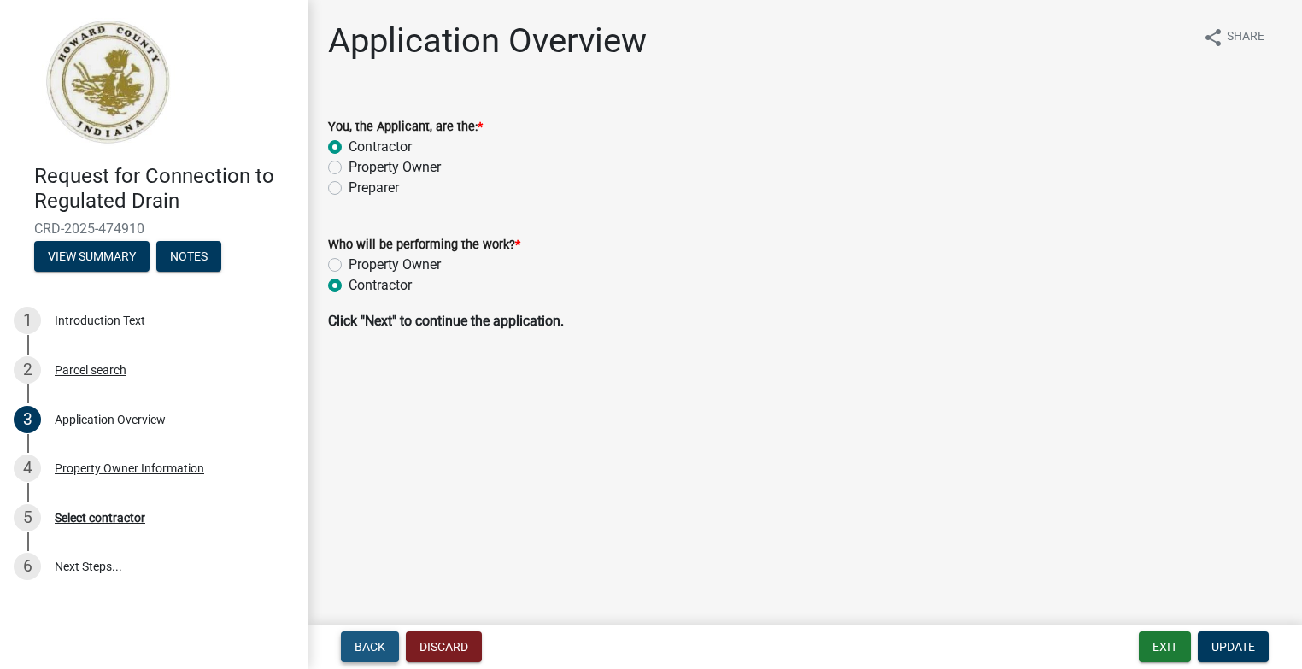
click at [367, 642] on span "Back" at bounding box center [369, 647] width 31 height 14
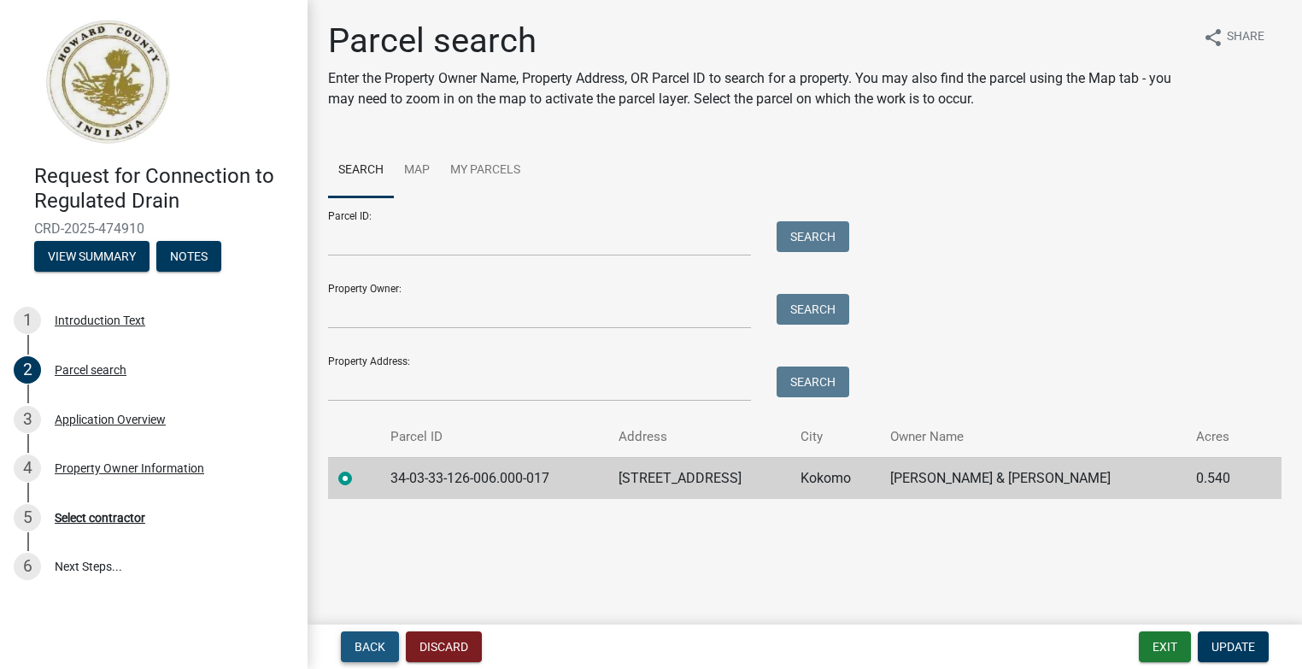
click at [367, 642] on span "Back" at bounding box center [369, 647] width 31 height 14
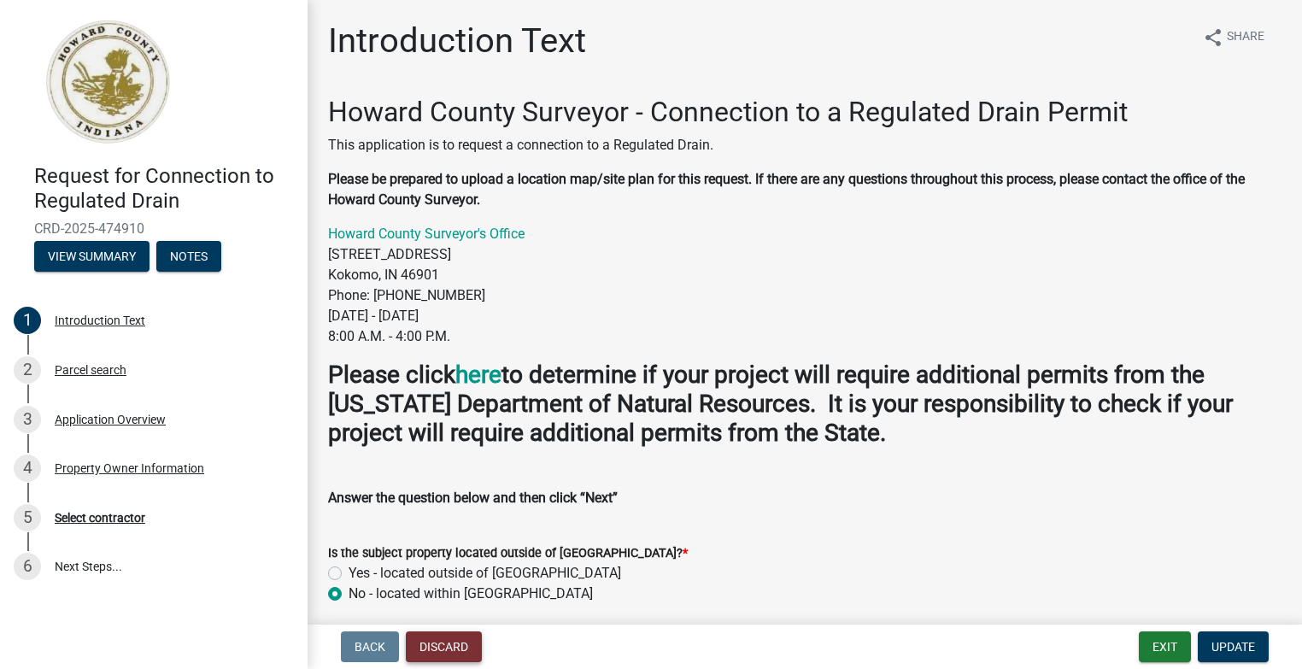
click at [443, 647] on button "Discard" at bounding box center [444, 646] width 76 height 31
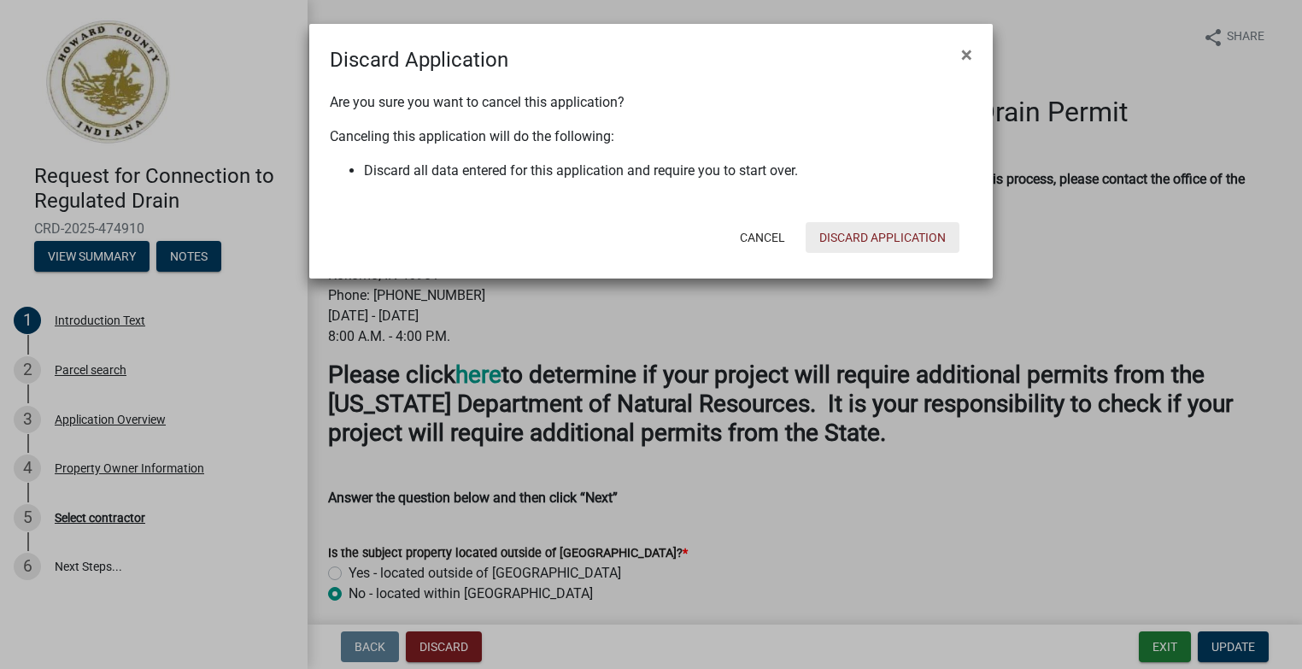
click at [850, 237] on button "Discard Application" at bounding box center [882, 237] width 154 height 31
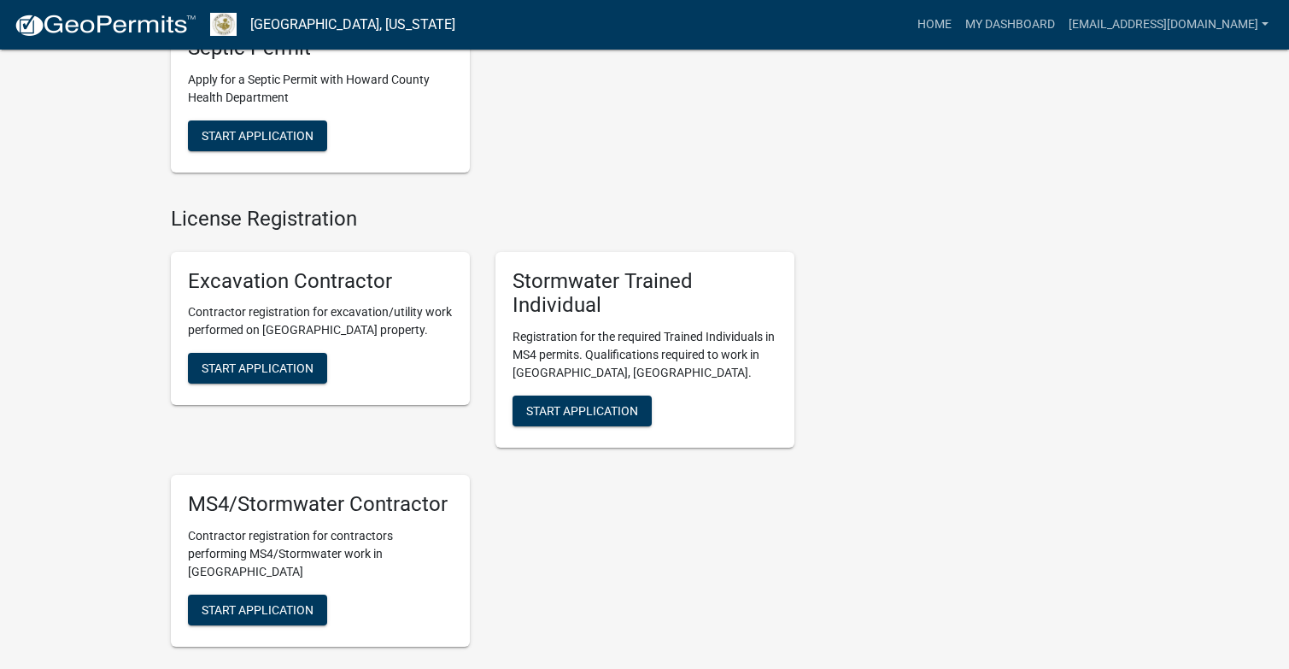
scroll to position [1793, 0]
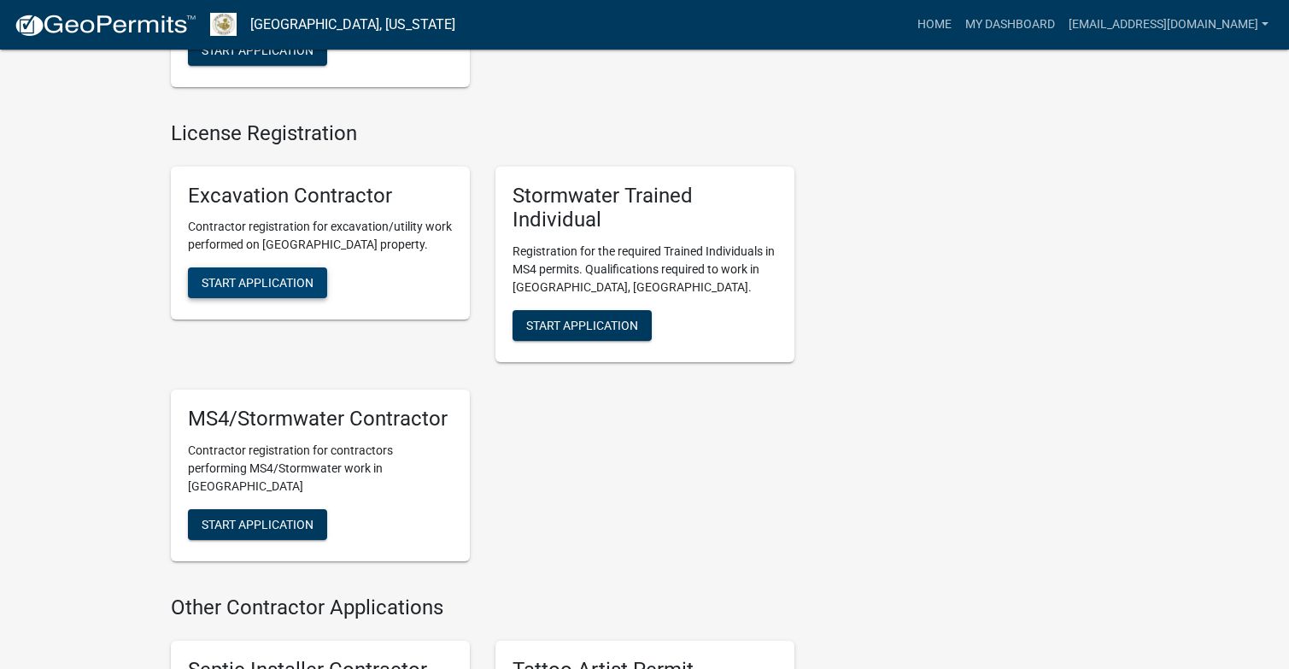
click at [260, 285] on span "Start Application" at bounding box center [258, 283] width 112 height 14
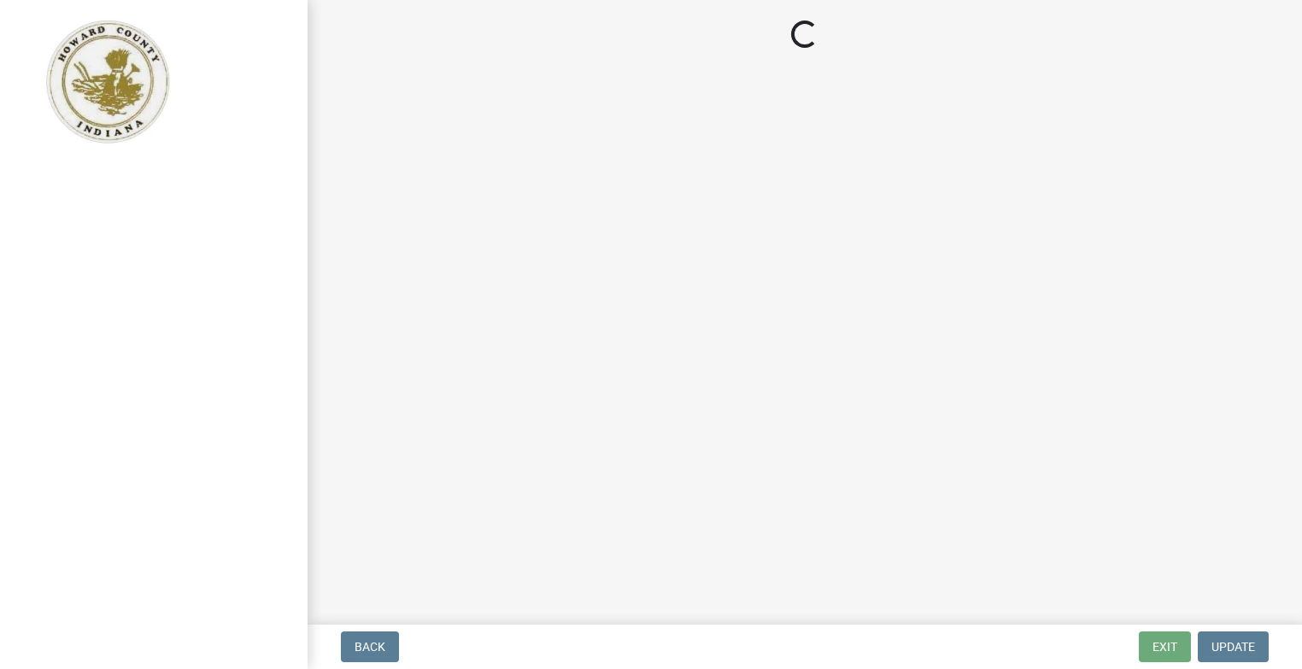
select select "[US_STATE]"
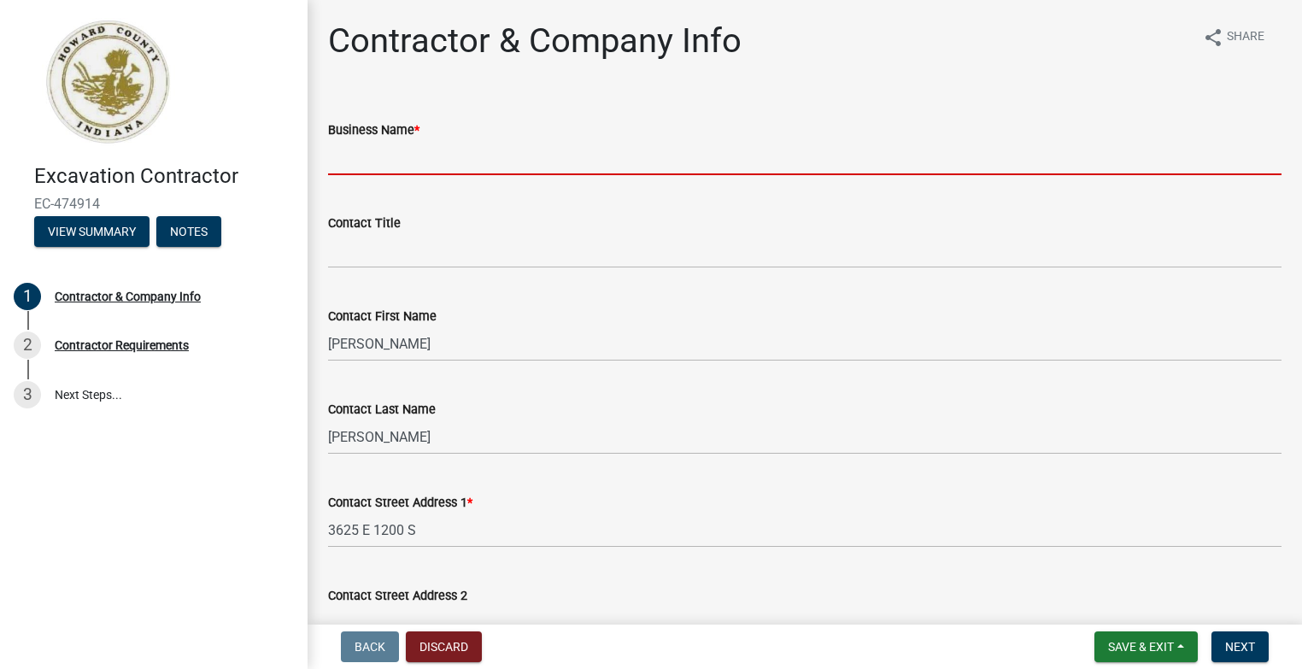
click at [417, 162] on input "Business Name *" at bounding box center [804, 157] width 953 height 35
type input "[PERSON_NAME] & Son Inc."
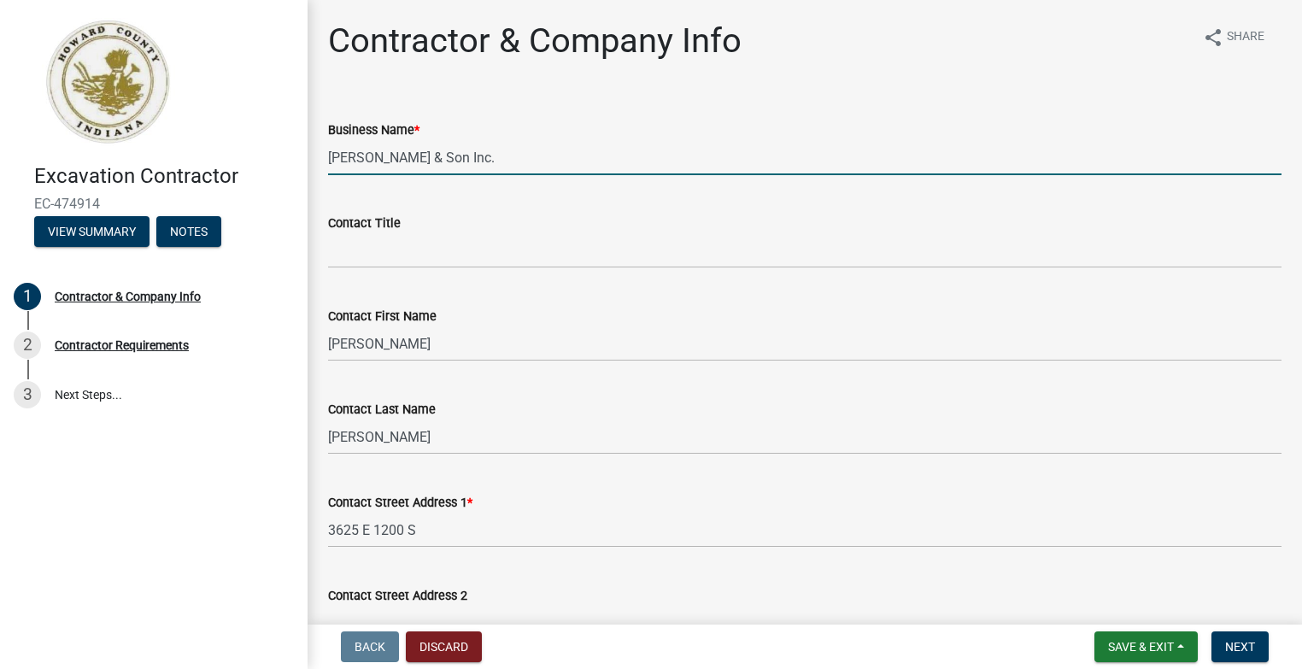
select select "IN"
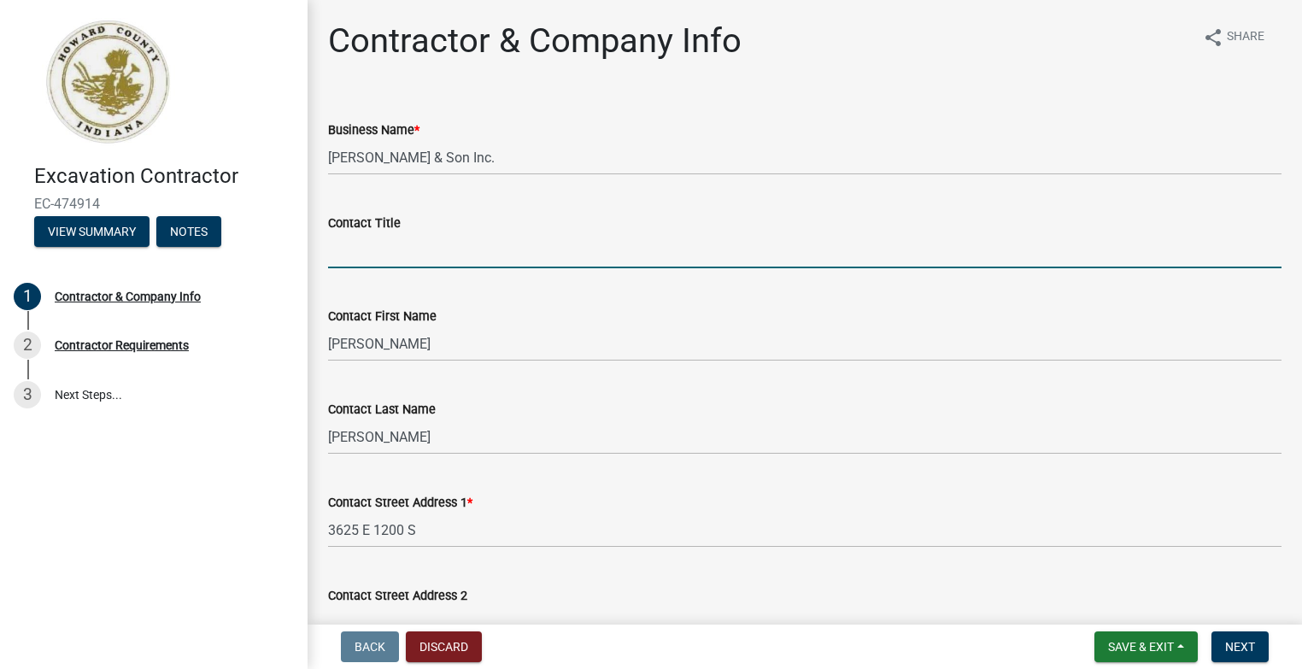
click at [404, 264] on input "Contact Title" at bounding box center [804, 250] width 953 height 35
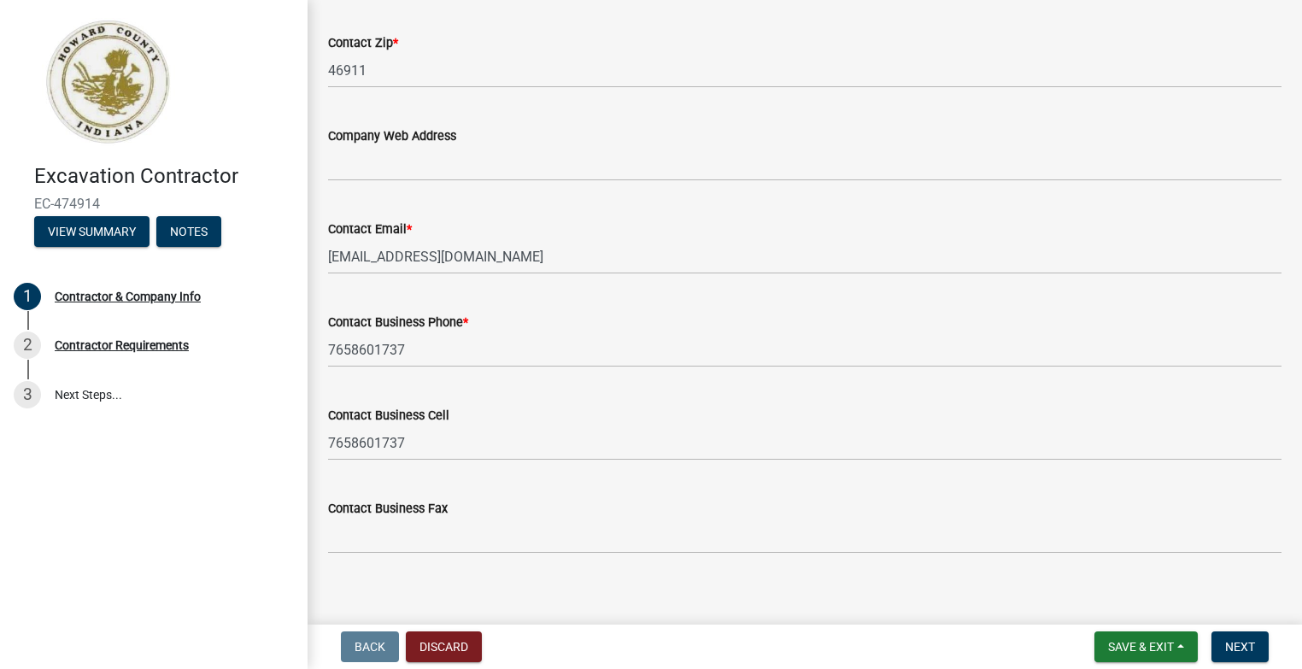
scroll to position [870, 0]
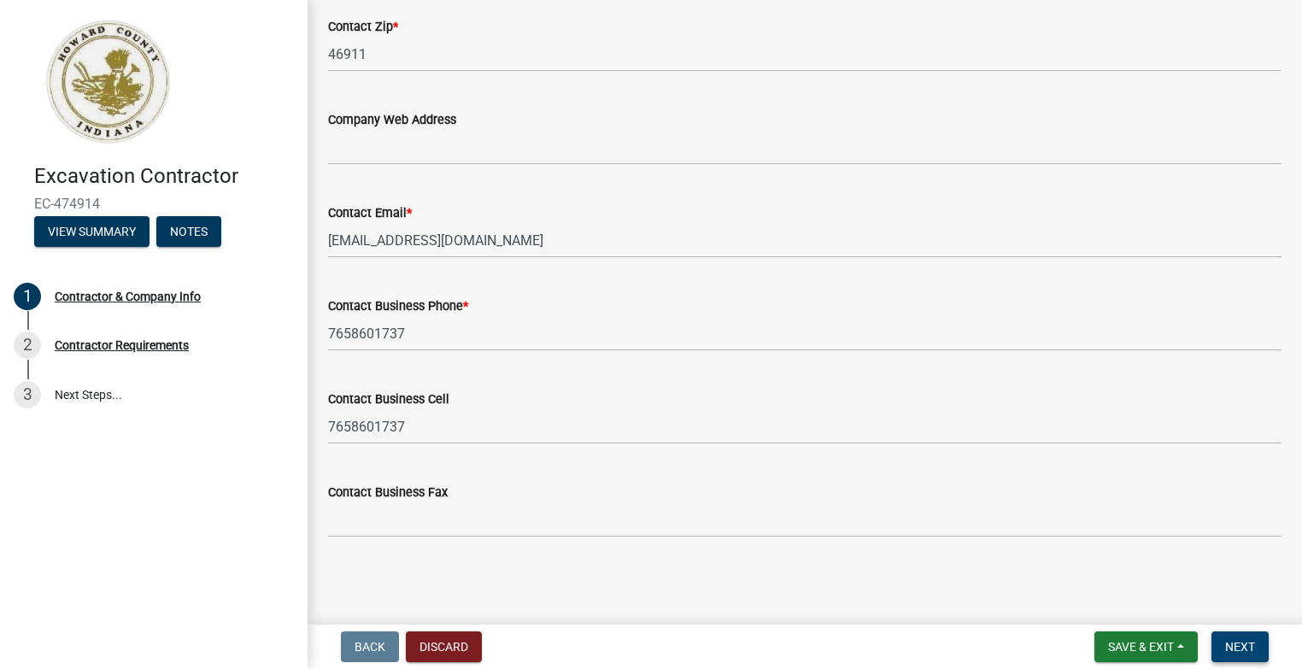
type input "owener"
click at [1242, 645] on span "Next" at bounding box center [1240, 647] width 30 height 14
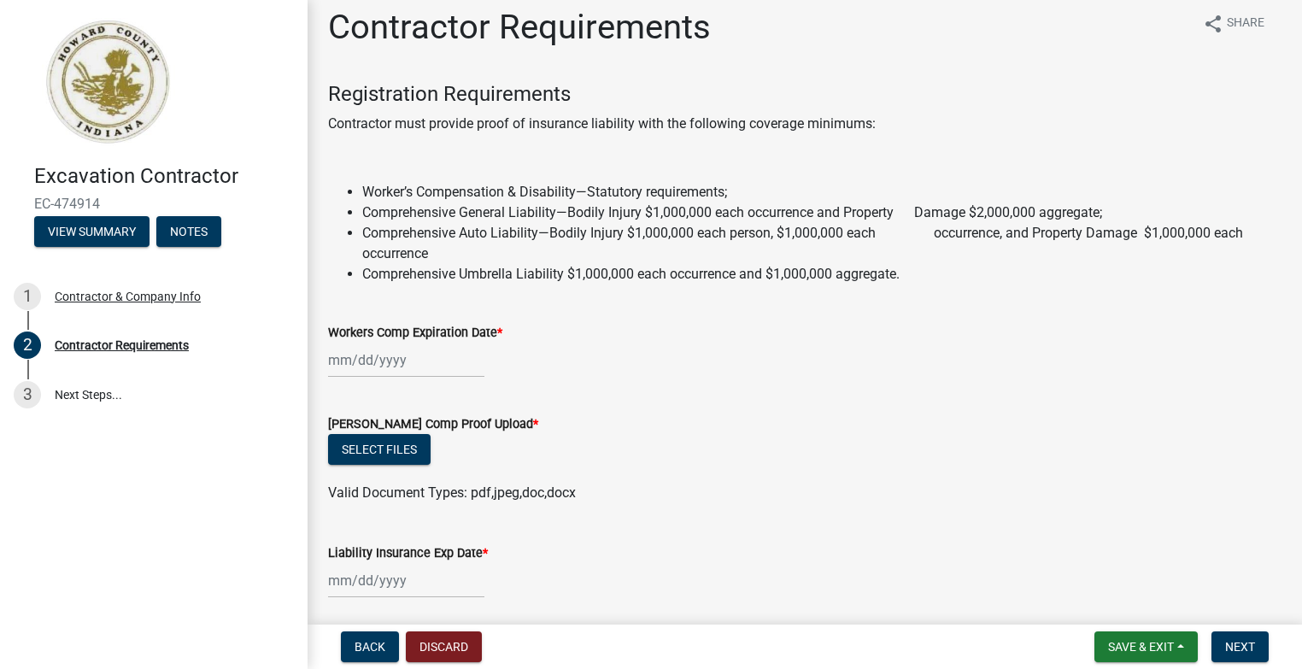
scroll to position [0, 0]
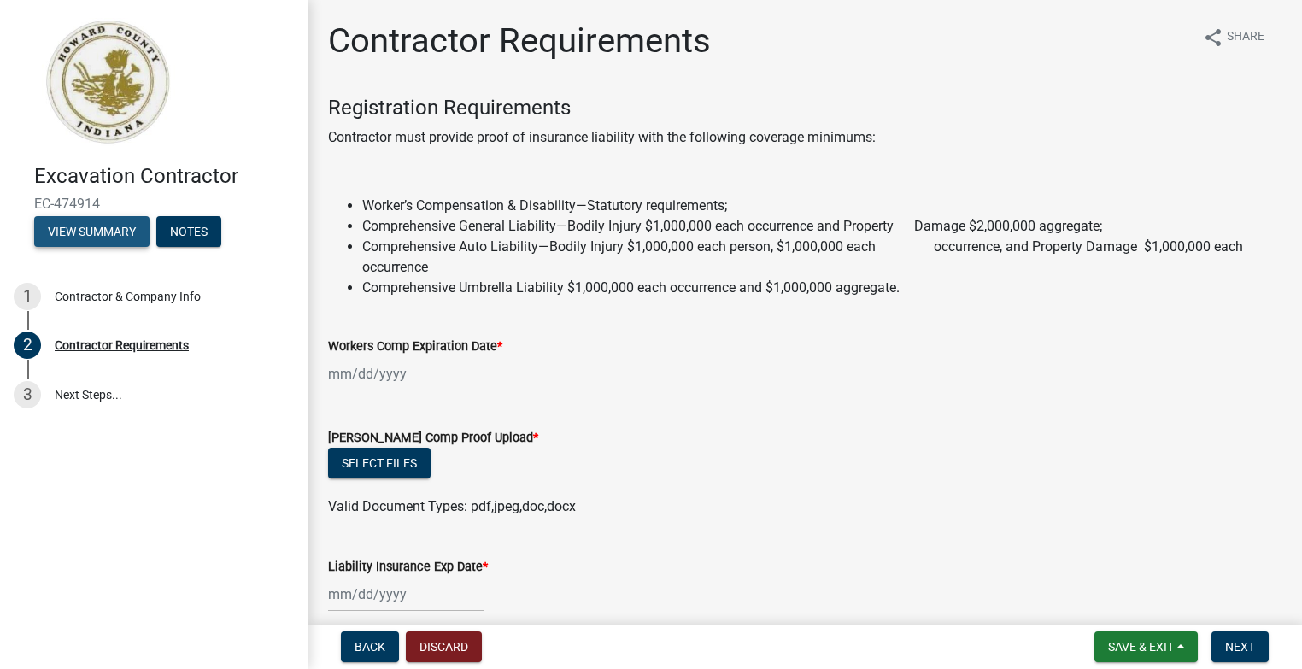
click at [104, 233] on button "View Summary" at bounding box center [91, 231] width 115 height 31
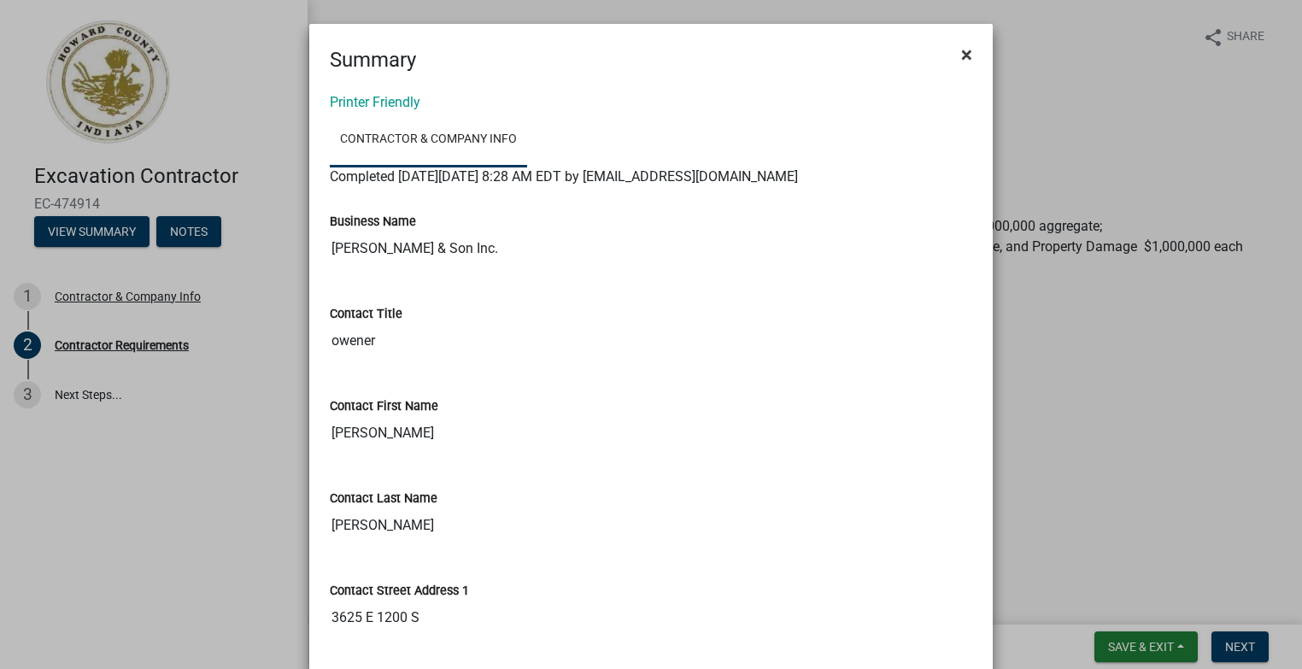
click at [961, 52] on span "×" at bounding box center [966, 55] width 11 height 24
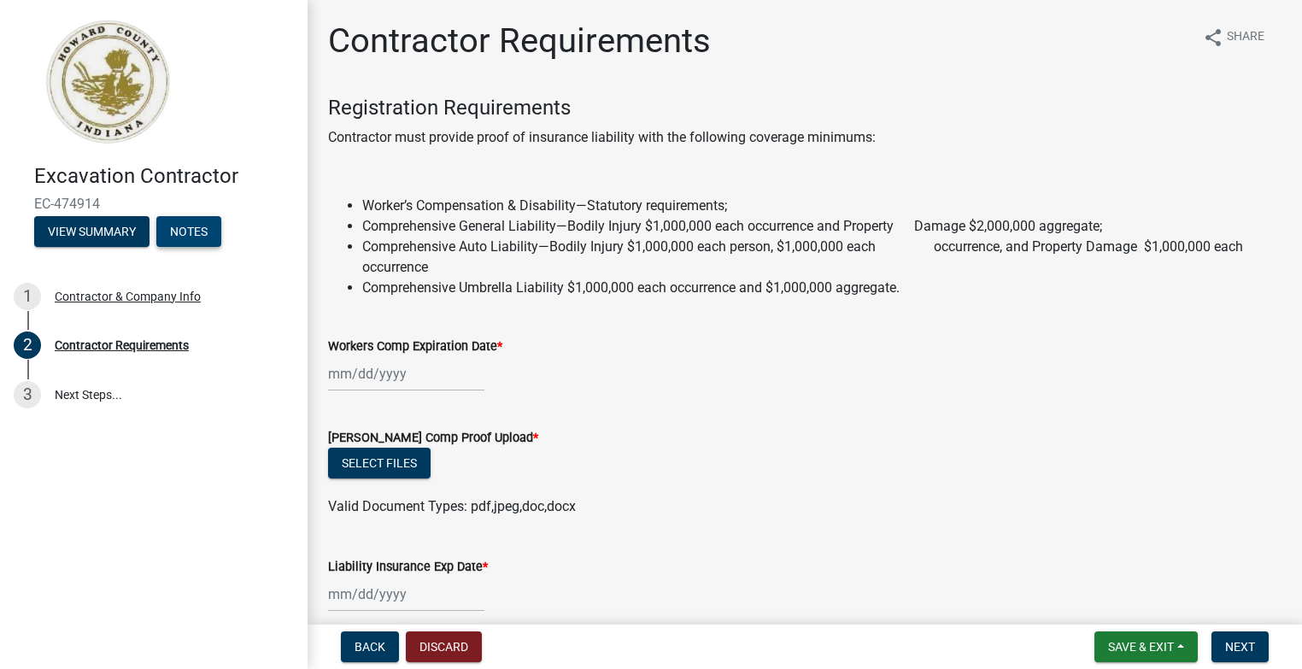
click at [202, 233] on button "Notes" at bounding box center [188, 231] width 65 height 31
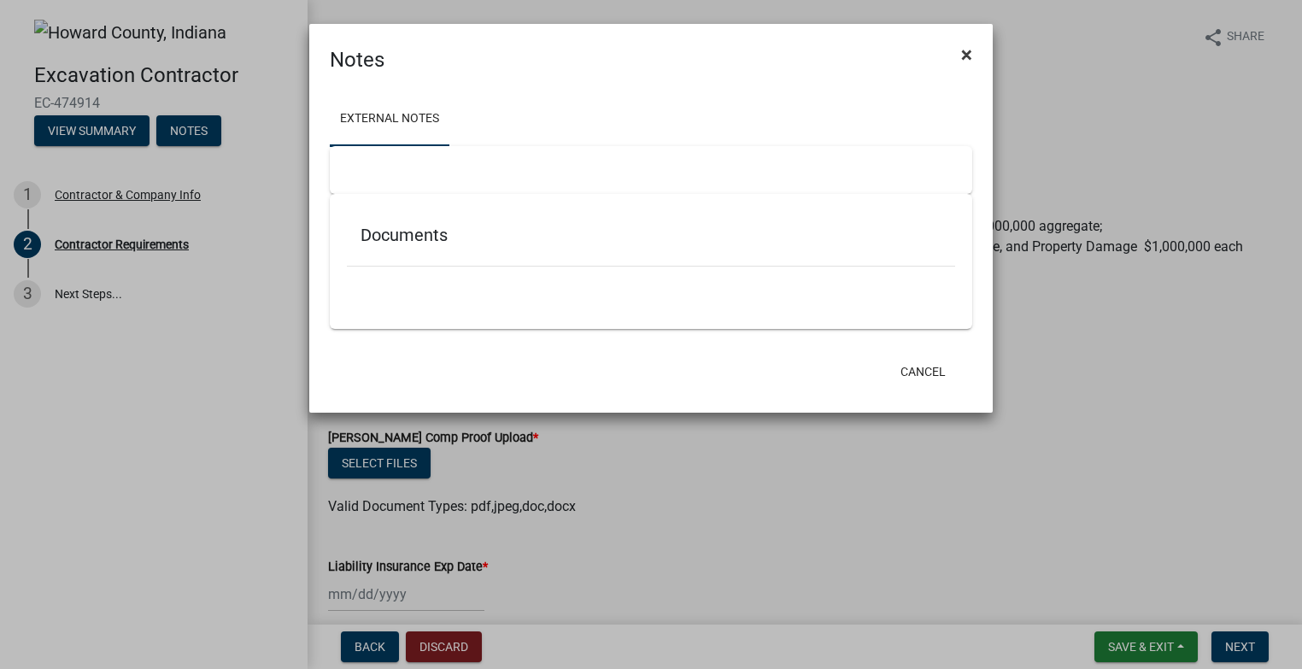
click at [968, 54] on span "×" at bounding box center [966, 55] width 11 height 24
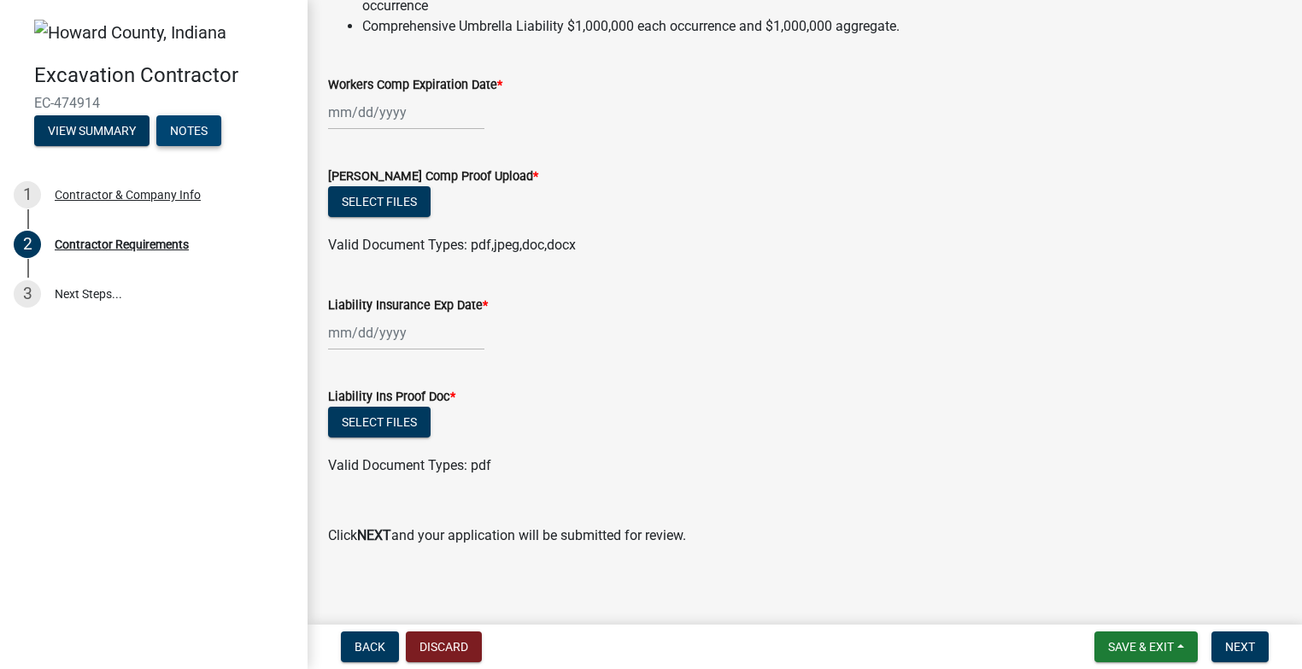
scroll to position [270, 0]
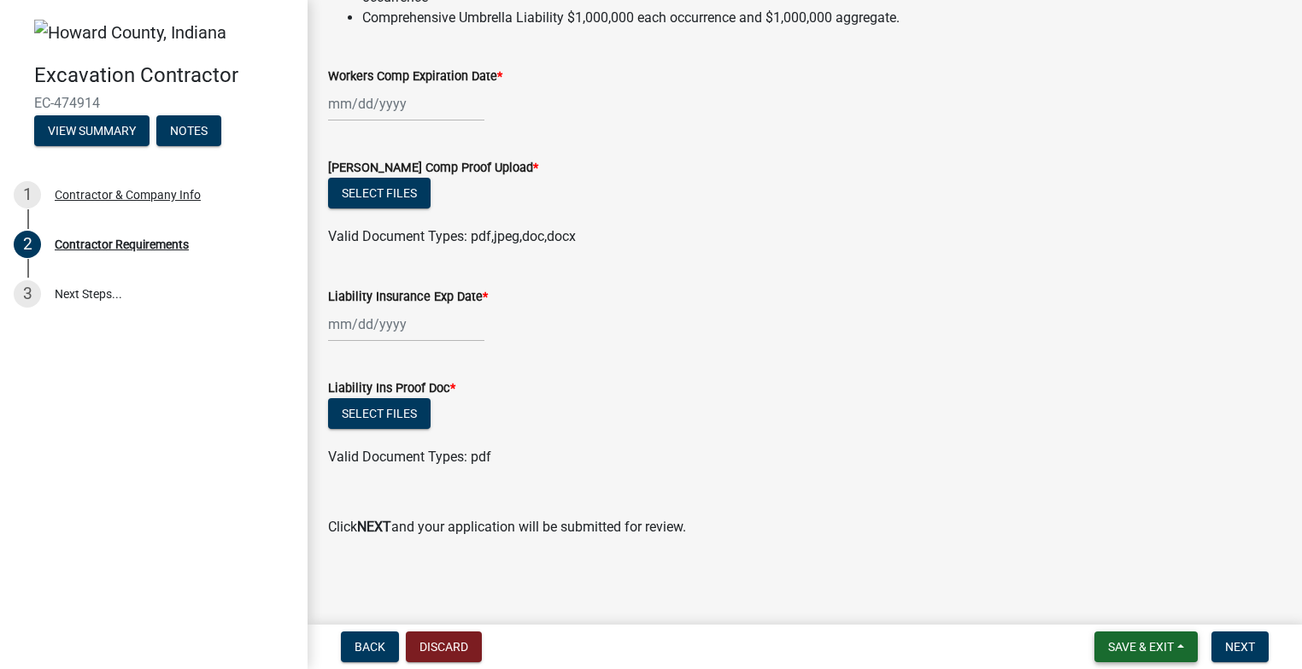
click at [1129, 645] on span "Save & Exit" at bounding box center [1141, 647] width 66 height 14
click at [1115, 562] on button "Save" at bounding box center [1129, 561] width 137 height 41
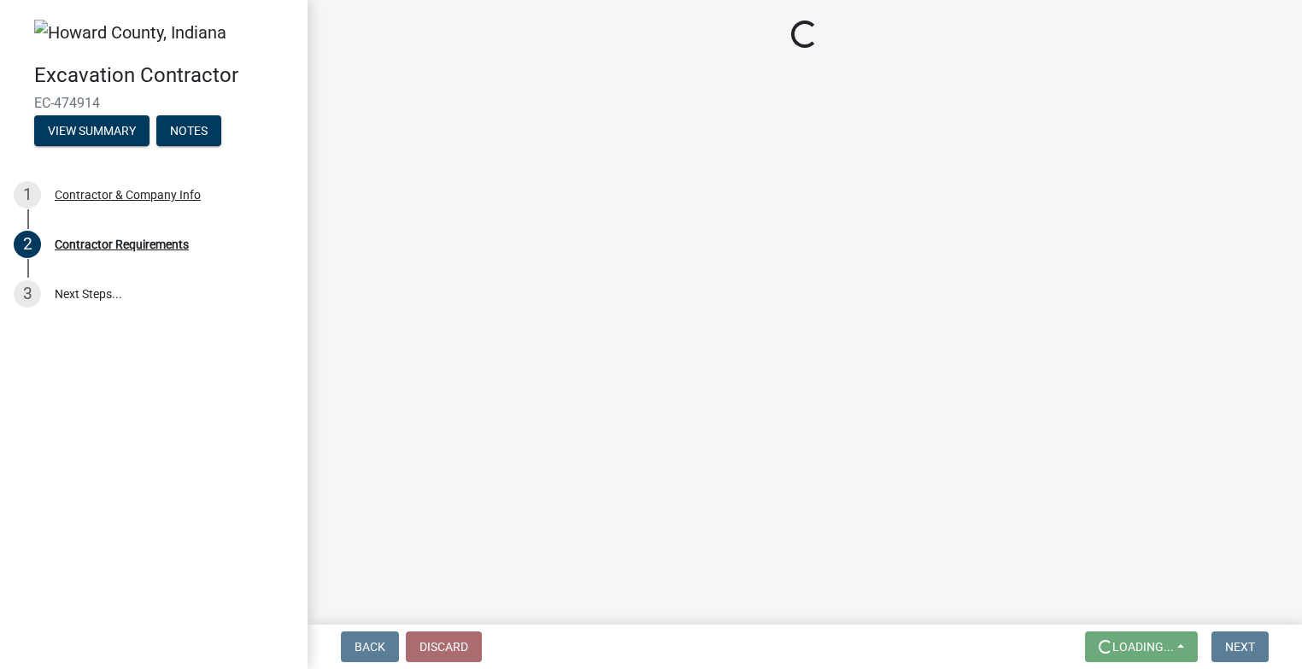
scroll to position [0, 0]
